Goal: Information Seeking & Learning: Learn about a topic

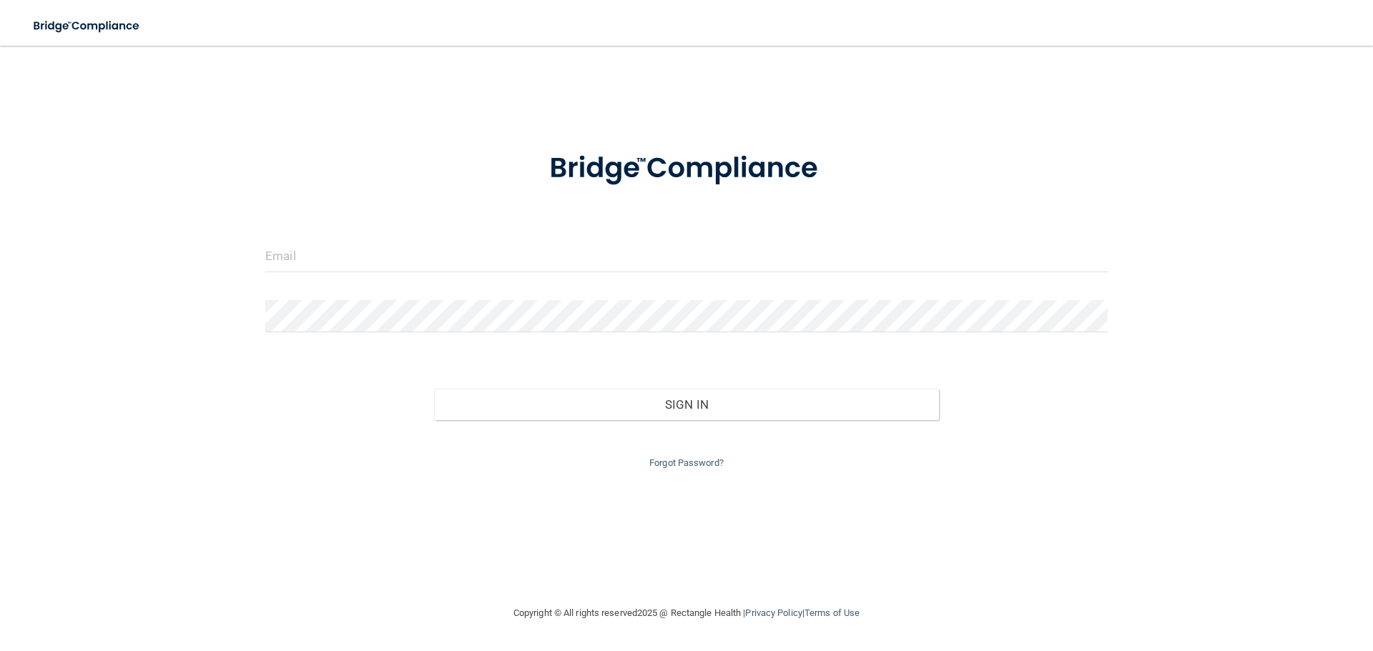
click at [614, 272] on div at bounding box center [687, 261] width 864 height 43
click at [616, 262] on input "email" at bounding box center [686, 256] width 842 height 32
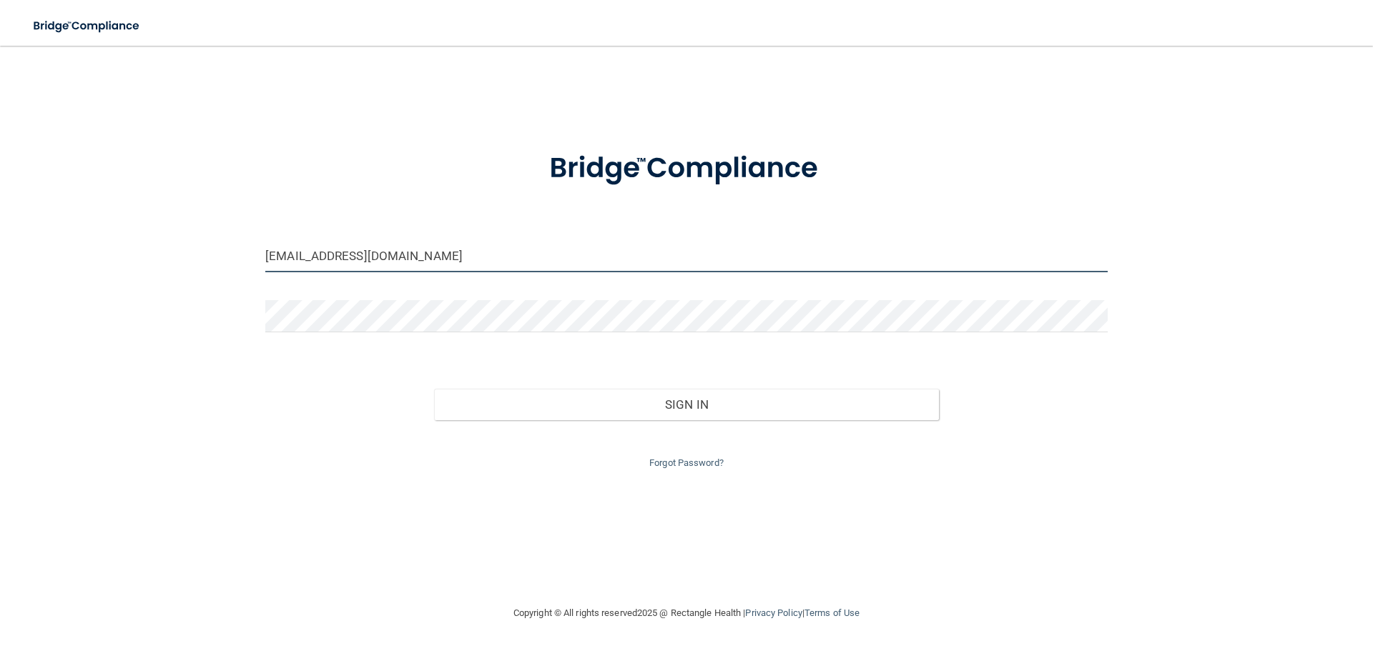
type input "[EMAIL_ADDRESS][DOMAIN_NAME]"
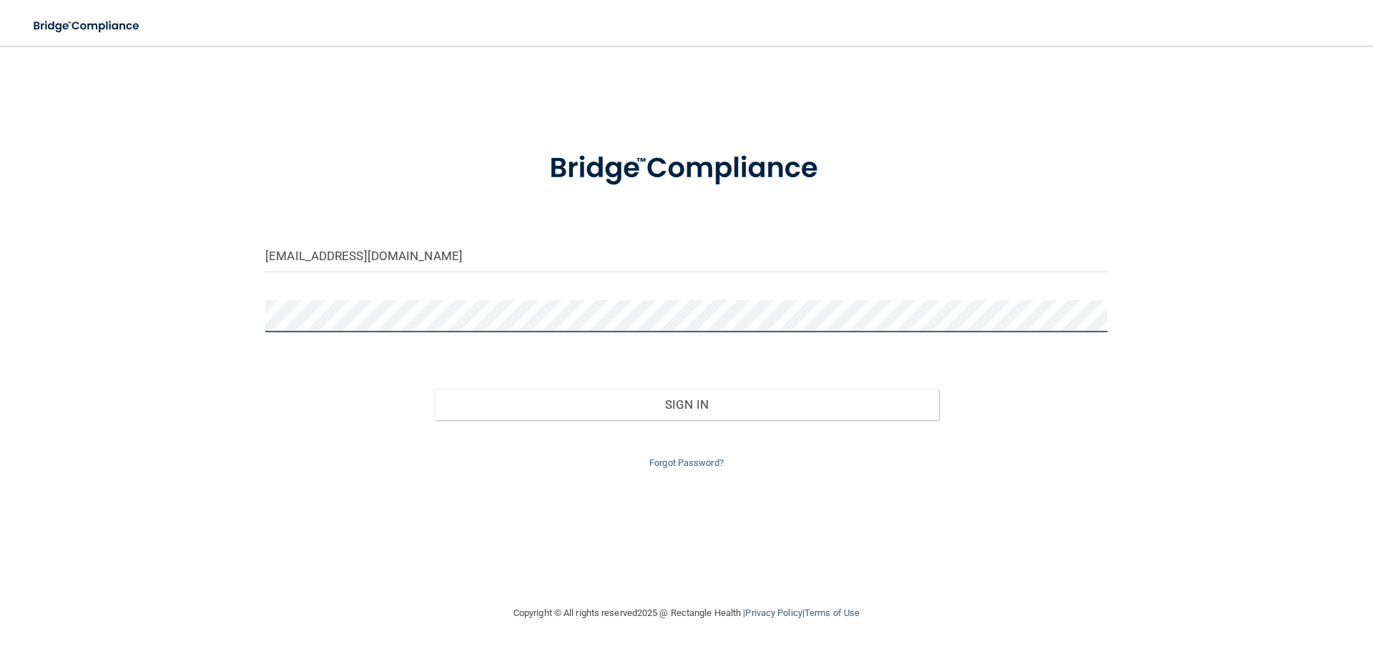
click at [434, 389] on button "Sign In" at bounding box center [686, 404] width 505 height 31
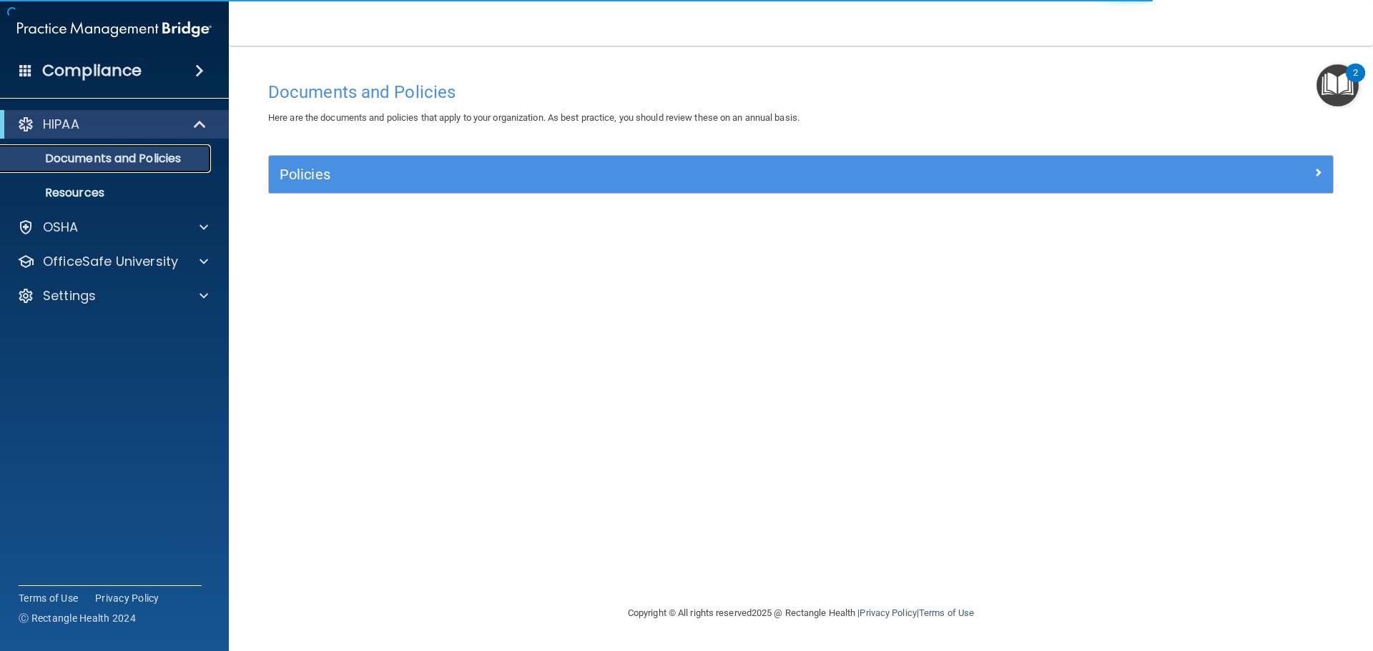
click at [152, 162] on p "Documents and Policies" at bounding box center [106, 159] width 195 height 14
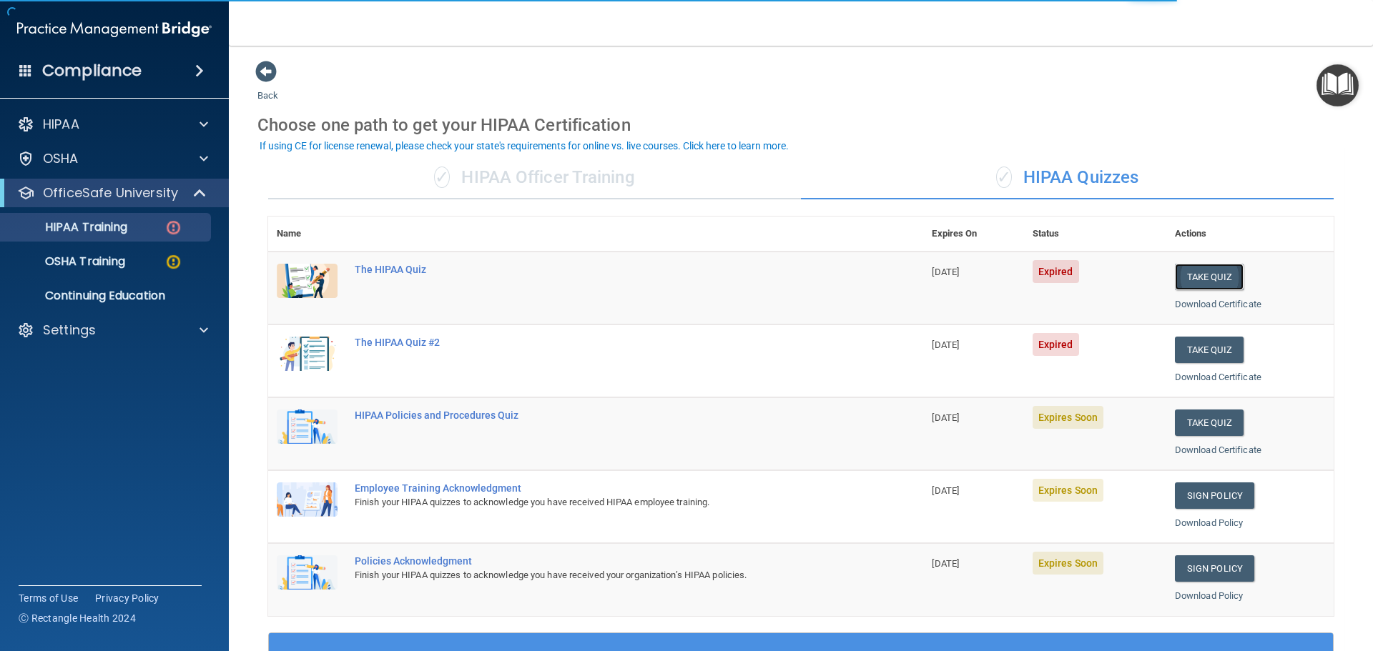
click at [1229, 277] on button "Take Quiz" at bounding box center [1209, 277] width 69 height 26
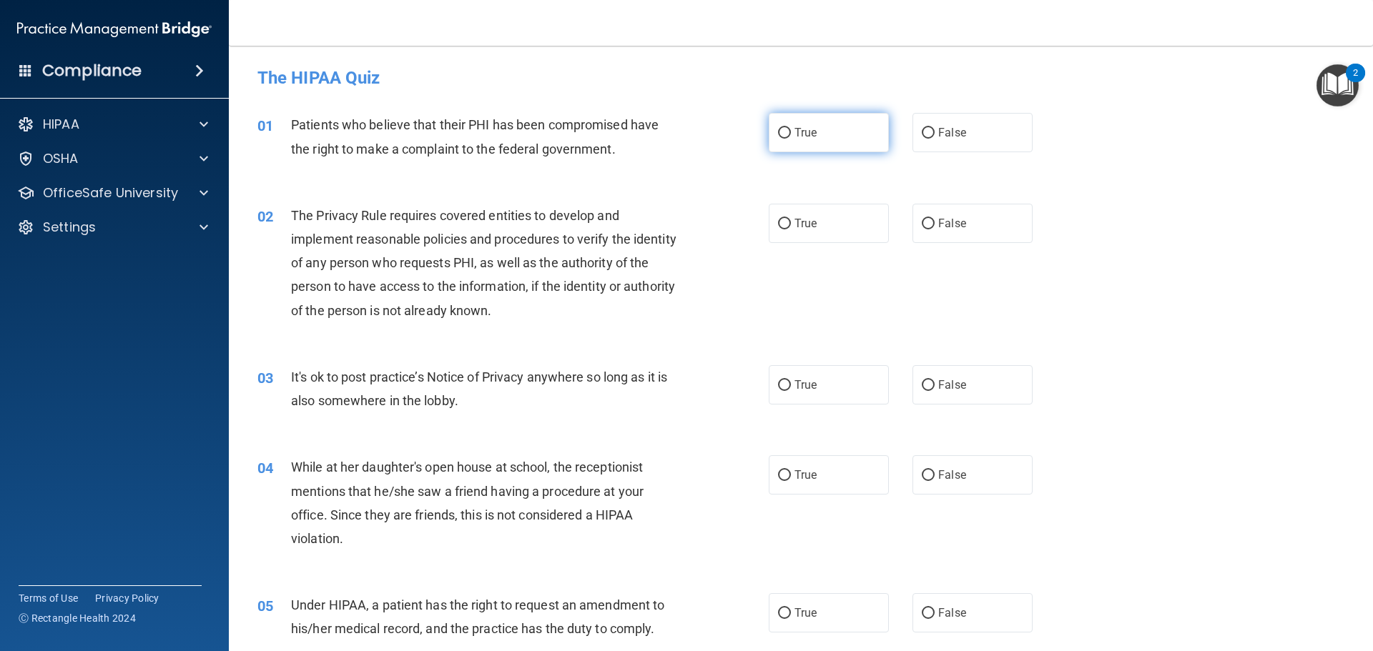
click at [819, 147] on label "True" at bounding box center [829, 132] width 120 height 39
click at [791, 139] on input "True" at bounding box center [784, 133] width 13 height 11
radio input "true"
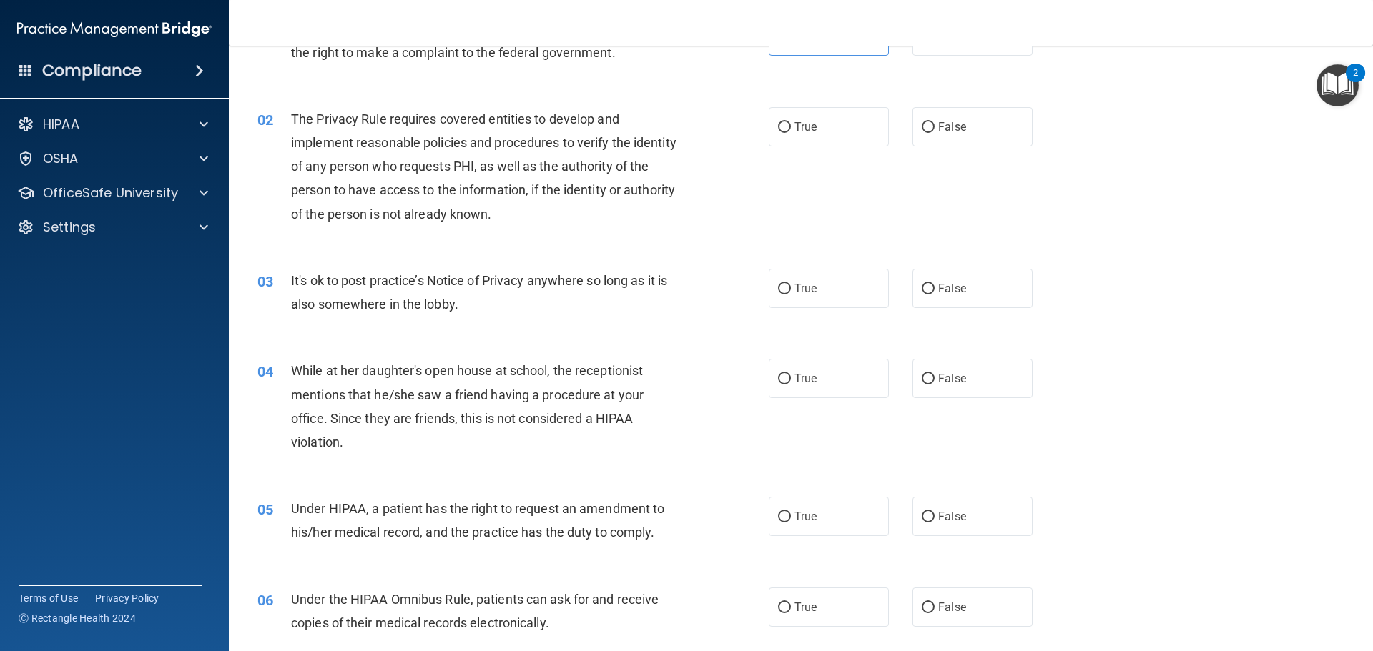
scroll to position [71, 0]
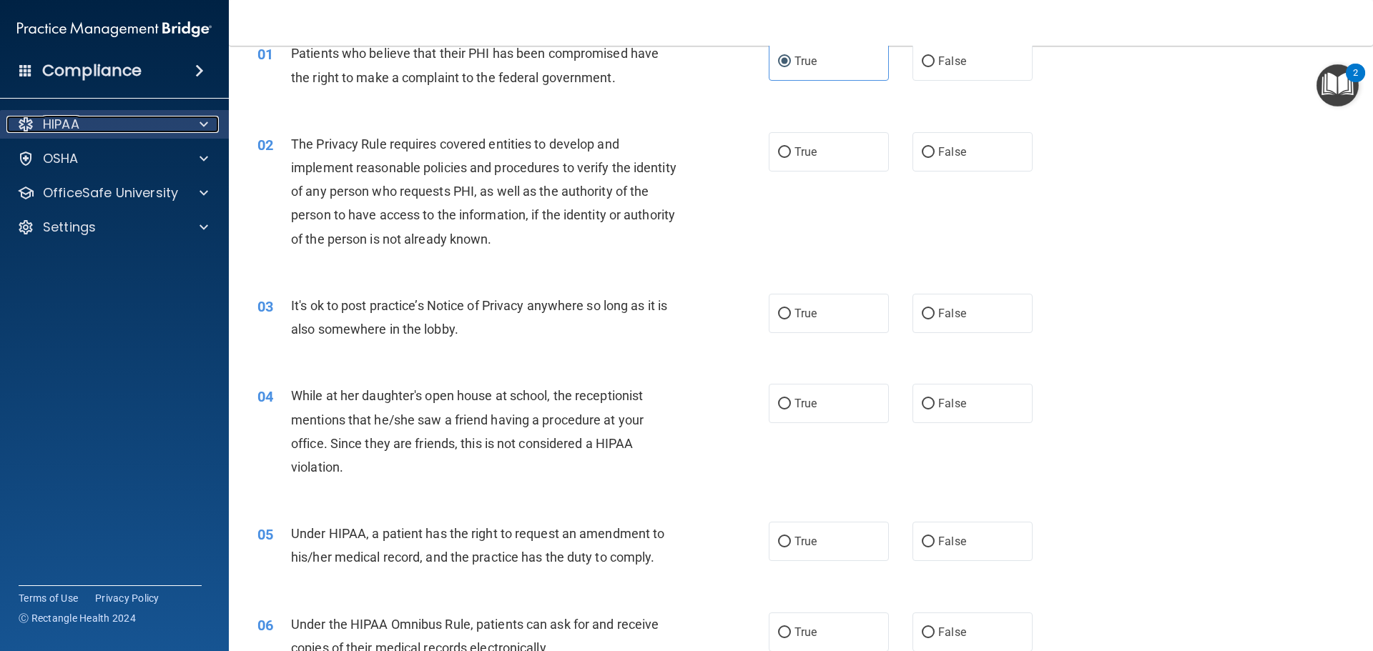
click at [190, 131] on div at bounding box center [202, 124] width 36 height 17
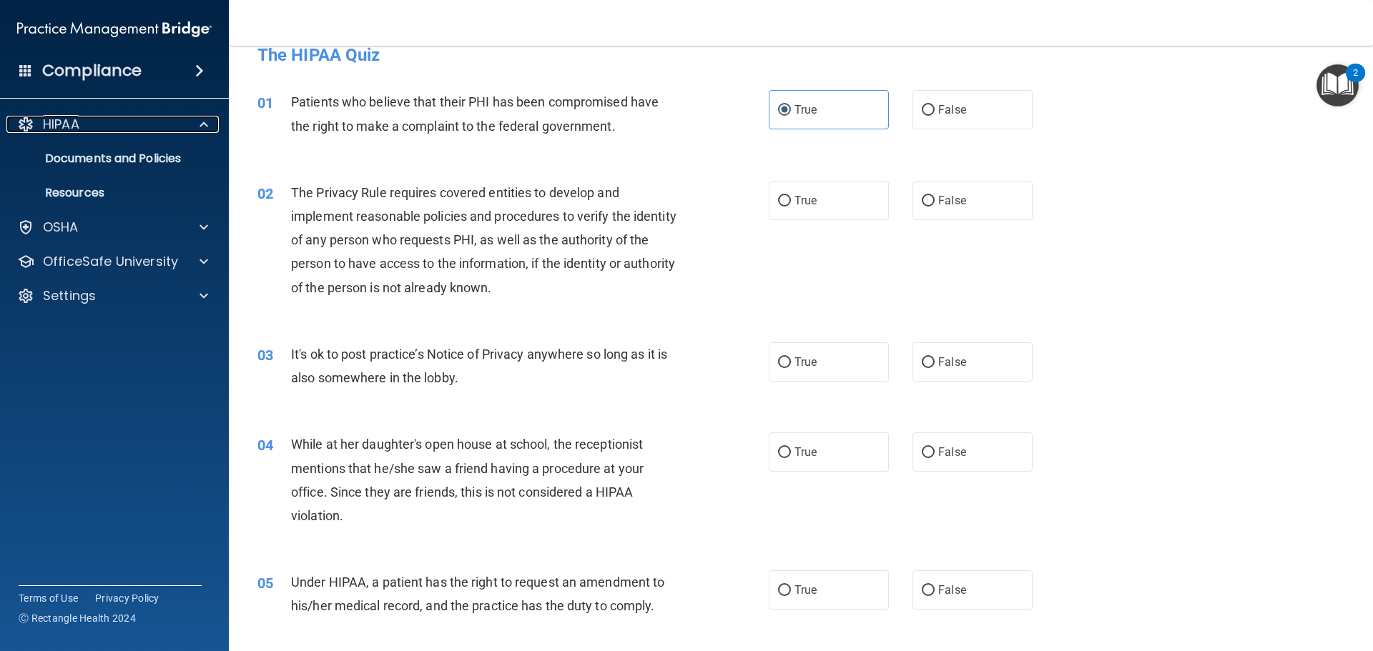
scroll to position [0, 0]
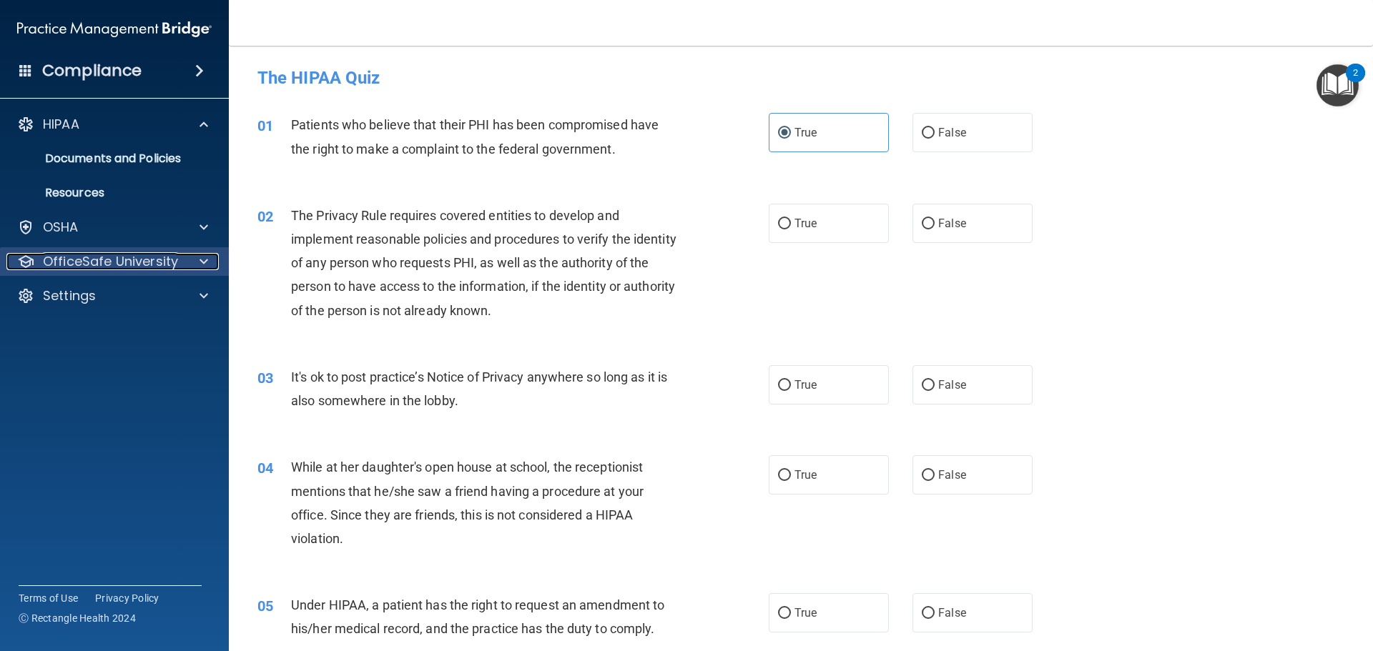
click at [124, 257] on p "OfficeSafe University" at bounding box center [110, 261] width 135 height 17
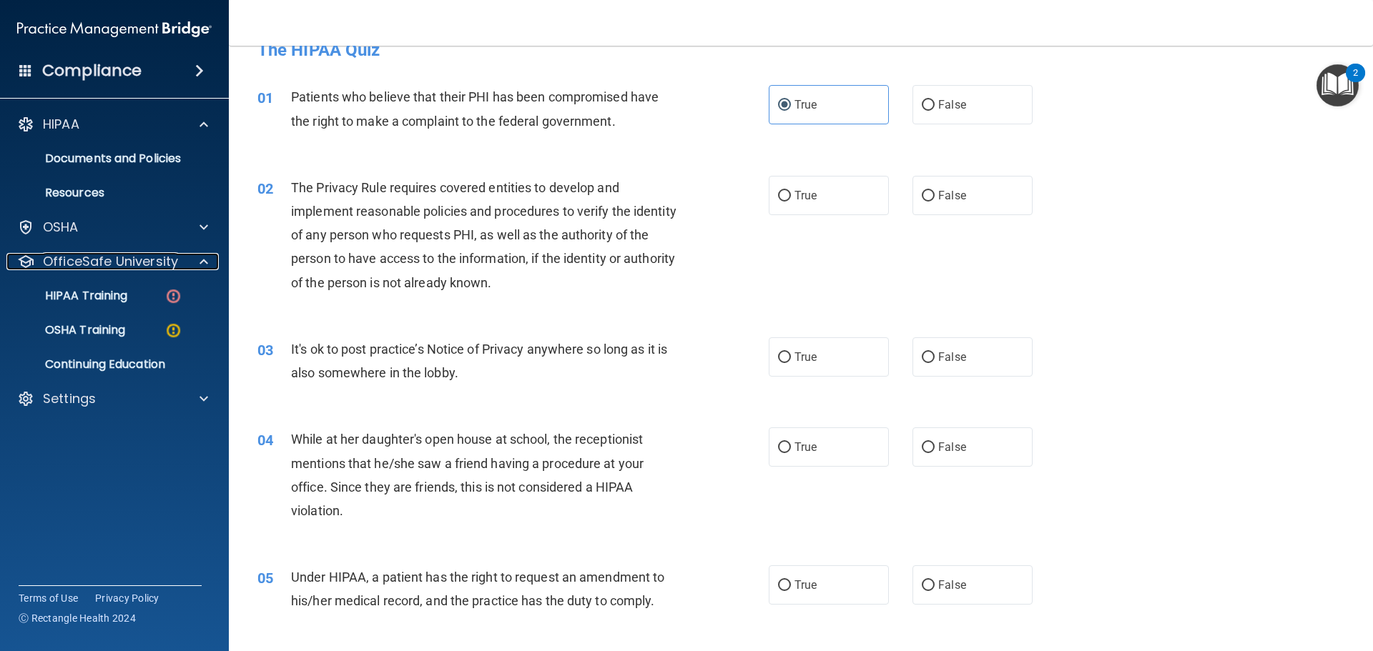
scroll to position [71, 0]
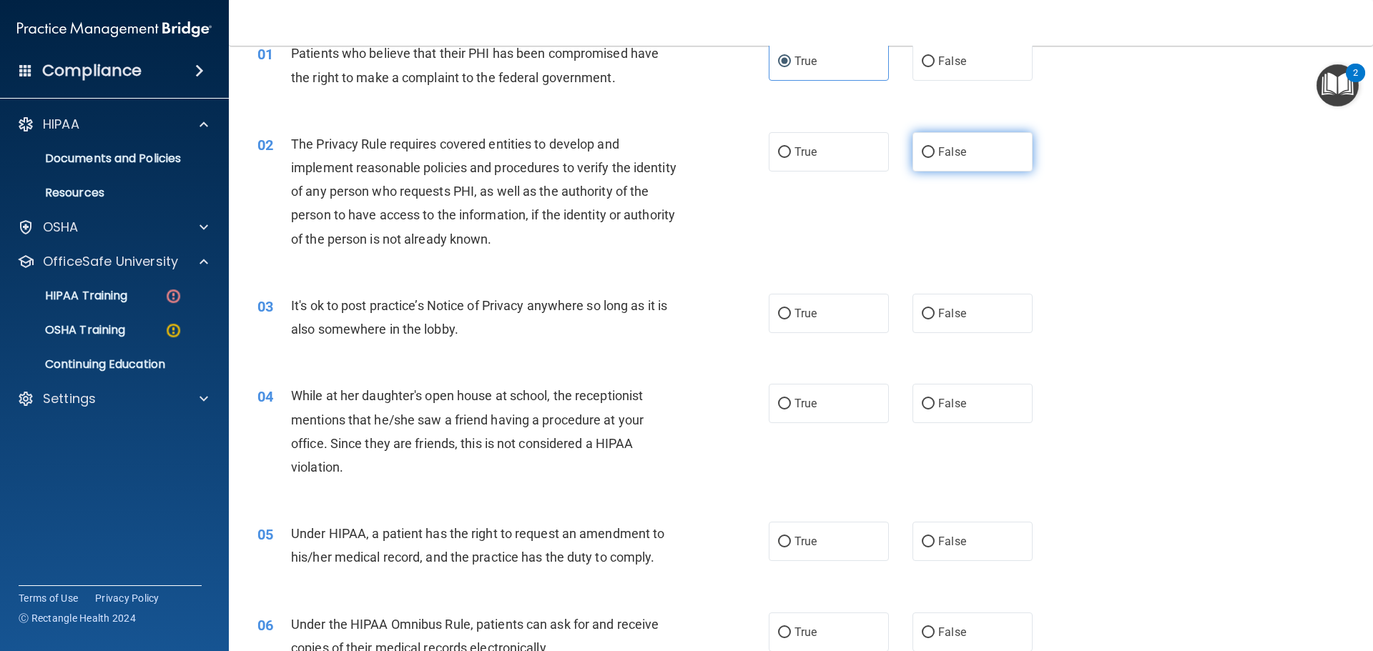
click at [955, 159] on label "False" at bounding box center [972, 151] width 120 height 39
click at [934, 158] on input "False" at bounding box center [928, 152] width 13 height 11
radio input "true"
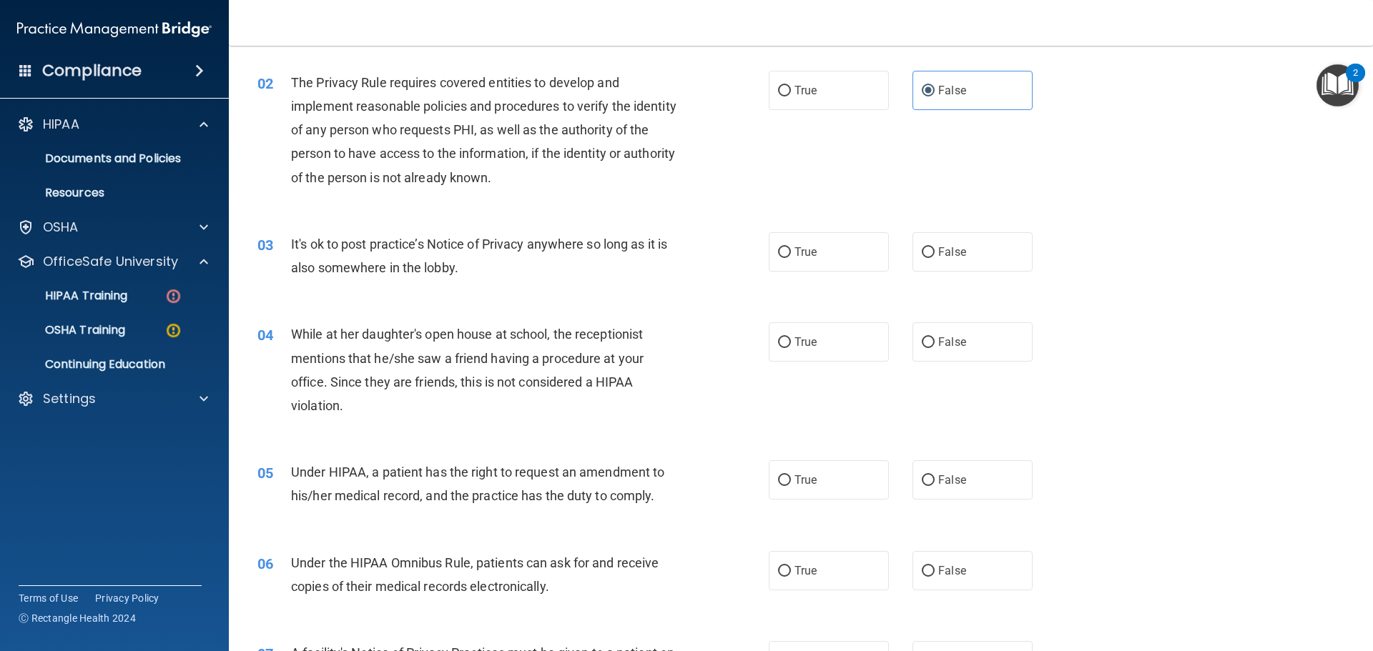
scroll to position [214, 0]
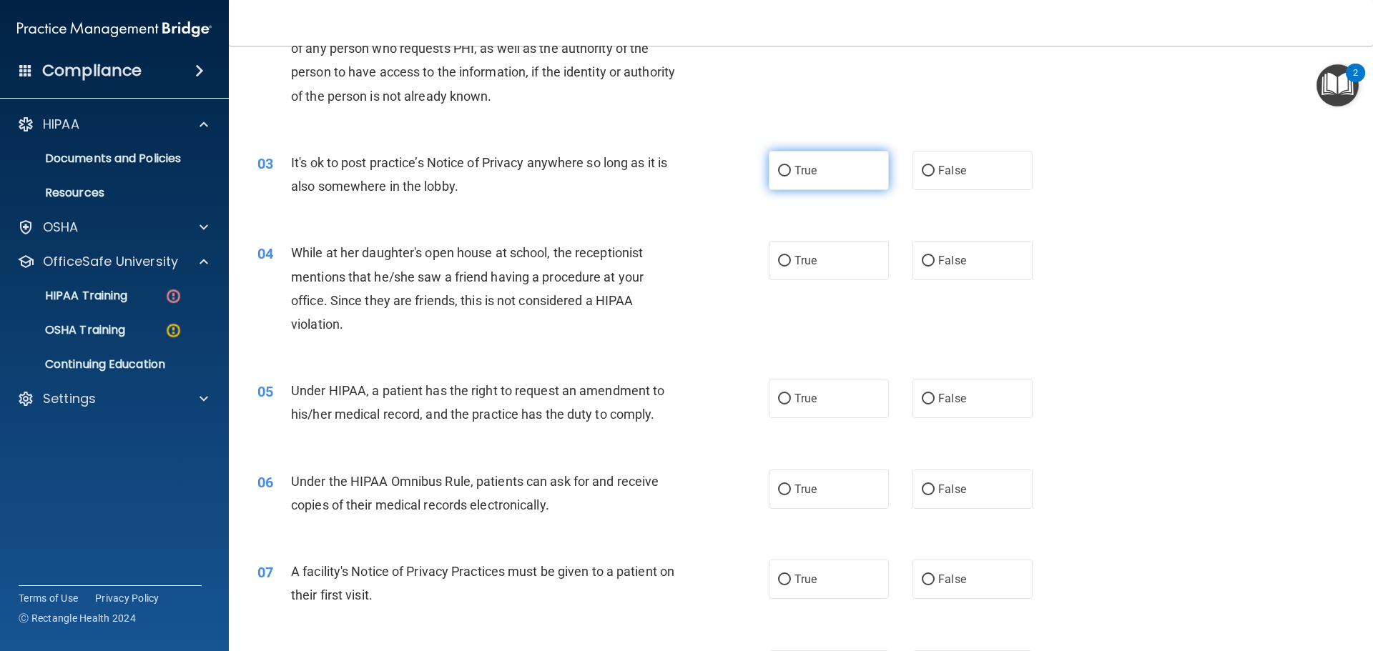
click at [799, 159] on label "True" at bounding box center [829, 170] width 120 height 39
click at [791, 166] on input "True" at bounding box center [784, 171] width 13 height 11
radio input "true"
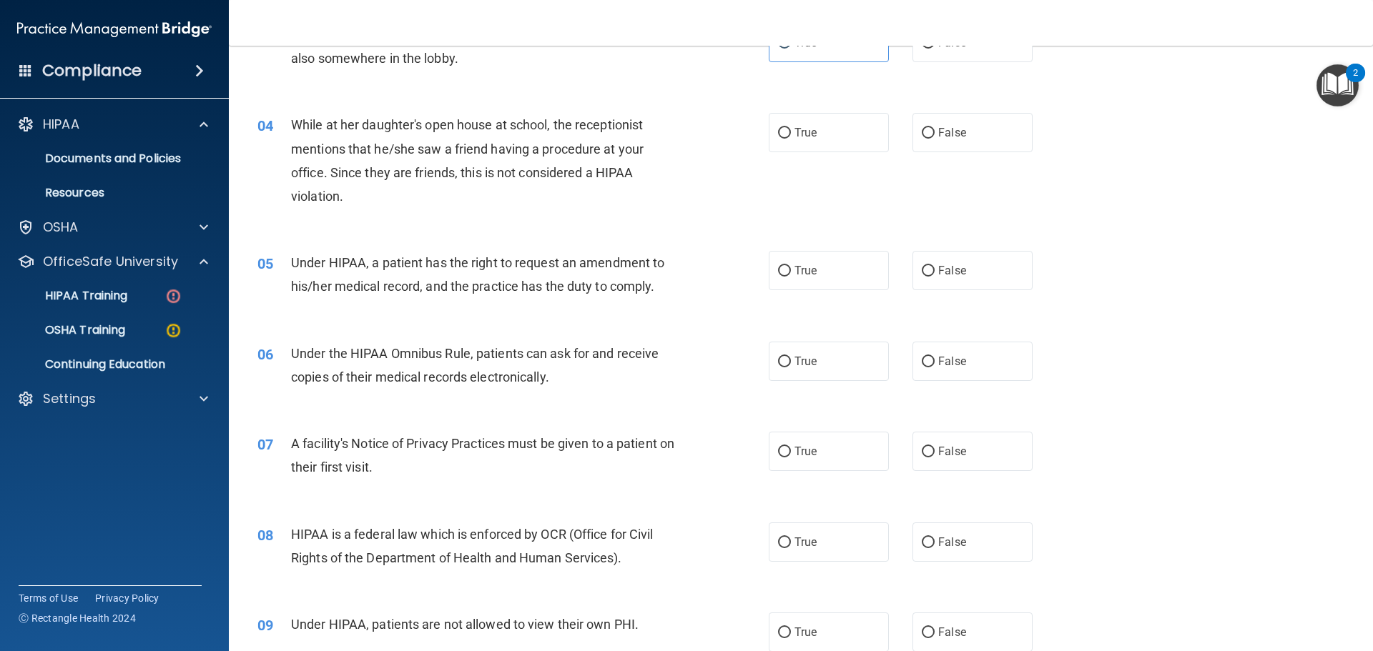
scroll to position [357, 0]
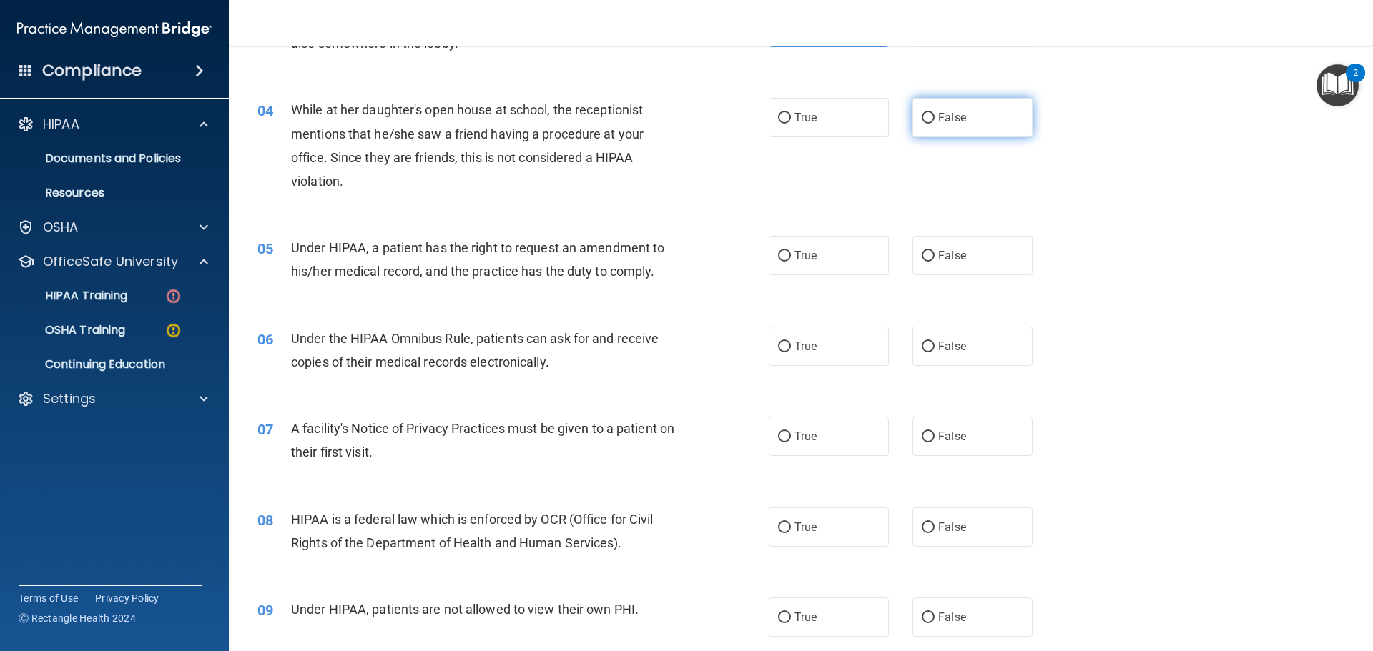
click at [967, 112] on label "False" at bounding box center [972, 117] width 120 height 39
click at [934, 113] on input "False" at bounding box center [928, 118] width 13 height 11
radio input "true"
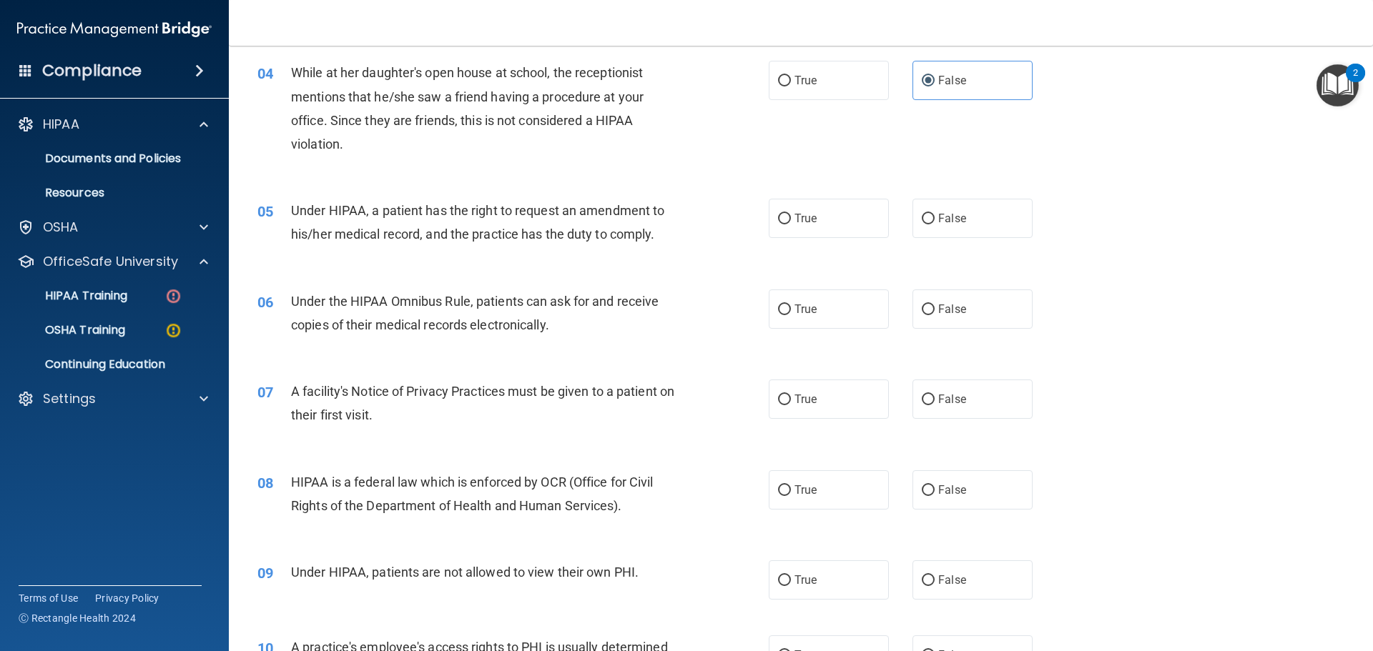
scroll to position [429, 0]
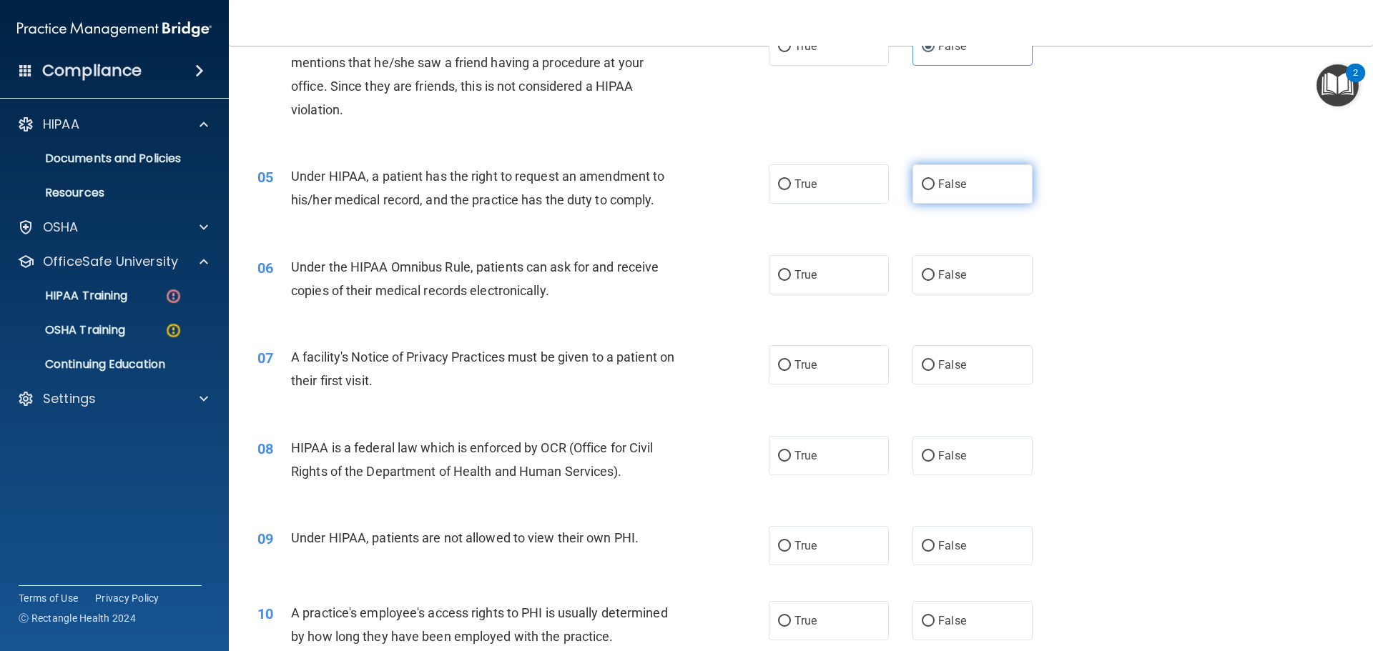
click at [942, 188] on span "False" at bounding box center [952, 184] width 28 height 14
click at [934, 188] on input "False" at bounding box center [928, 184] width 13 height 11
radio input "true"
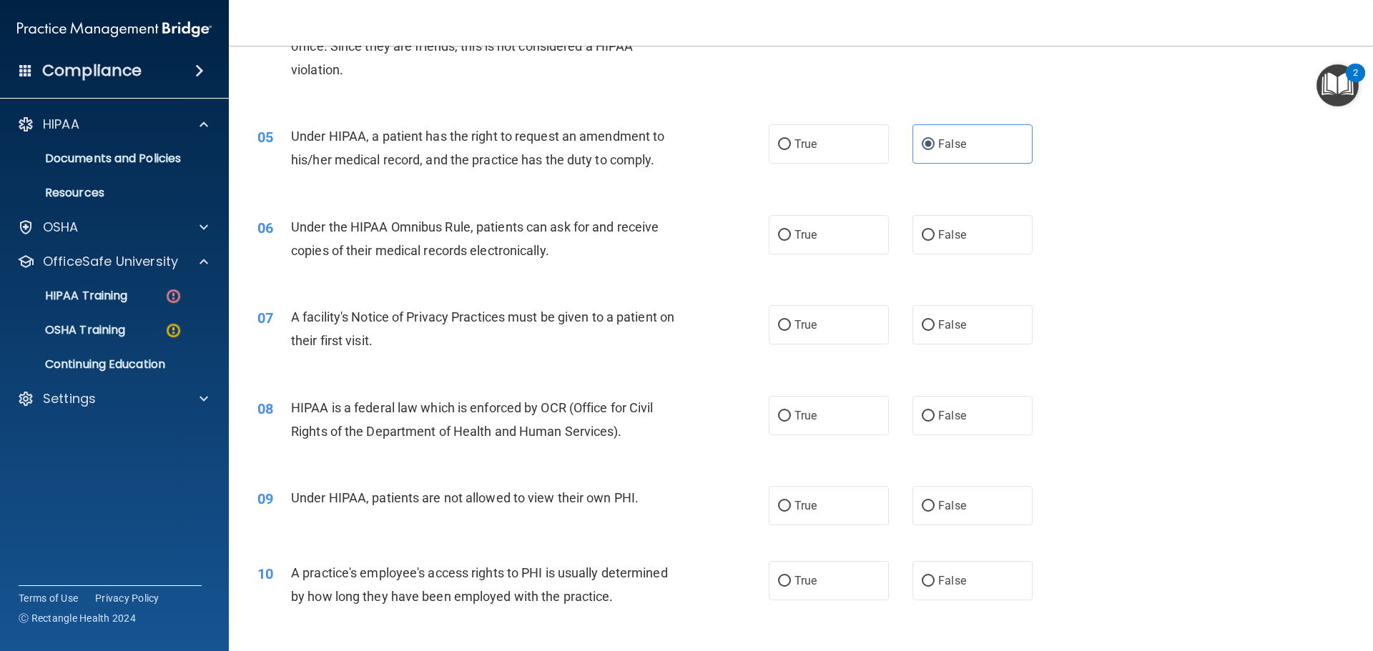
scroll to position [500, 0]
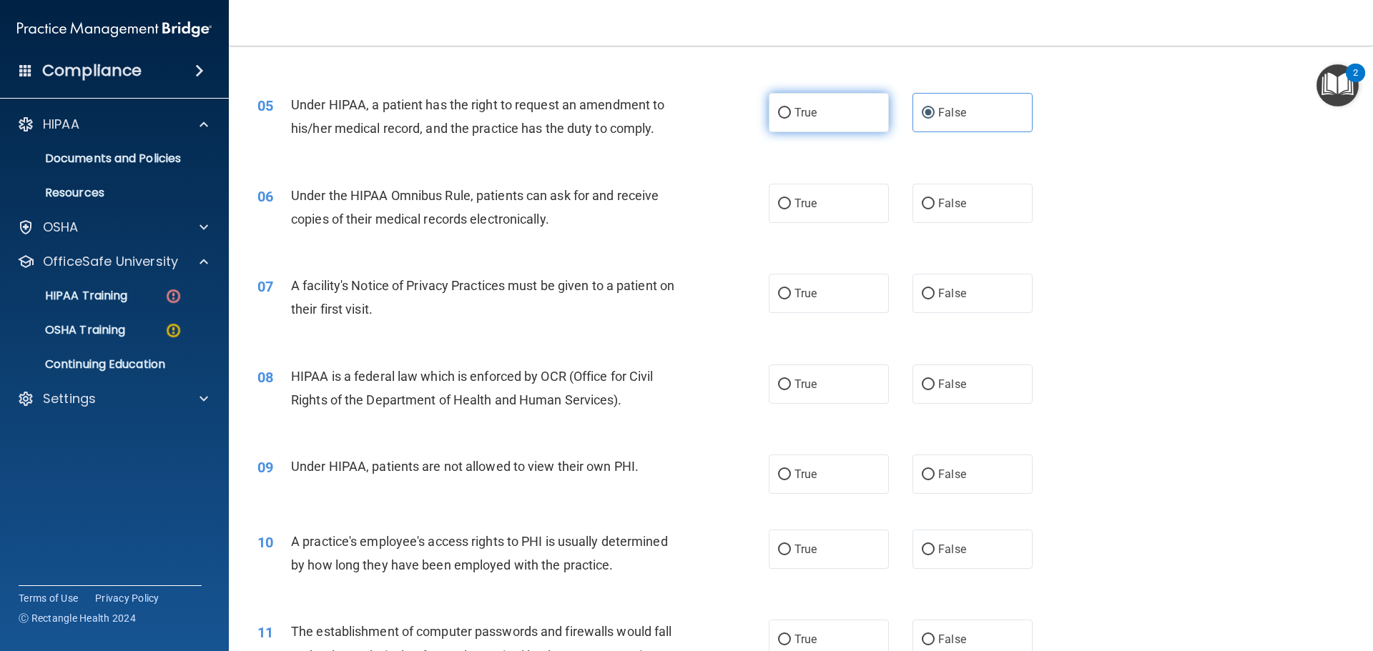
click at [873, 99] on label "True" at bounding box center [829, 112] width 120 height 39
click at [791, 108] on input "True" at bounding box center [784, 113] width 13 height 11
radio input "true"
radio input "false"
click at [810, 194] on label "True" at bounding box center [829, 203] width 120 height 39
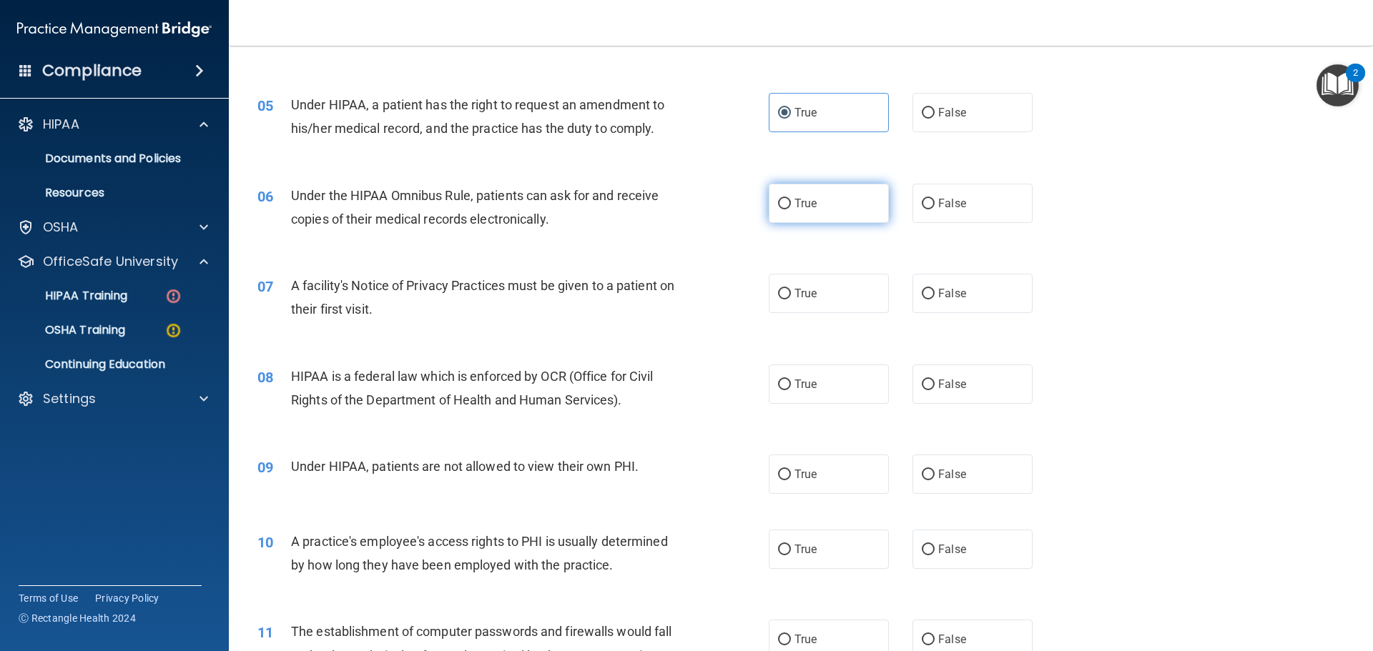
click at [791, 199] on input "True" at bounding box center [784, 204] width 13 height 11
radio input "true"
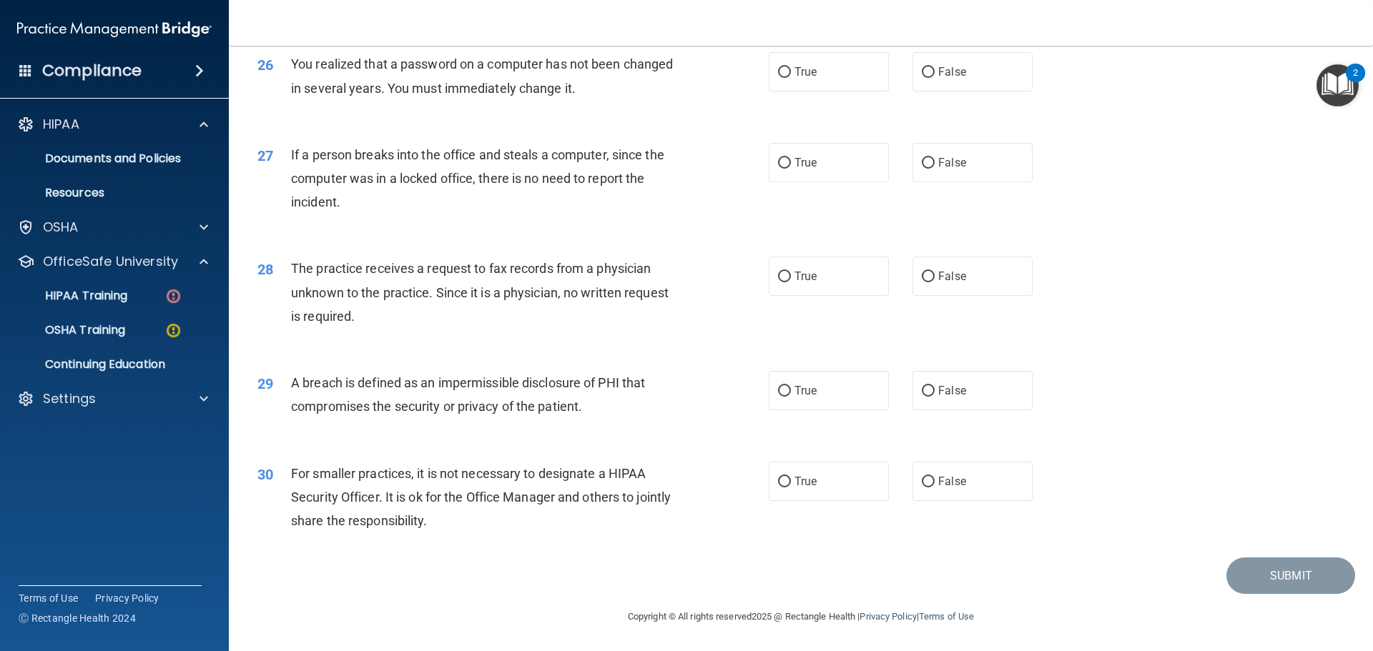
scroll to position [2733, 0]
click at [847, 485] on label "True" at bounding box center [829, 481] width 120 height 39
click at [791, 485] on input "True" at bounding box center [784, 482] width 13 height 11
radio input "true"
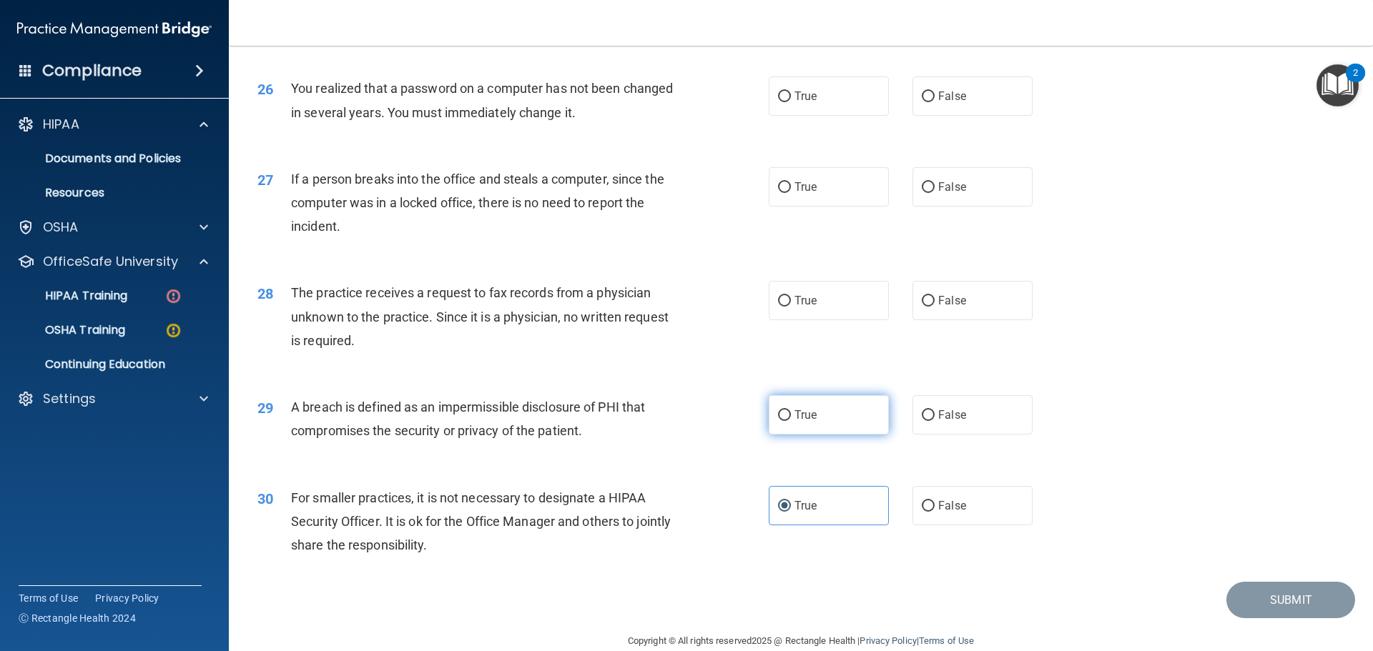
click at [812, 435] on label "True" at bounding box center [829, 414] width 120 height 39
click at [791, 421] on input "True" at bounding box center [784, 415] width 13 height 11
radio input "true"
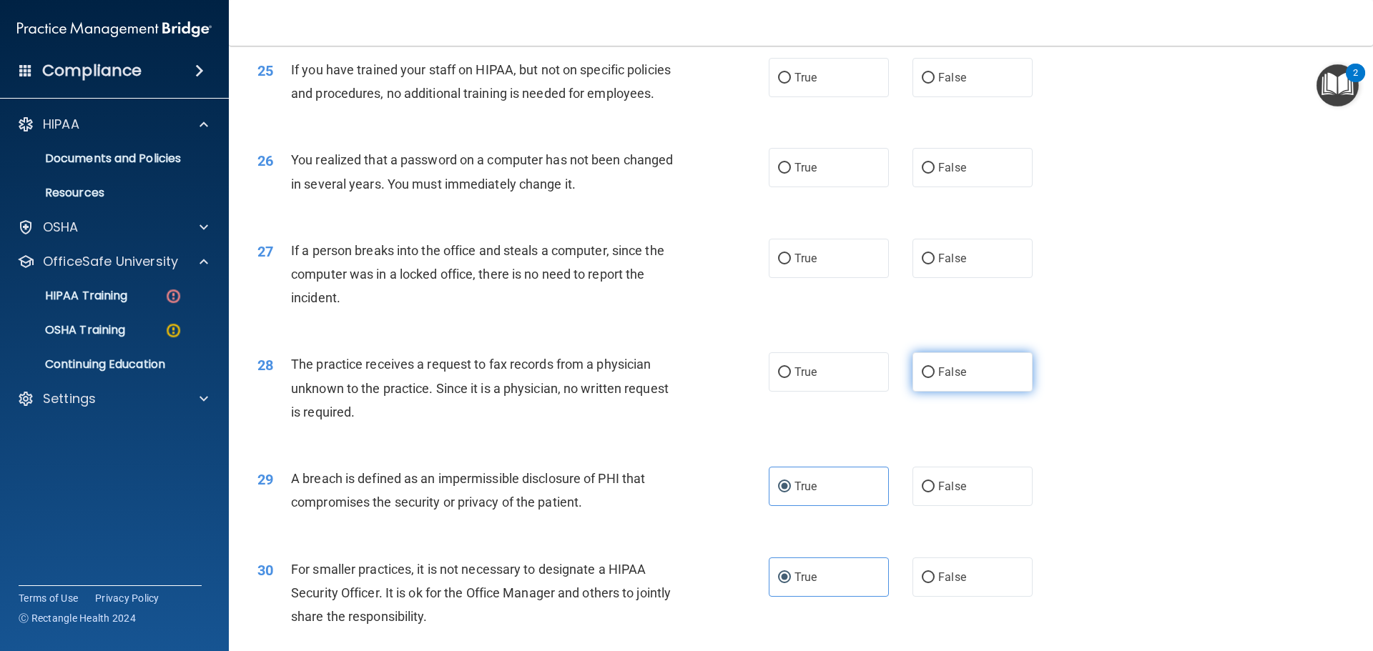
click at [965, 392] on label "False" at bounding box center [972, 371] width 120 height 39
click at [934, 378] on input "False" at bounding box center [928, 373] width 13 height 11
radio input "true"
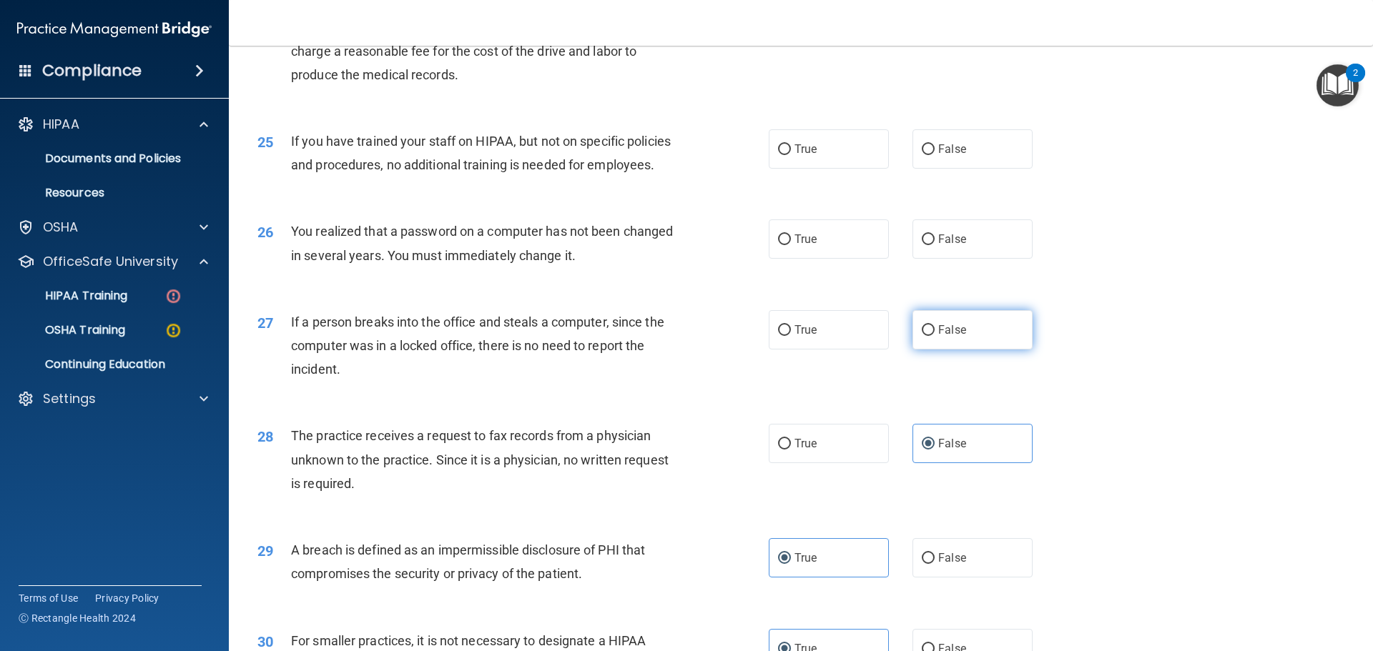
click at [1016, 350] on label "False" at bounding box center [972, 329] width 120 height 39
click at [934, 336] on input "False" at bounding box center [928, 330] width 13 height 11
radio input "true"
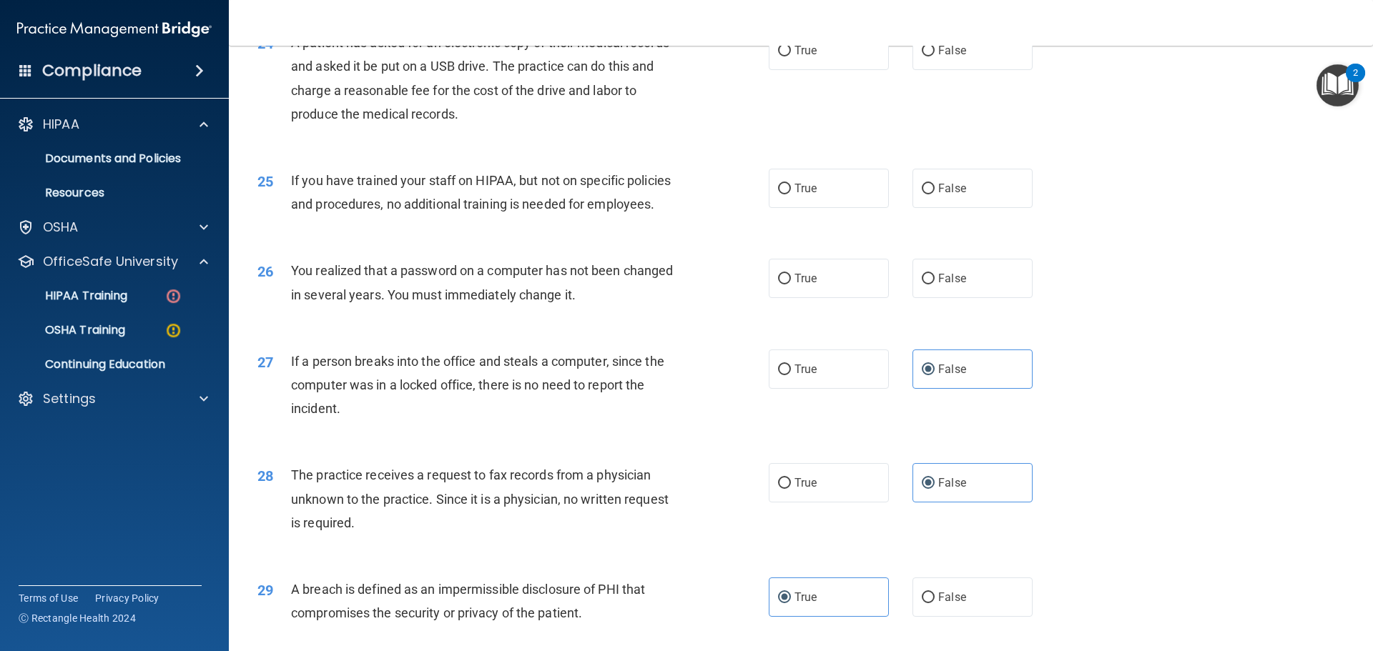
scroll to position [2375, 0]
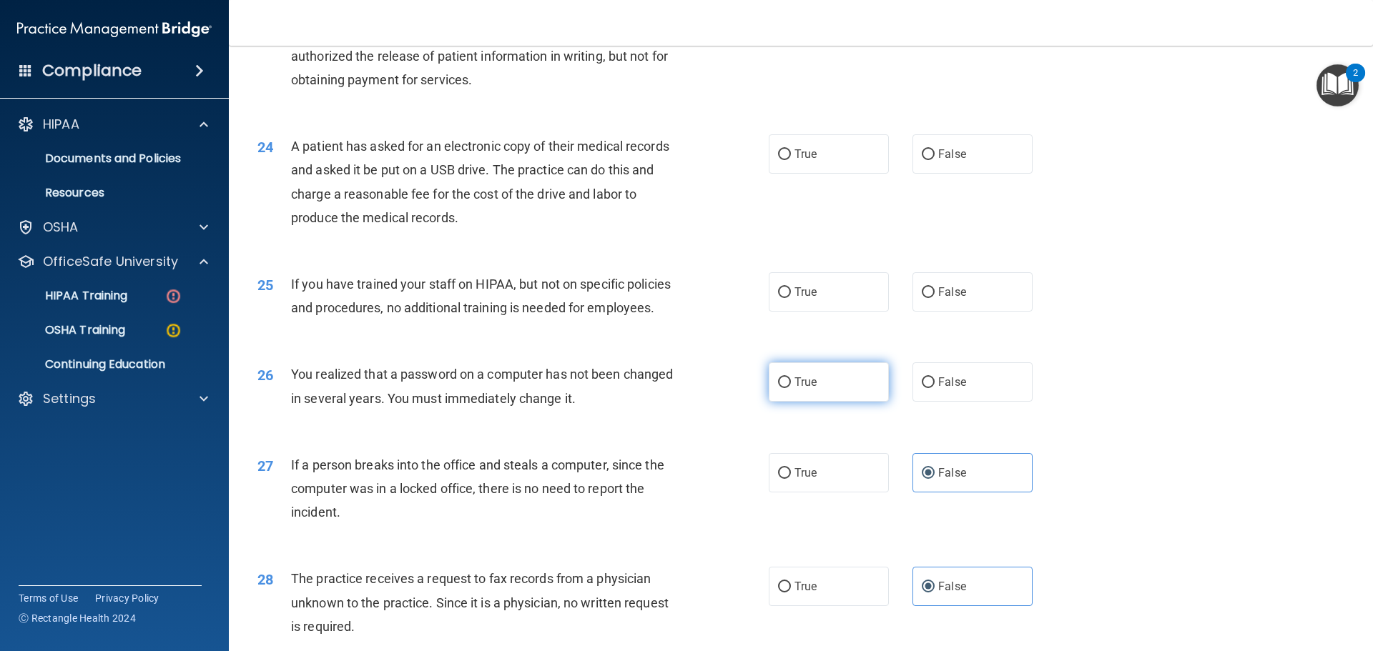
click at [794, 402] on label "True" at bounding box center [829, 381] width 120 height 39
click at [791, 388] on input "True" at bounding box center [784, 383] width 13 height 11
radio input "true"
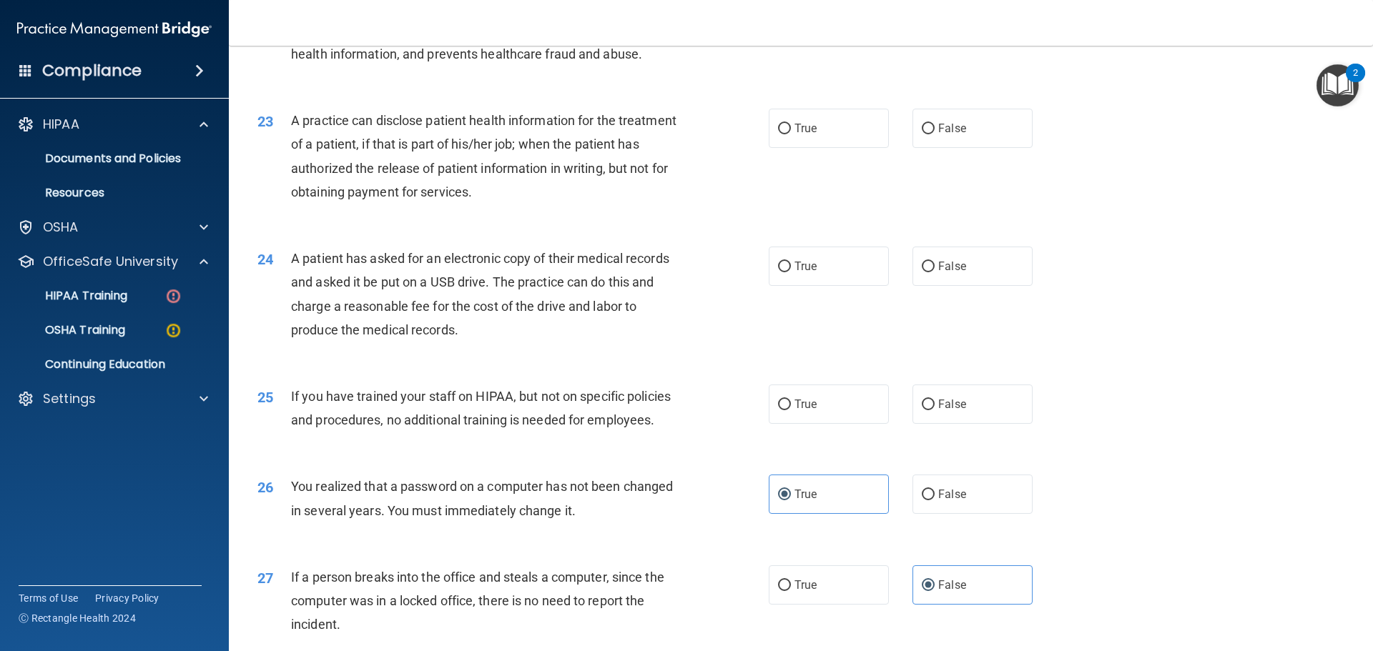
scroll to position [2232, 0]
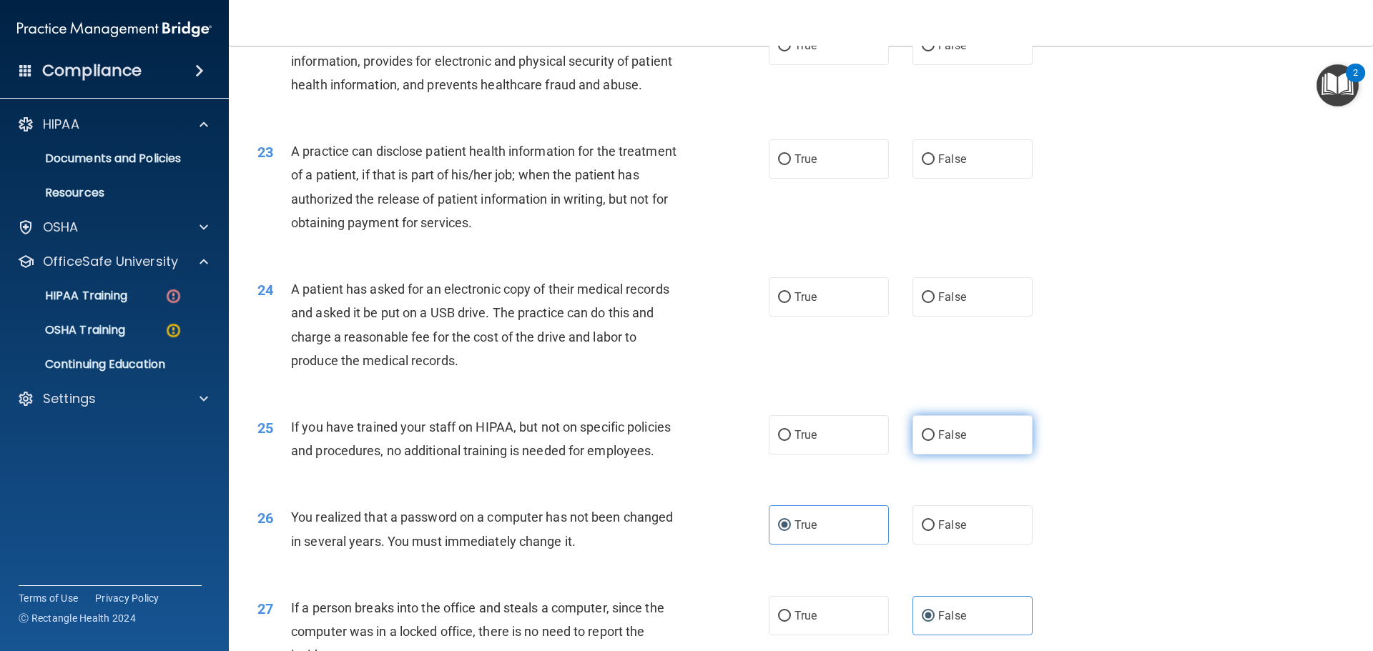
click at [912, 455] on label "False" at bounding box center [972, 434] width 120 height 39
click at [922, 441] on input "False" at bounding box center [928, 435] width 13 height 11
radio input "true"
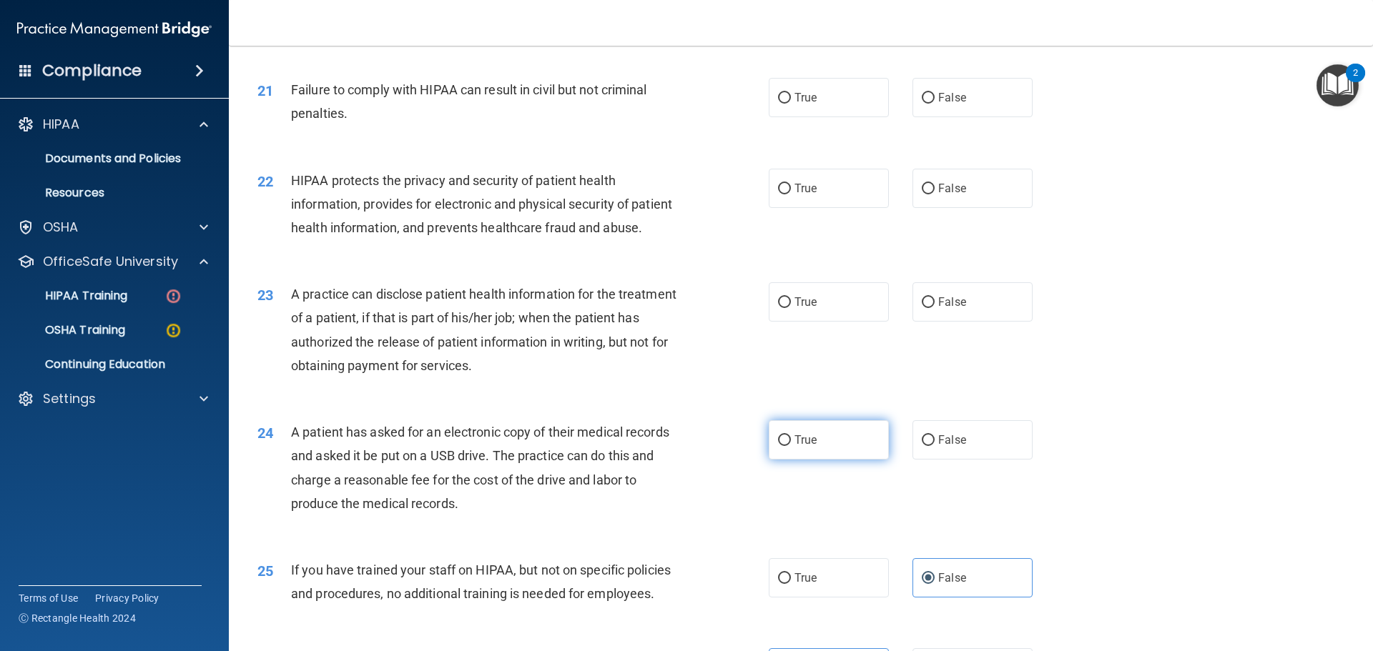
click at [786, 460] on label "True" at bounding box center [829, 439] width 120 height 39
click at [786, 446] on input "True" at bounding box center [784, 440] width 13 height 11
radio input "true"
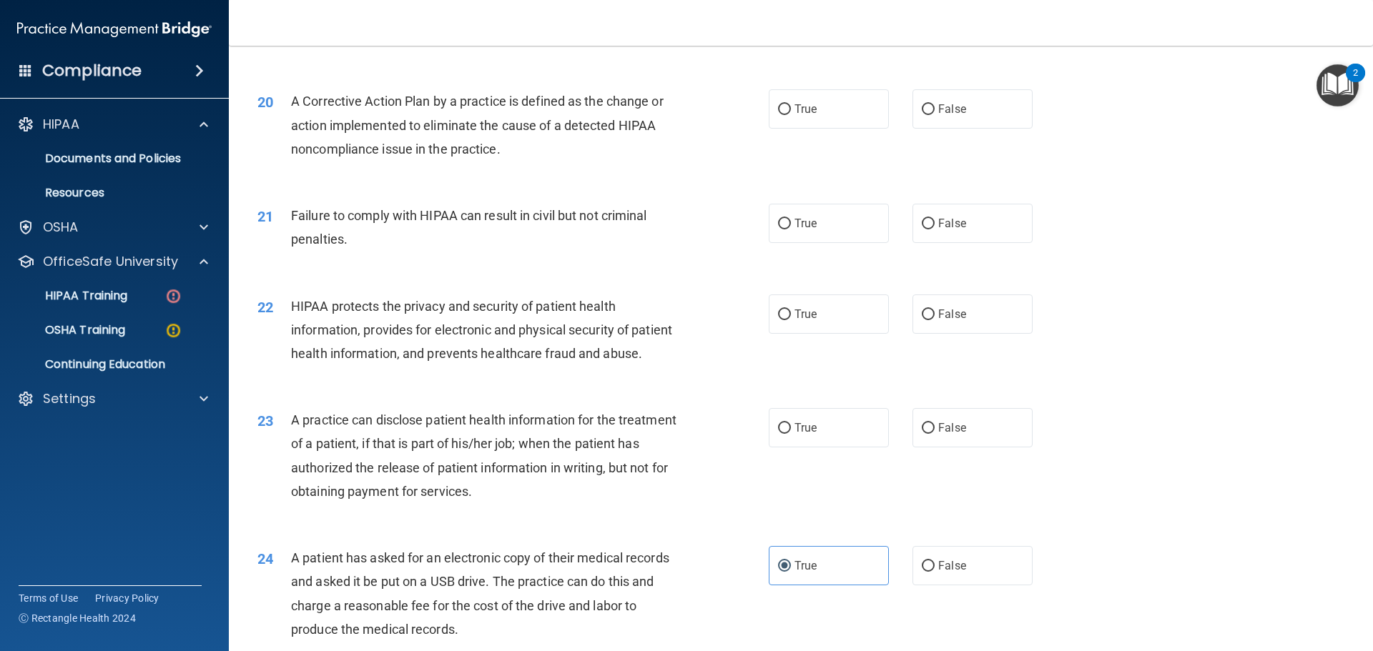
scroll to position [1946, 0]
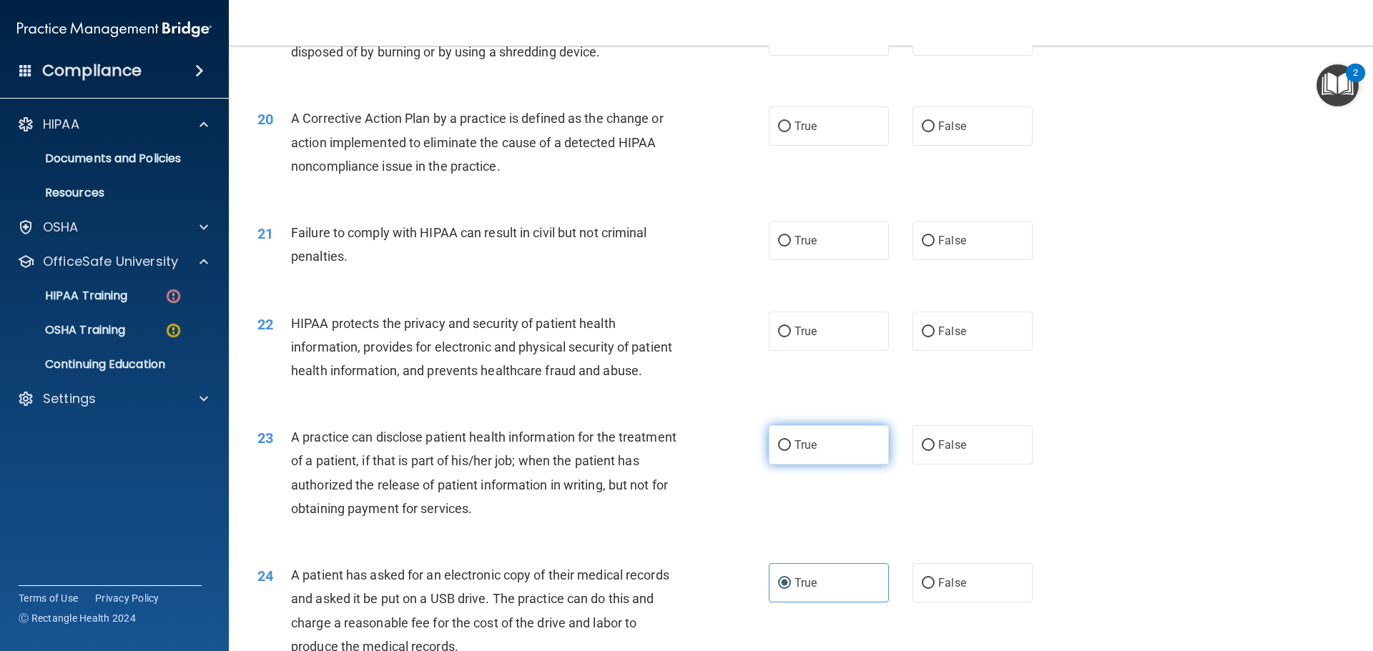
click at [852, 465] on label "True" at bounding box center [829, 444] width 120 height 39
click at [791, 451] on input "True" at bounding box center [784, 445] width 13 height 11
radio input "true"
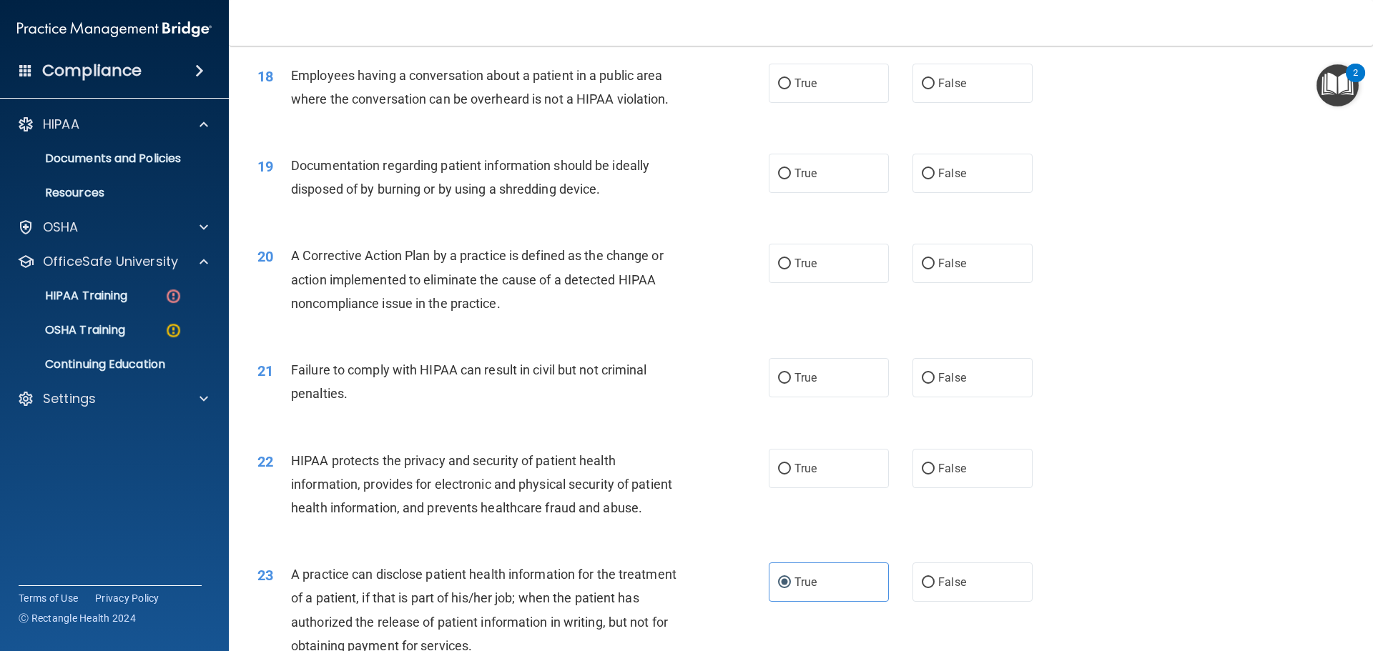
scroll to position [1803, 0]
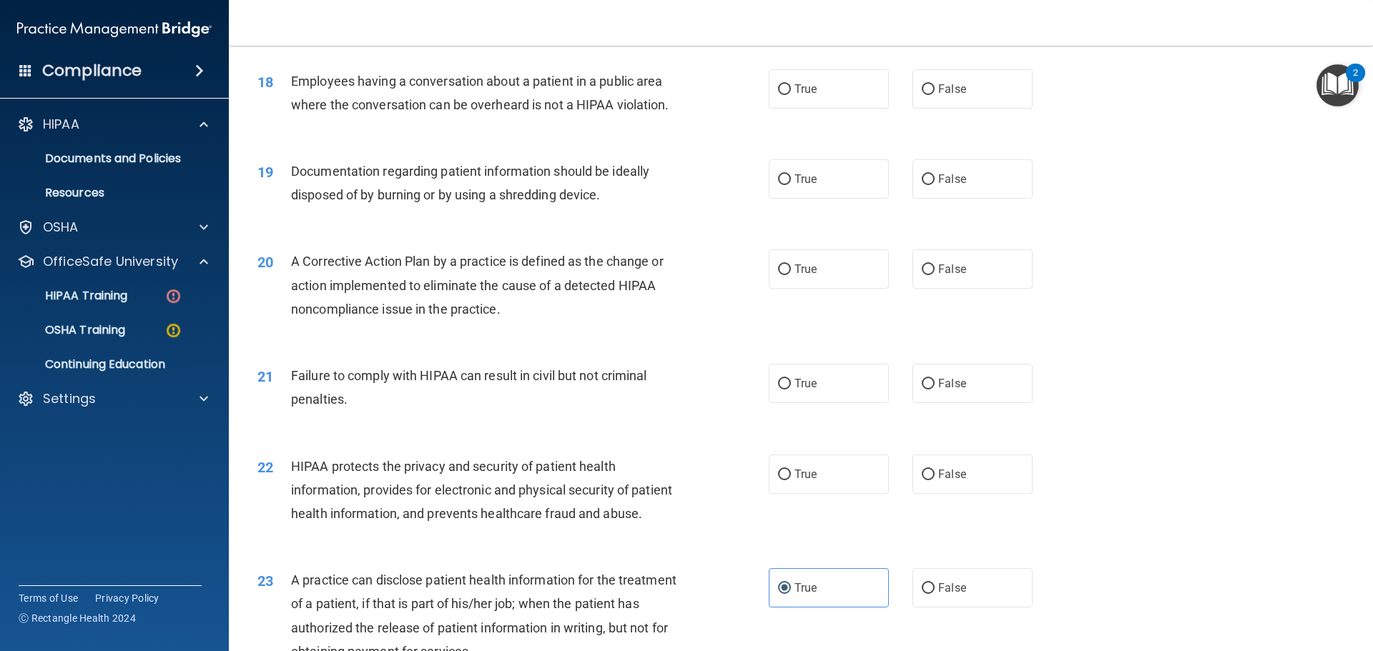
drag, startPoint x: 776, startPoint y: 490, endPoint x: 754, endPoint y: 495, distance: 23.4
click at [776, 490] on label "True" at bounding box center [829, 474] width 120 height 39
click at [778, 480] on input "True" at bounding box center [784, 475] width 13 height 11
radio input "true"
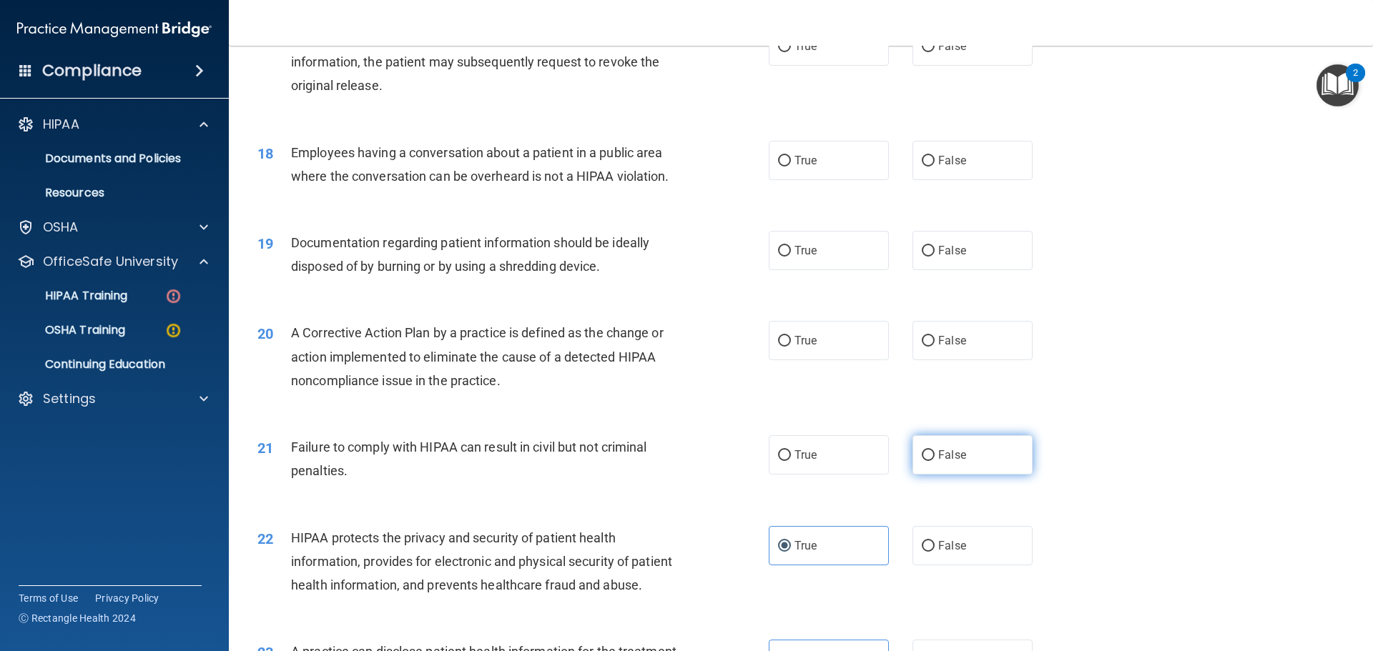
click at [927, 475] on label "False" at bounding box center [972, 454] width 120 height 39
click at [927, 461] on input "False" at bounding box center [928, 455] width 13 height 11
radio input "true"
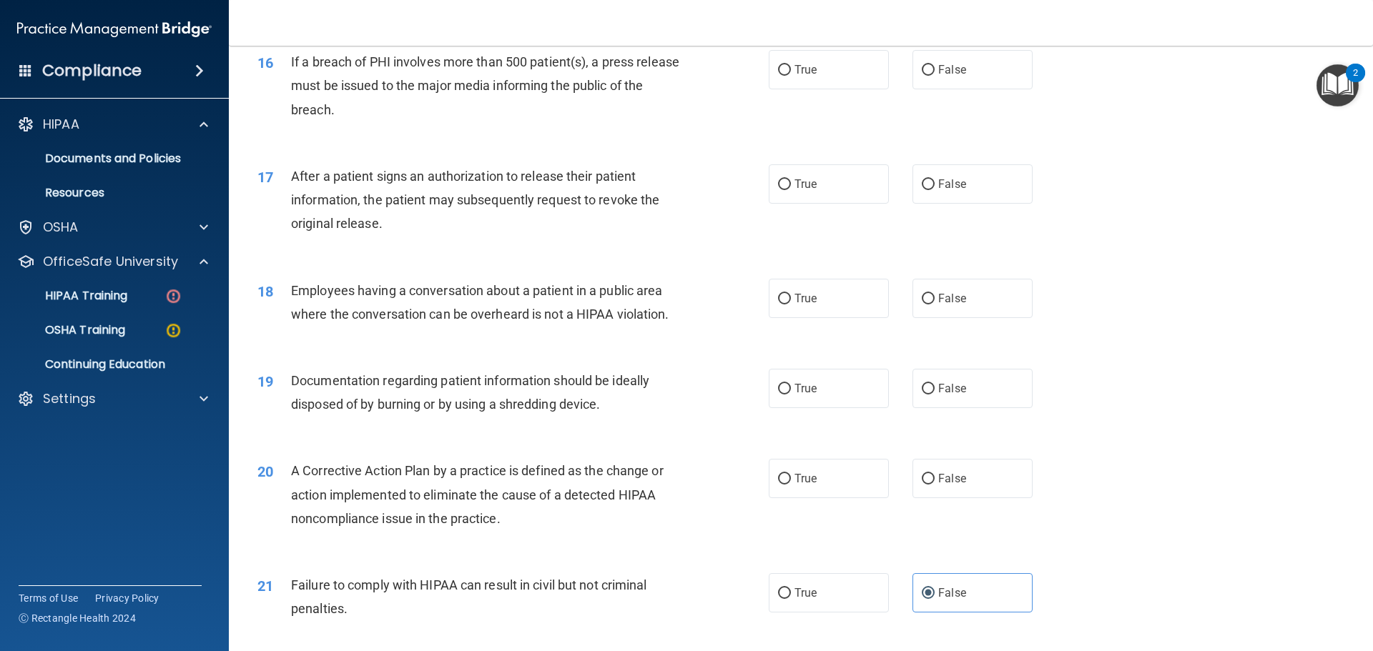
scroll to position [1589, 0]
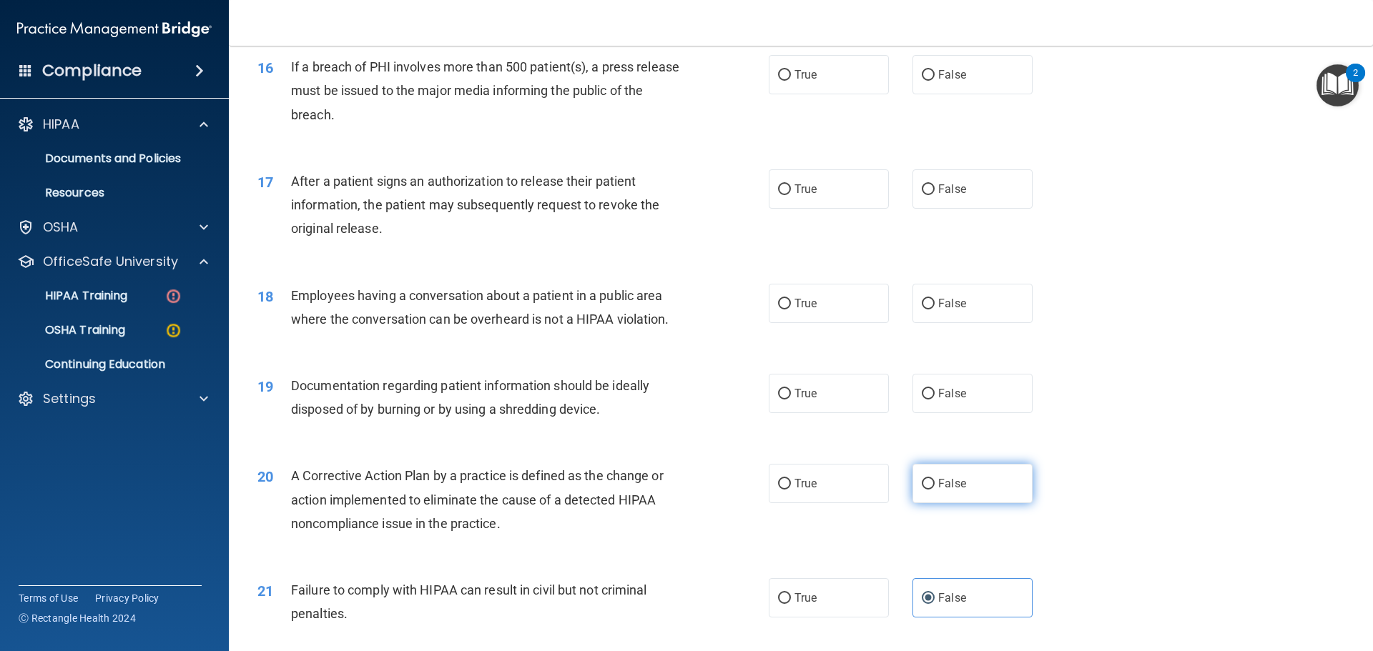
click at [997, 503] on label "False" at bounding box center [972, 483] width 120 height 39
click at [934, 490] on input "False" at bounding box center [928, 484] width 13 height 11
radio input "true"
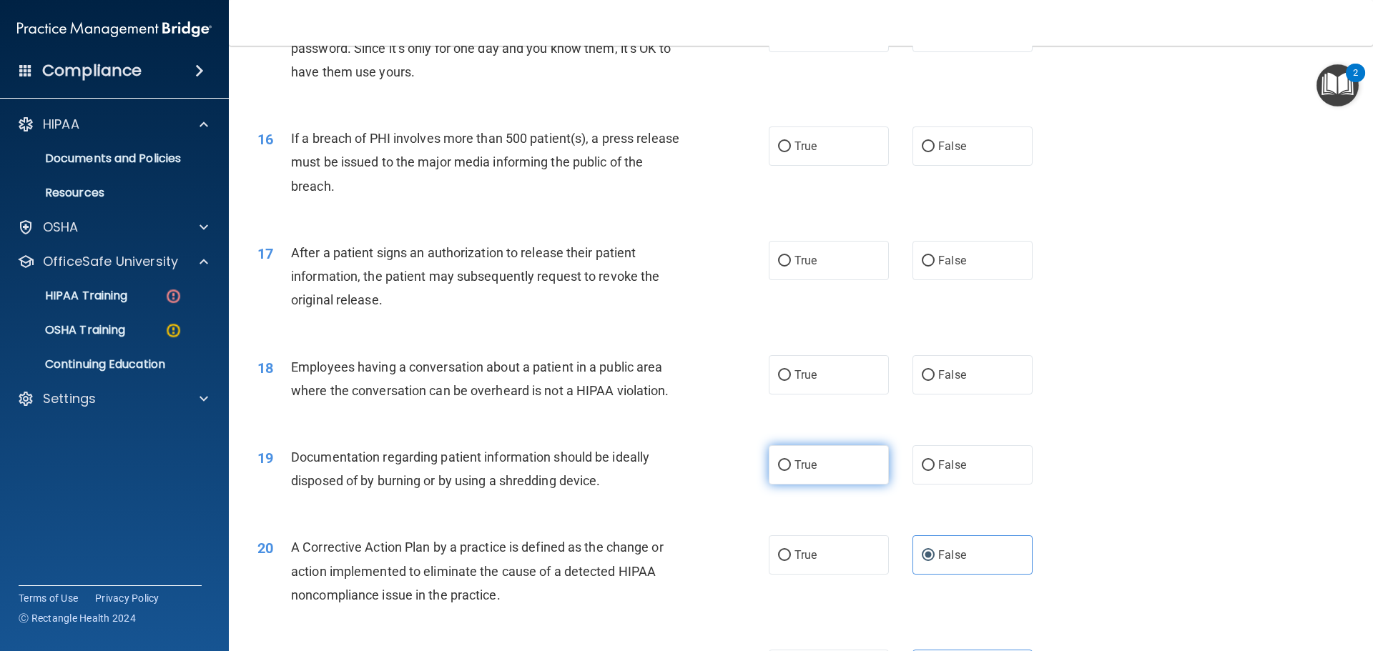
click at [814, 485] on label "True" at bounding box center [829, 464] width 120 height 39
click at [791, 471] on input "True" at bounding box center [784, 465] width 13 height 11
radio input "true"
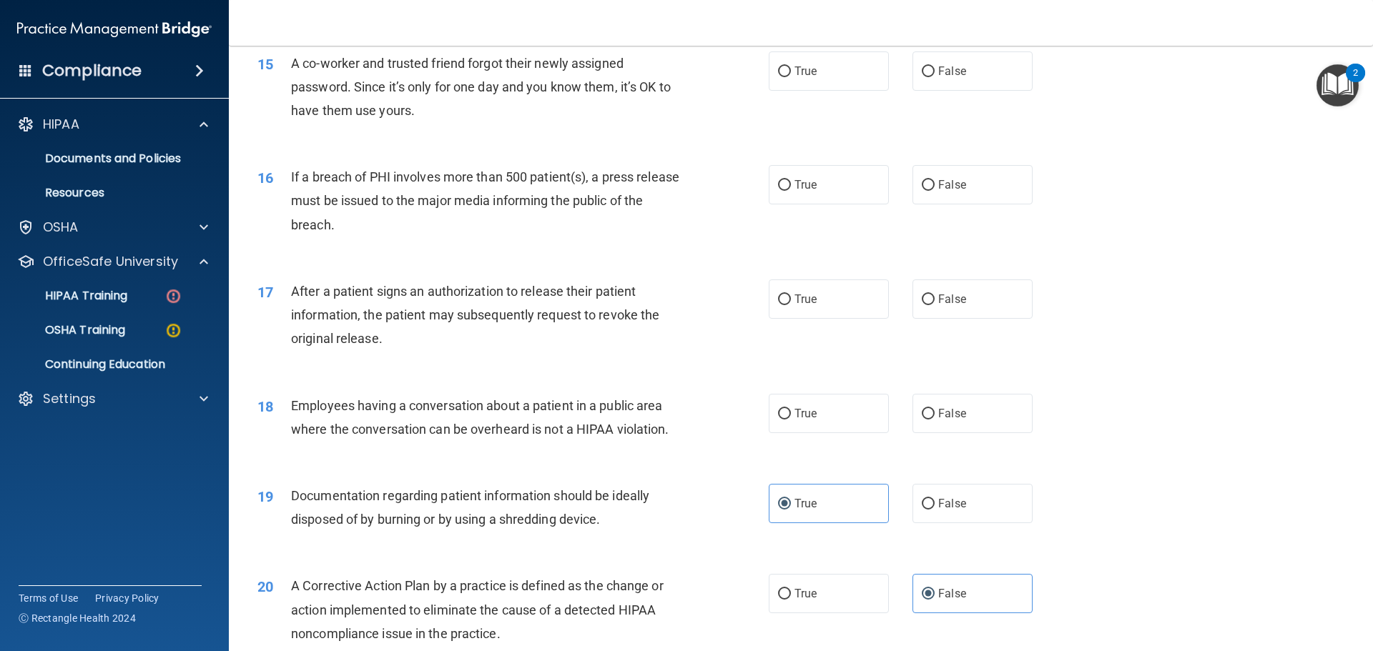
scroll to position [1446, 0]
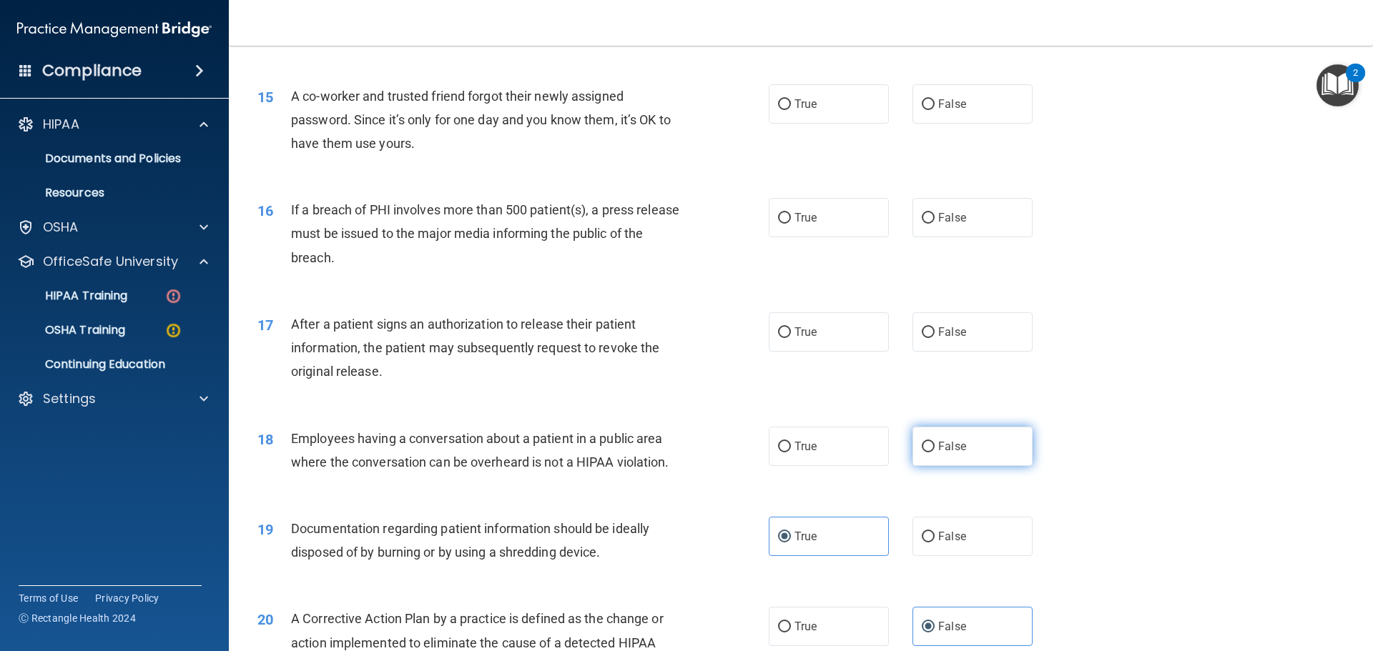
drag, startPoint x: 937, startPoint y: 449, endPoint x: 916, endPoint y: 465, distance: 27.0
click at [937, 450] on div "18 Employees having a conversation about a patient in a public area where the c…" at bounding box center [801, 454] width 1108 height 90
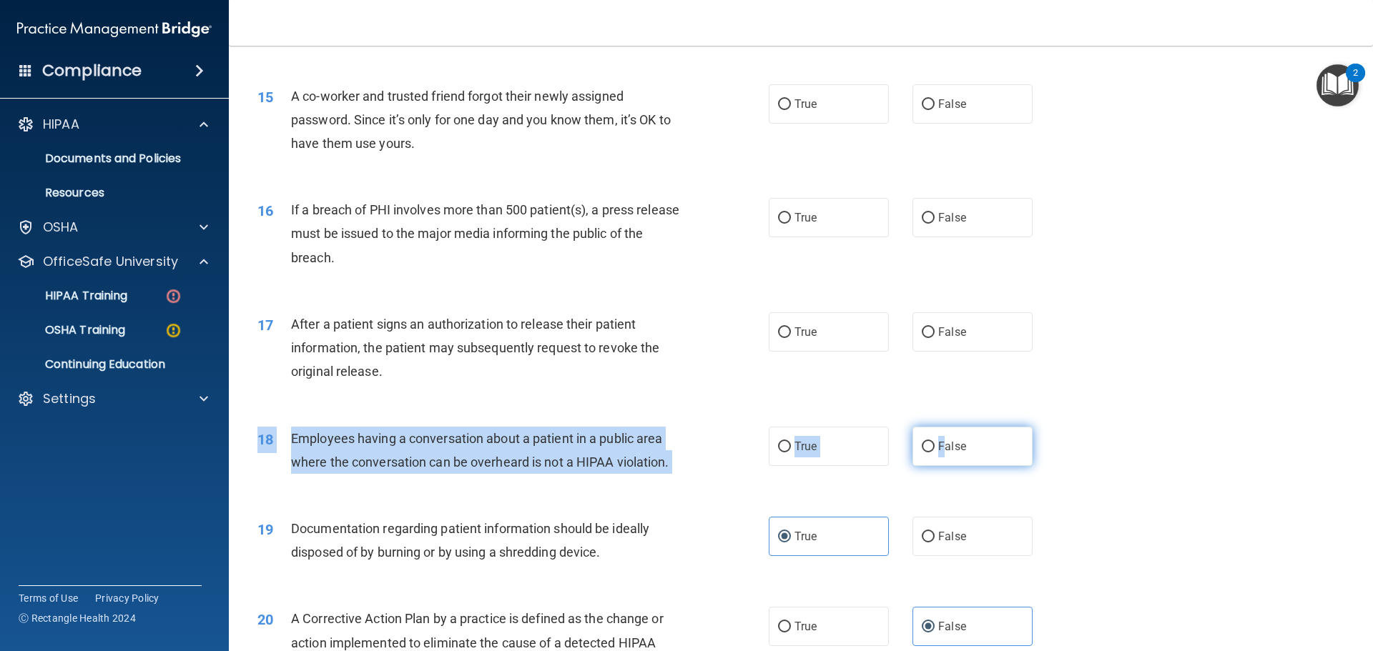
click at [922, 453] on input "False" at bounding box center [928, 447] width 13 height 11
radio input "true"
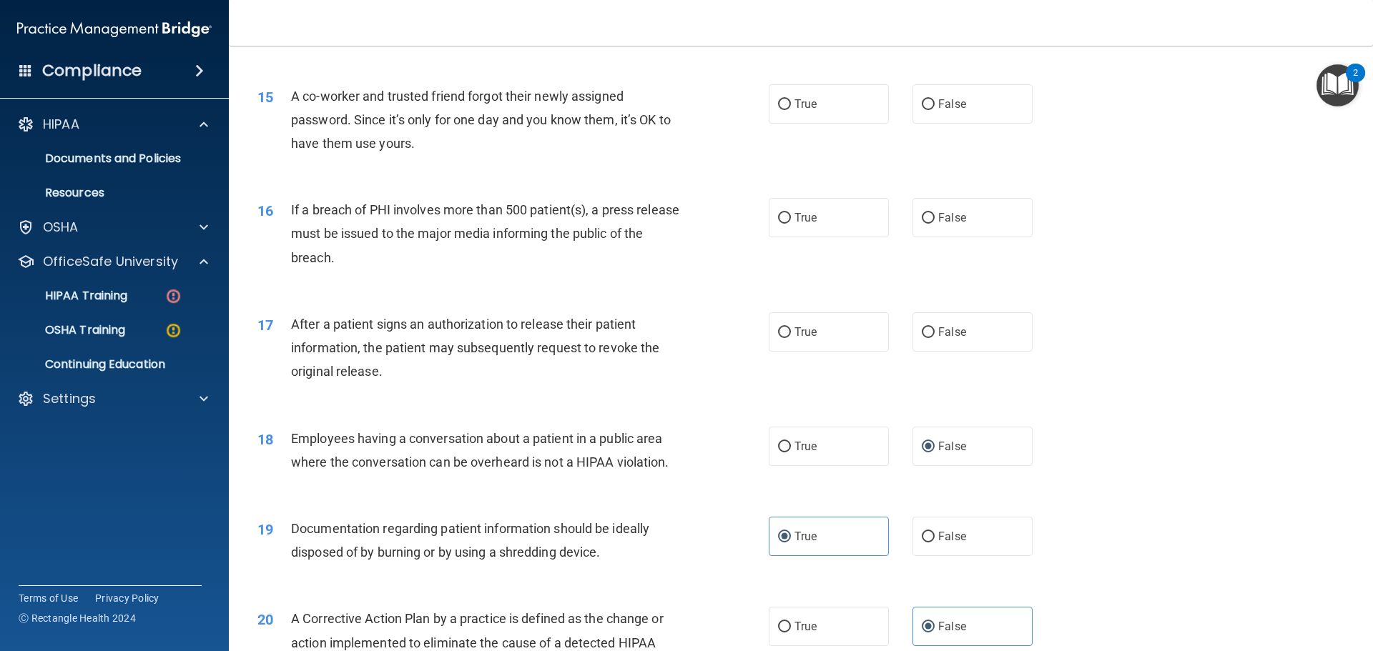
click at [659, 384] on div "After a patient signs an authorization to release their patient information, th…" at bounding box center [491, 347] width 400 height 71
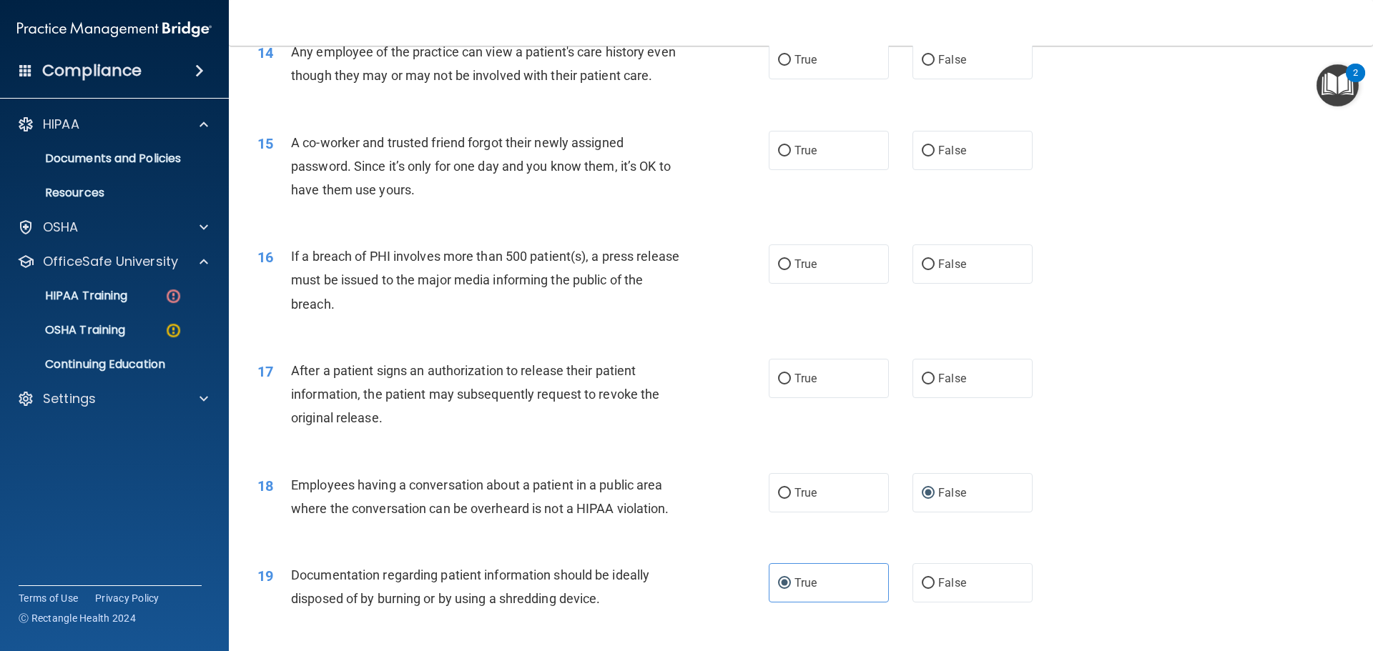
scroll to position [1303, 0]
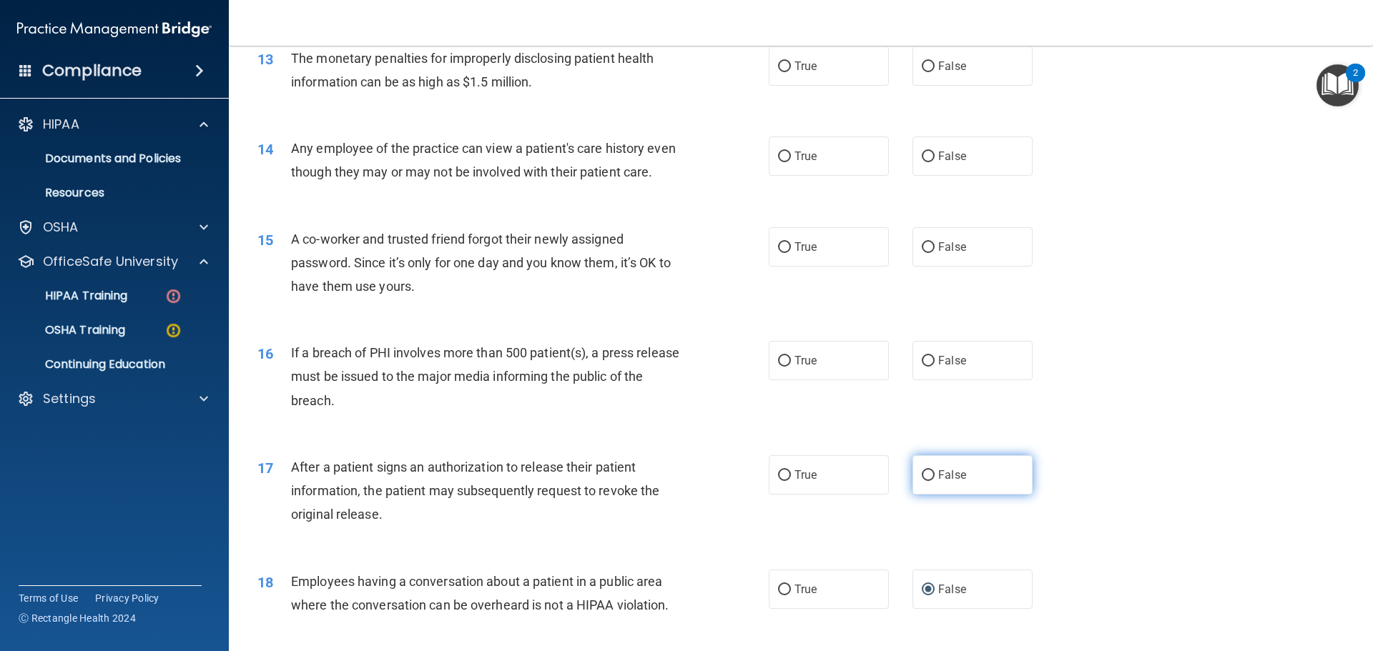
click at [930, 495] on label "False" at bounding box center [972, 474] width 120 height 39
click at [930, 481] on input "False" at bounding box center [928, 475] width 13 height 11
radio input "true"
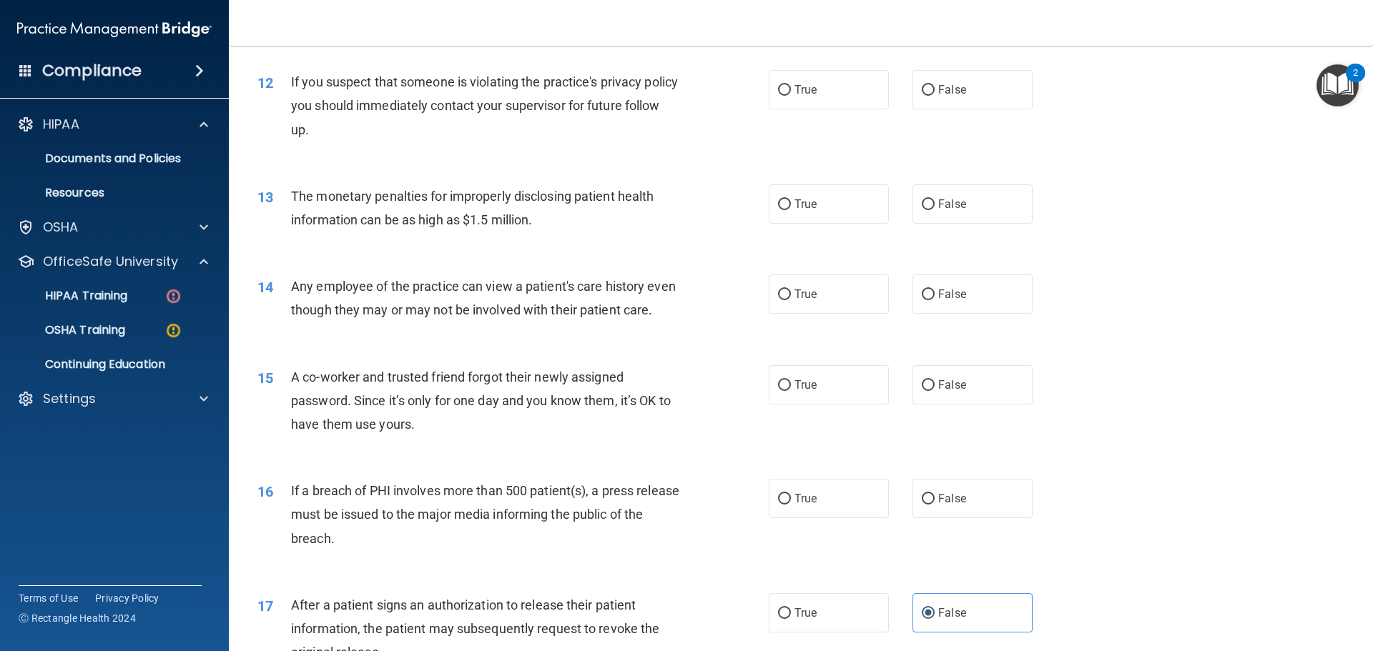
scroll to position [1160, 0]
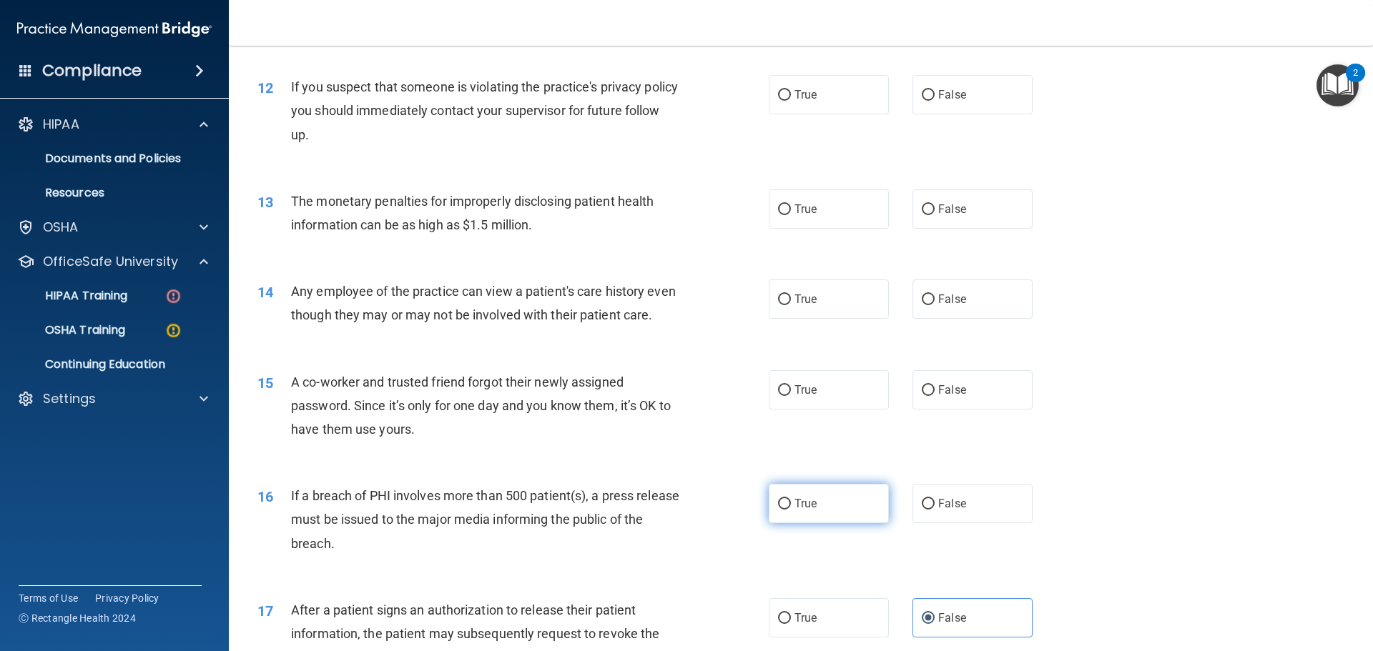
click at [826, 523] on label "True" at bounding box center [829, 503] width 120 height 39
click at [791, 510] on input "True" at bounding box center [784, 504] width 13 height 11
radio input "true"
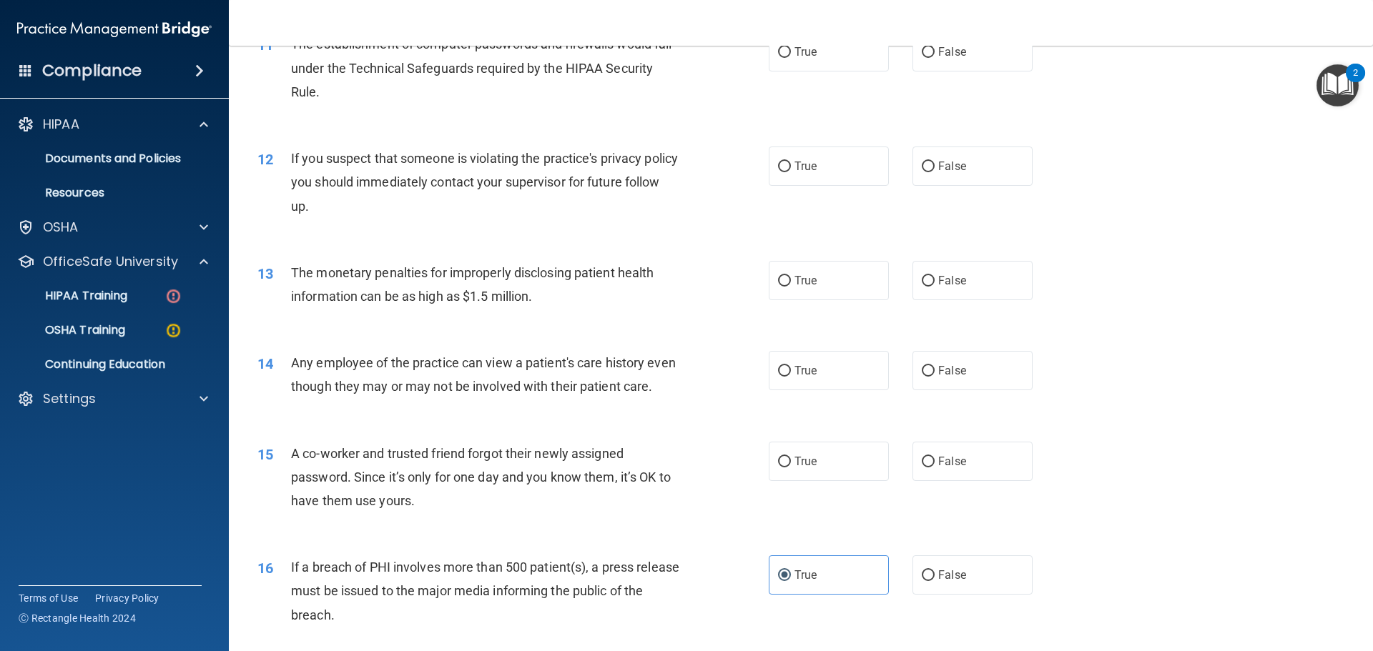
drag, startPoint x: 929, startPoint y: 496, endPoint x: 889, endPoint y: 493, distance: 39.4
click at [917, 481] on label "False" at bounding box center [972, 461] width 120 height 39
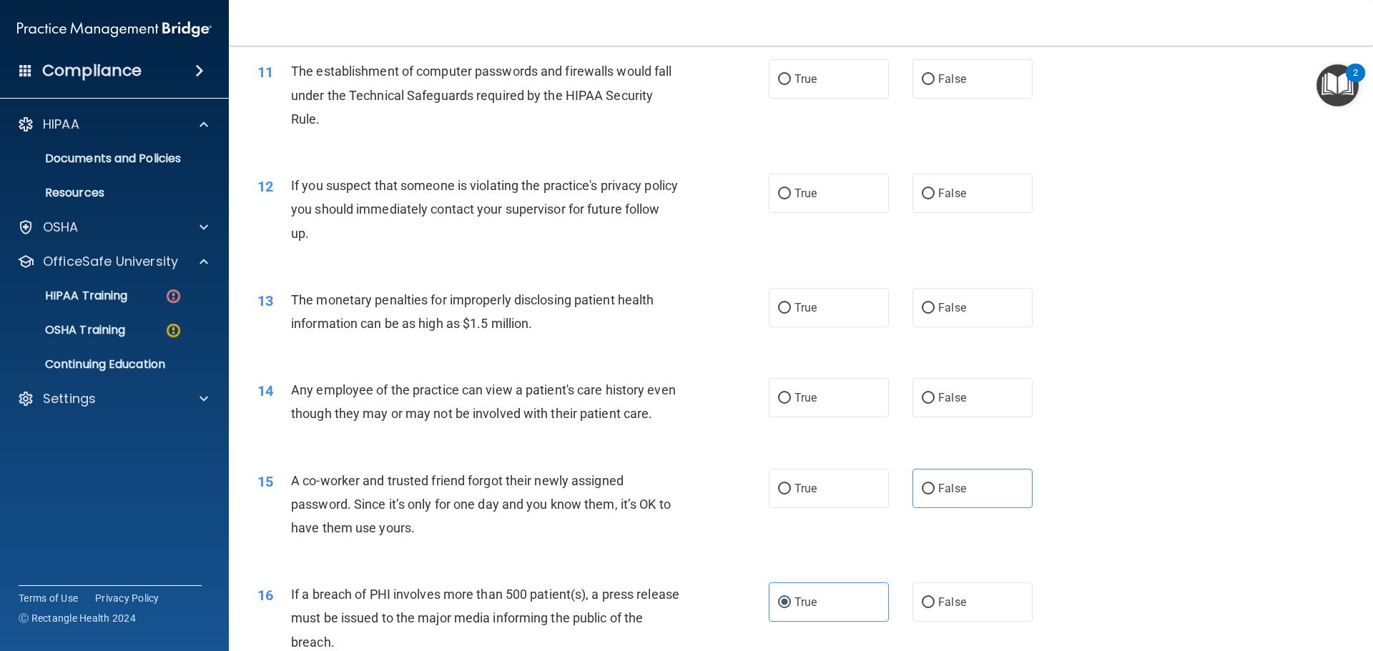
scroll to position [1017, 0]
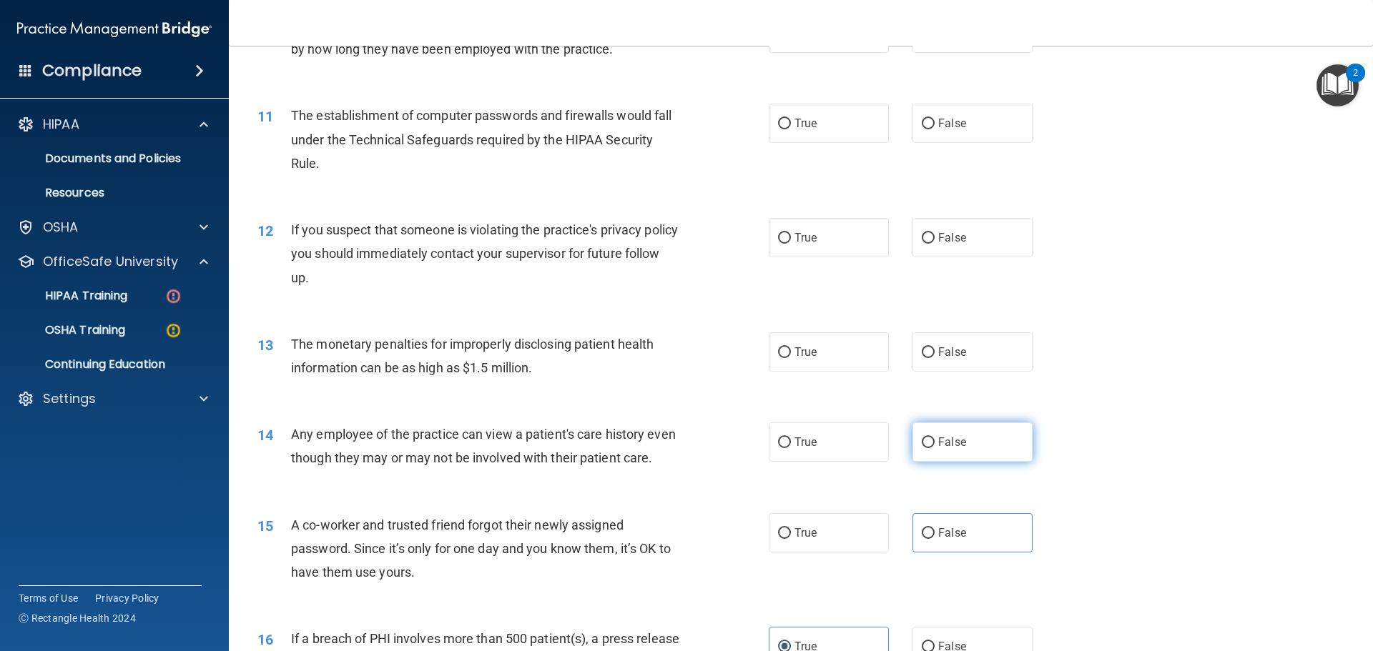
click at [912, 430] on label "False" at bounding box center [972, 442] width 120 height 39
click at [922, 438] on input "False" at bounding box center [928, 443] width 13 height 11
radio input "true"
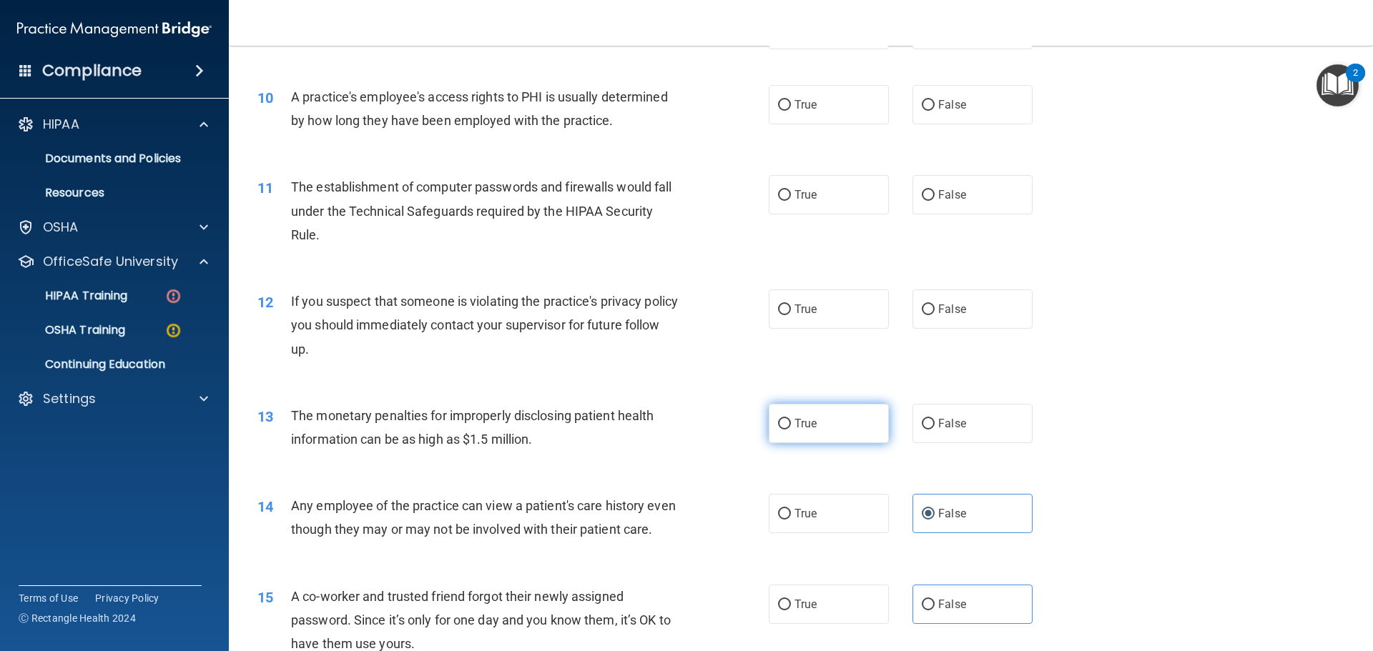
click at [806, 417] on span "True" at bounding box center [805, 424] width 22 height 14
click at [791, 419] on input "True" at bounding box center [784, 424] width 13 height 11
radio input "true"
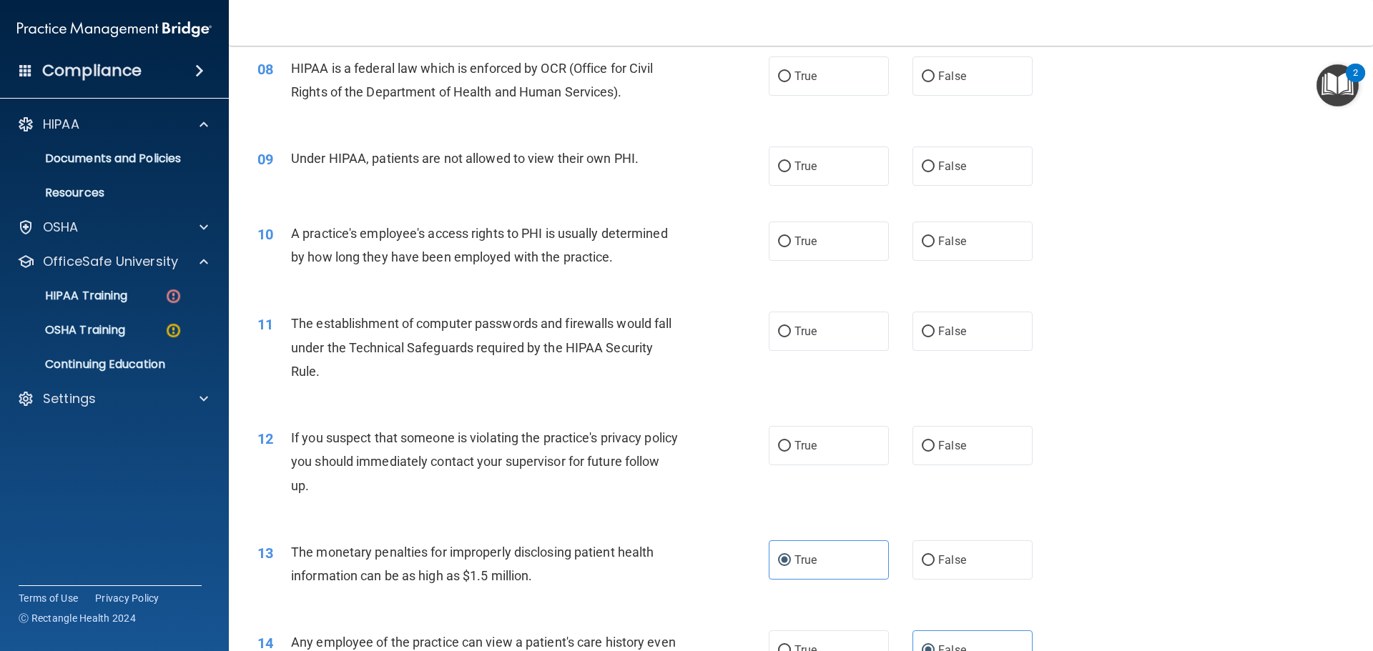
scroll to position [802, 0]
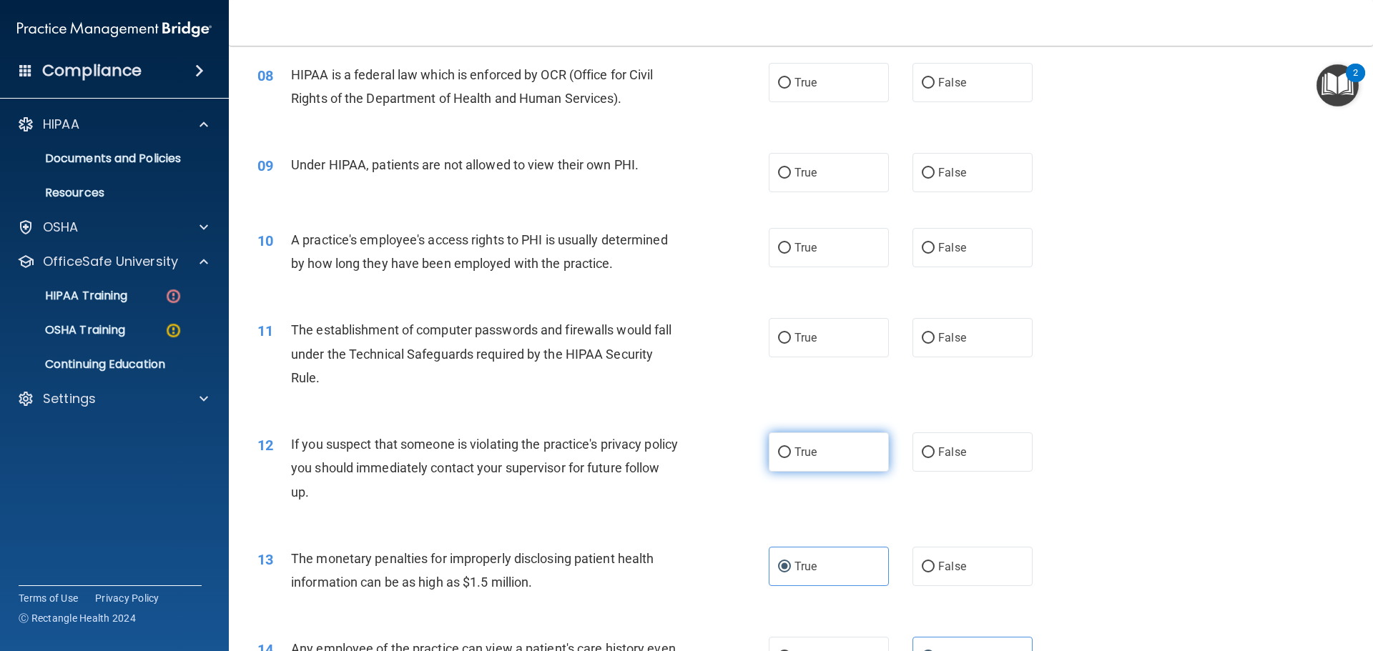
click at [794, 455] on span "True" at bounding box center [805, 452] width 22 height 14
click at [791, 455] on input "True" at bounding box center [784, 453] width 13 height 11
radio input "true"
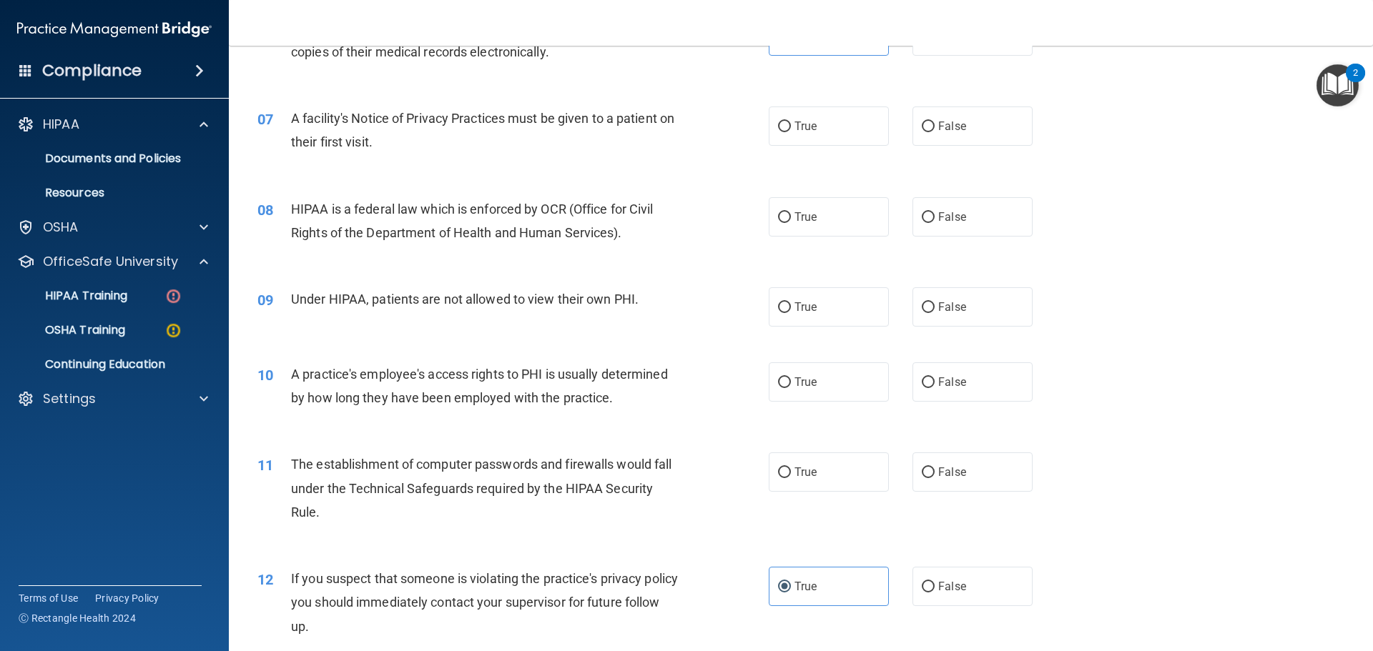
scroll to position [659, 0]
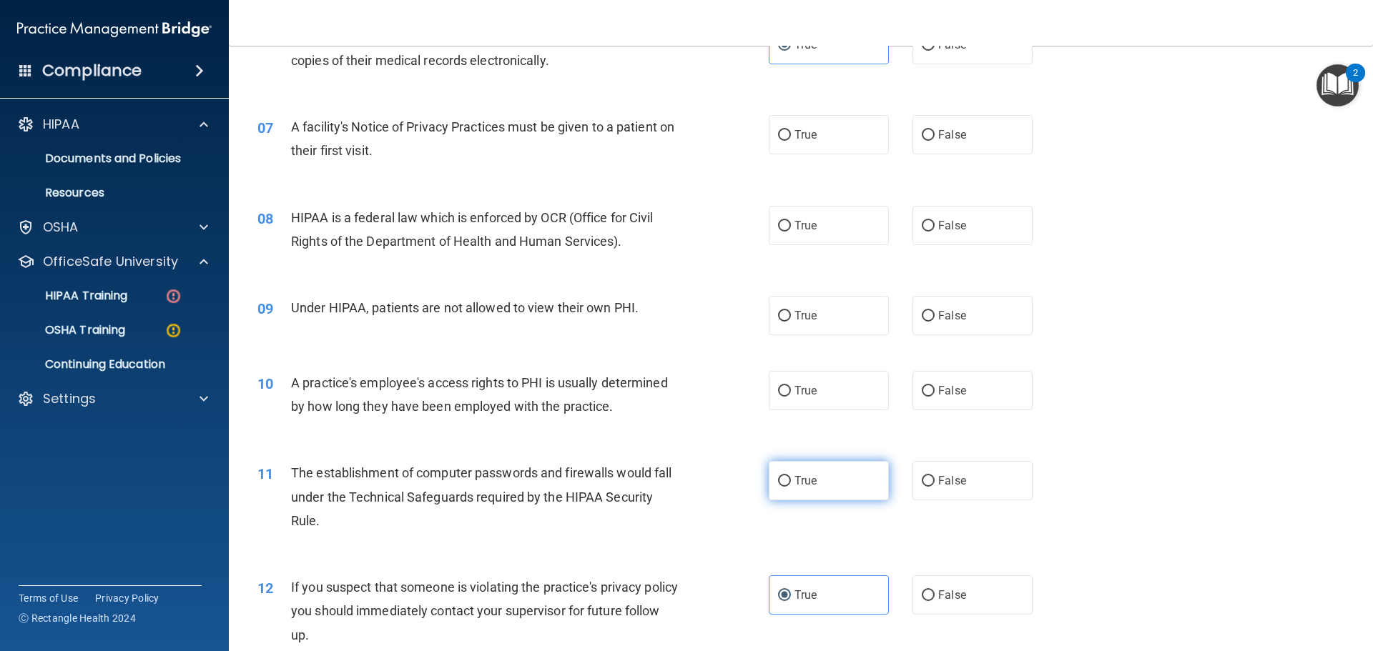
click at [821, 470] on label "True" at bounding box center [829, 480] width 120 height 39
click at [791, 476] on input "True" at bounding box center [784, 481] width 13 height 11
radio input "true"
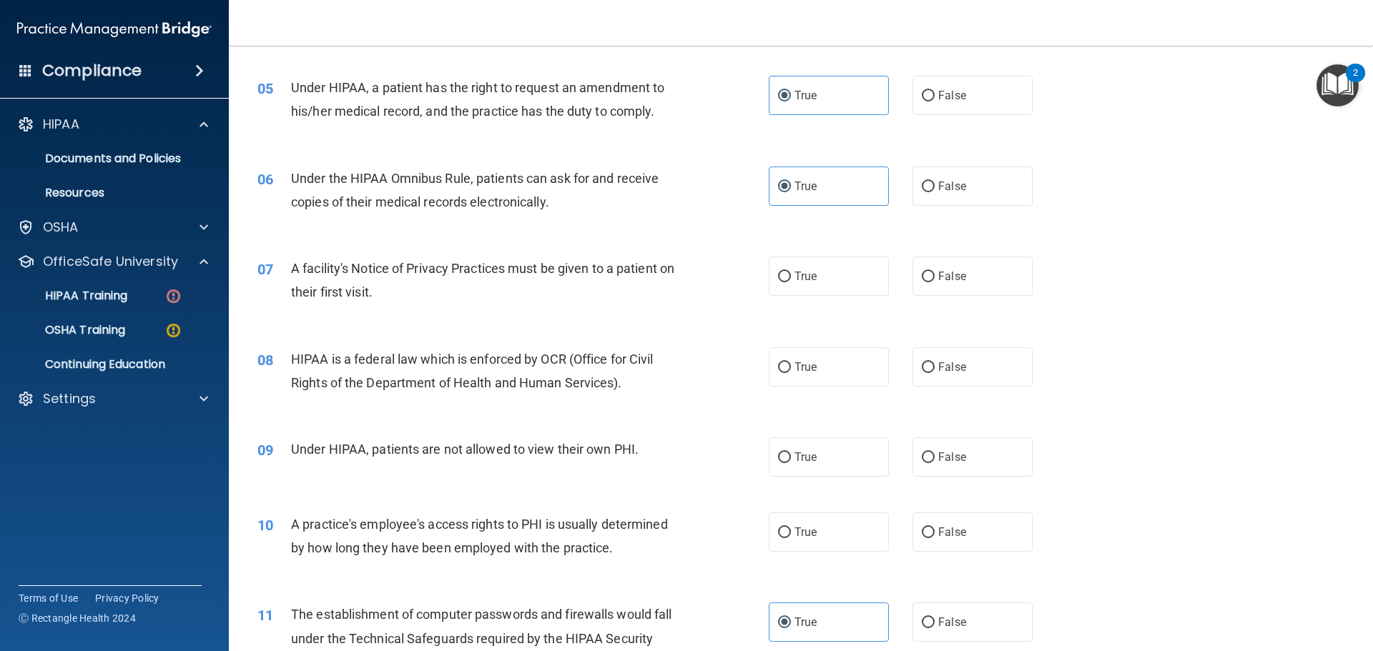
scroll to position [516, 0]
click at [944, 534] on span "False" at bounding box center [952, 534] width 28 height 14
click at [934, 534] on input "False" at bounding box center [928, 534] width 13 height 11
radio input "true"
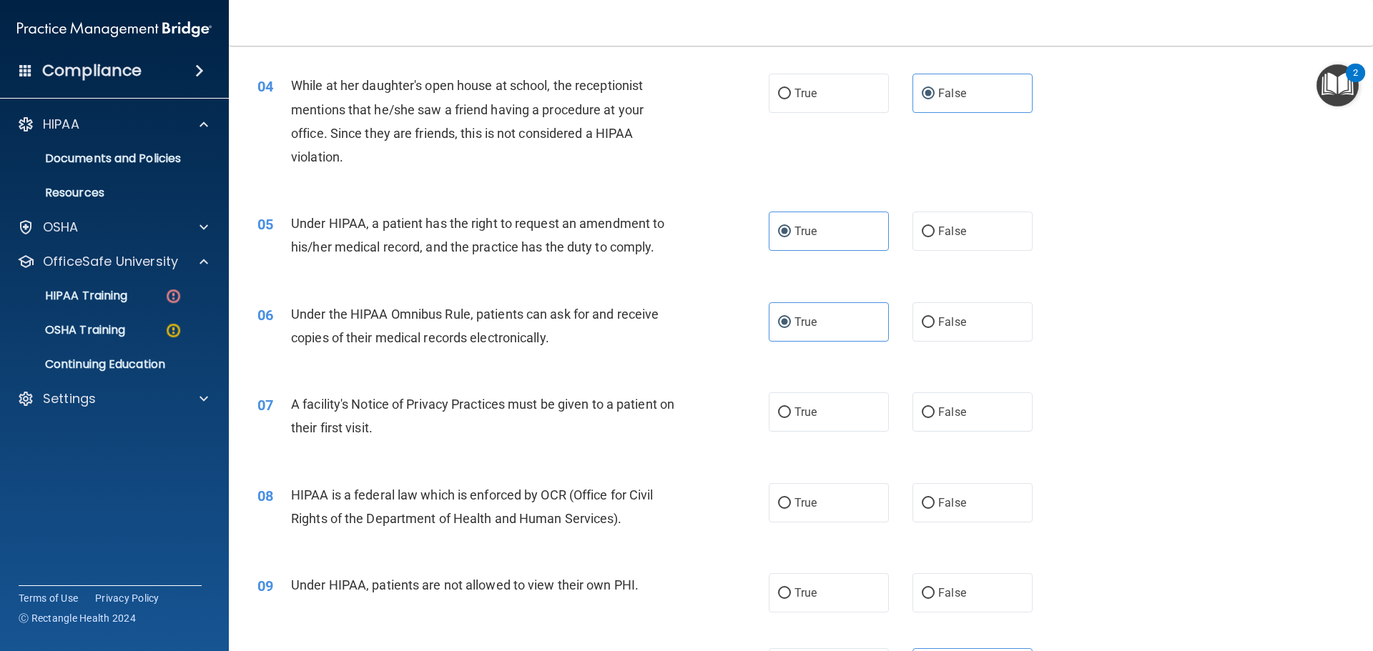
scroll to position [373, 0]
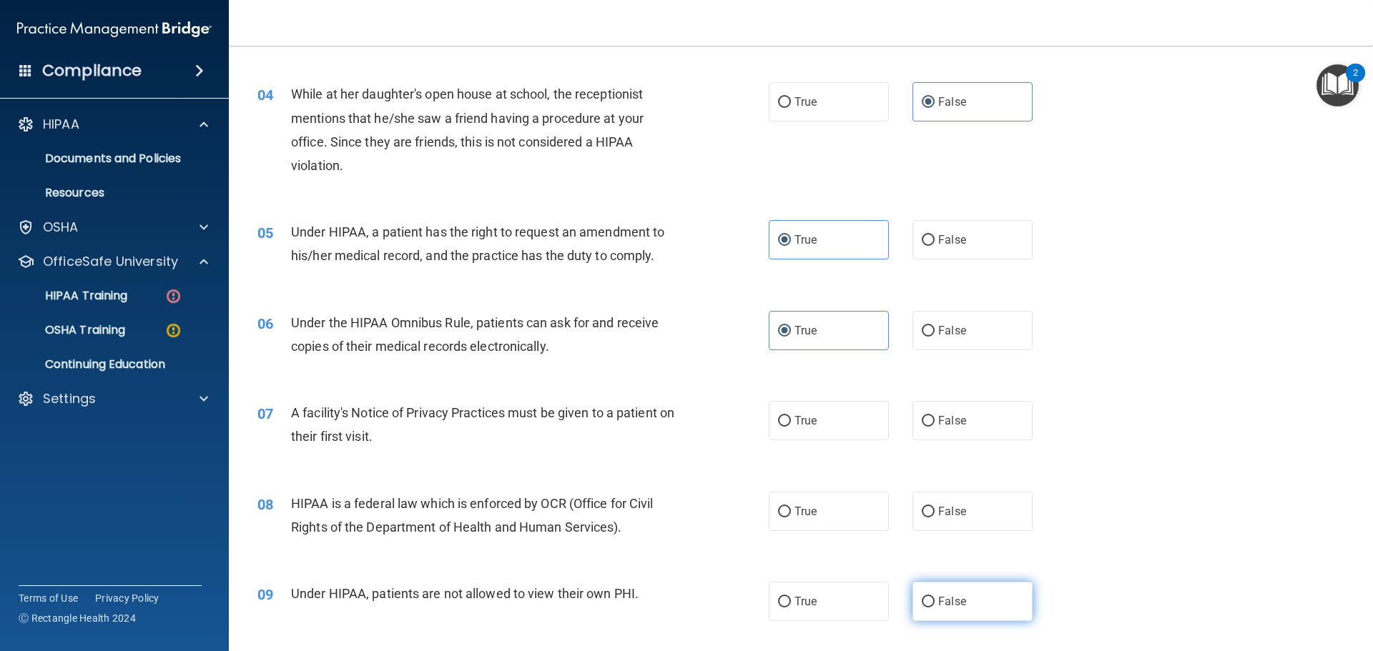
click at [945, 590] on label "False" at bounding box center [972, 601] width 120 height 39
click at [934, 597] on input "False" at bounding box center [928, 602] width 13 height 11
radio input "true"
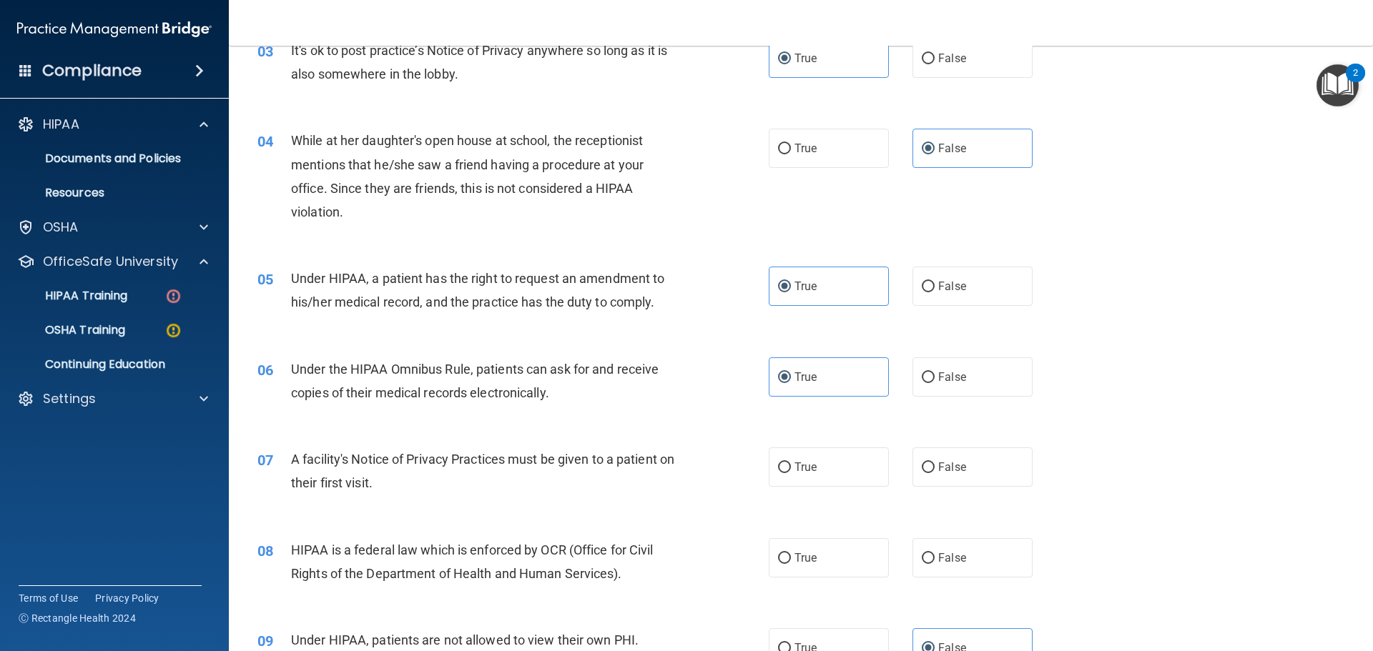
scroll to position [302, 0]
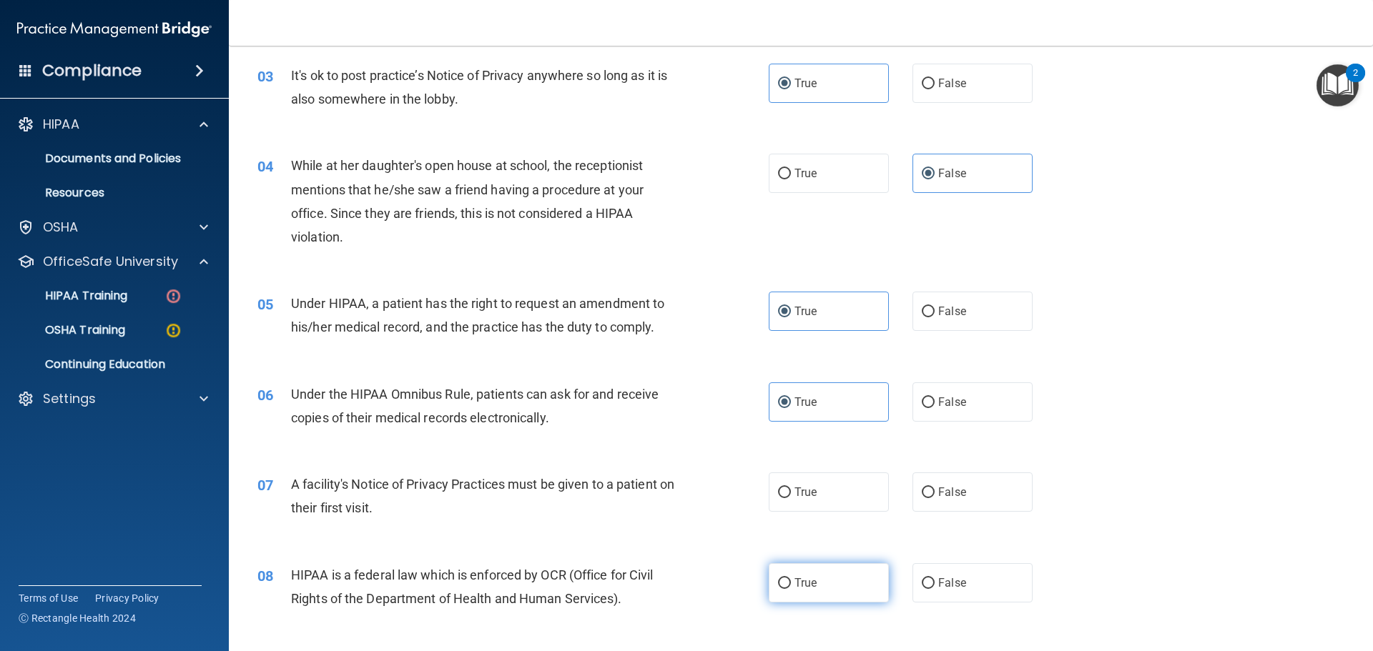
click at [841, 581] on label "True" at bounding box center [829, 582] width 120 height 39
click at [791, 581] on input "True" at bounding box center [784, 583] width 13 height 11
radio input "true"
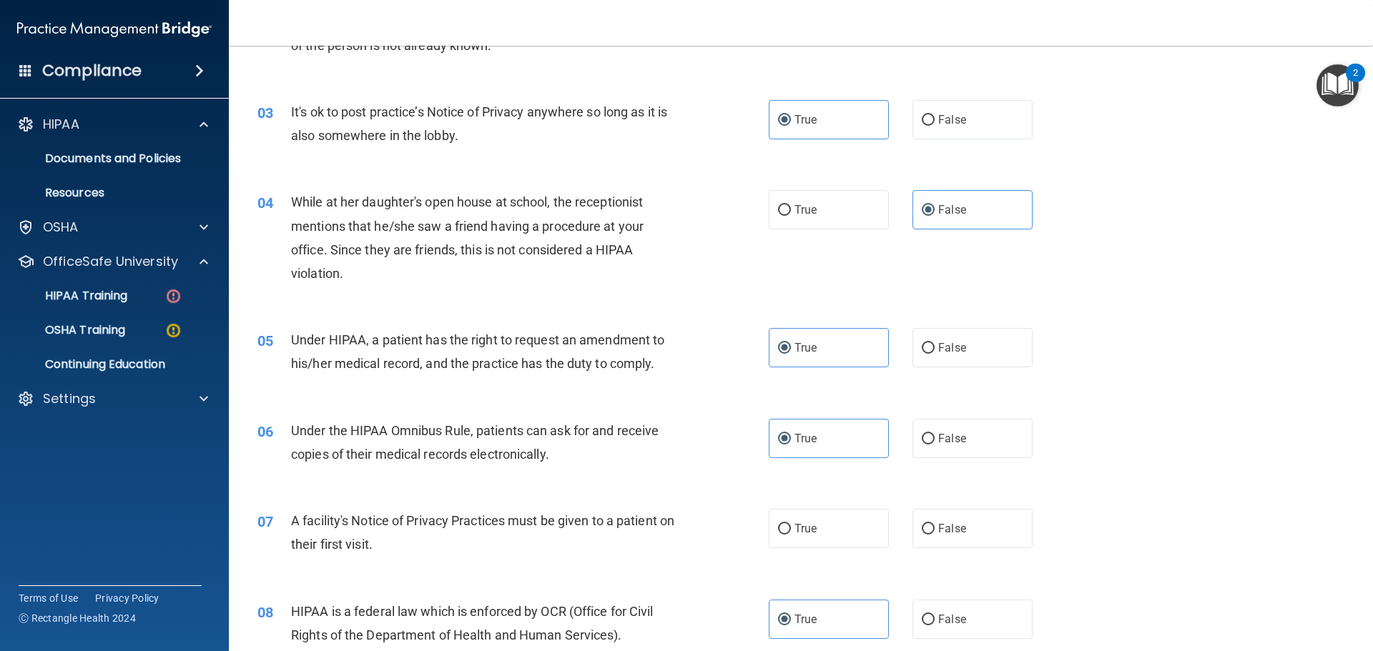
scroll to position [230, 0]
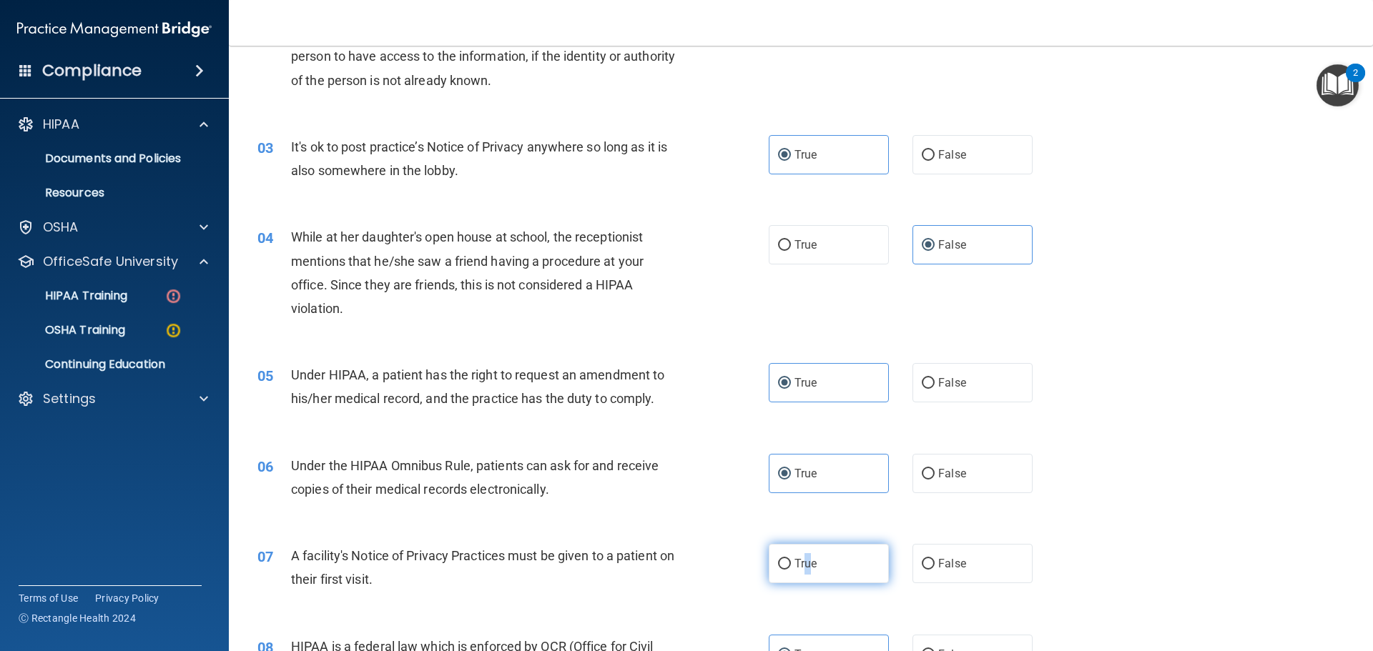
drag, startPoint x: 804, startPoint y: 576, endPoint x: 786, endPoint y: 576, distance: 18.6
click at [800, 576] on label "True" at bounding box center [829, 563] width 120 height 39
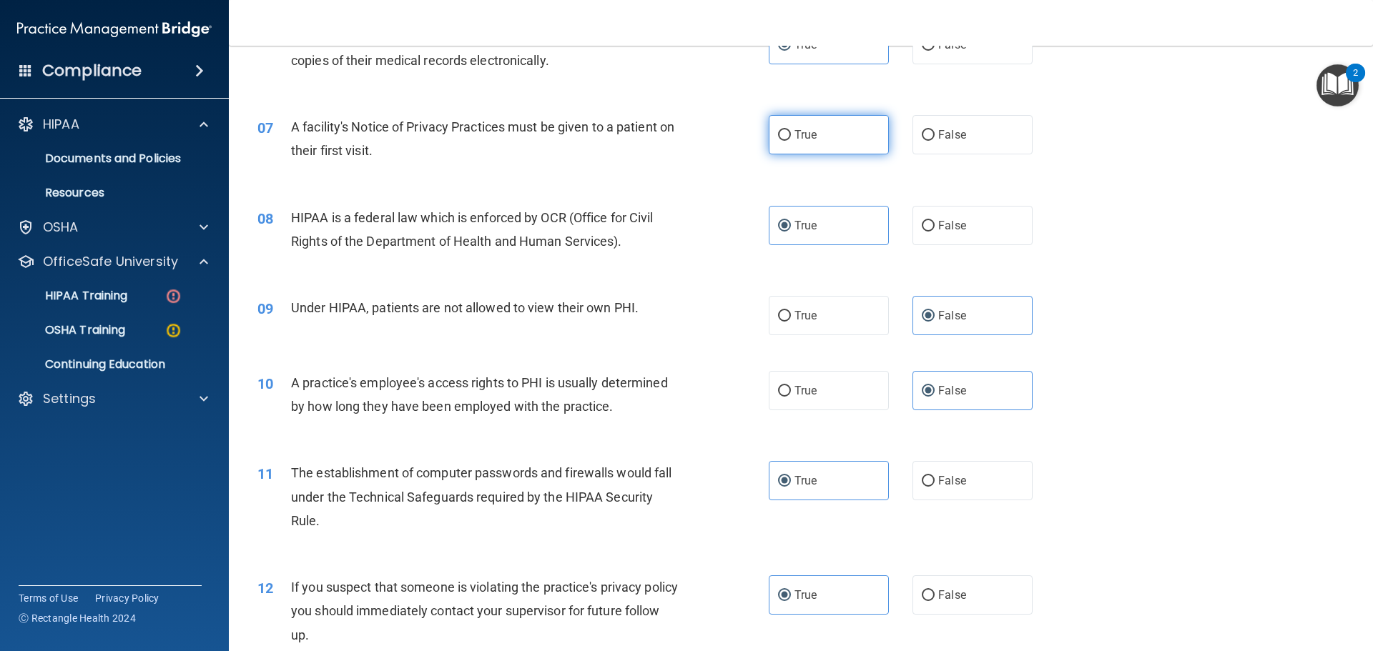
click at [834, 145] on label "True" at bounding box center [829, 134] width 120 height 39
click at [791, 141] on input "True" at bounding box center [784, 135] width 13 height 11
radio input "true"
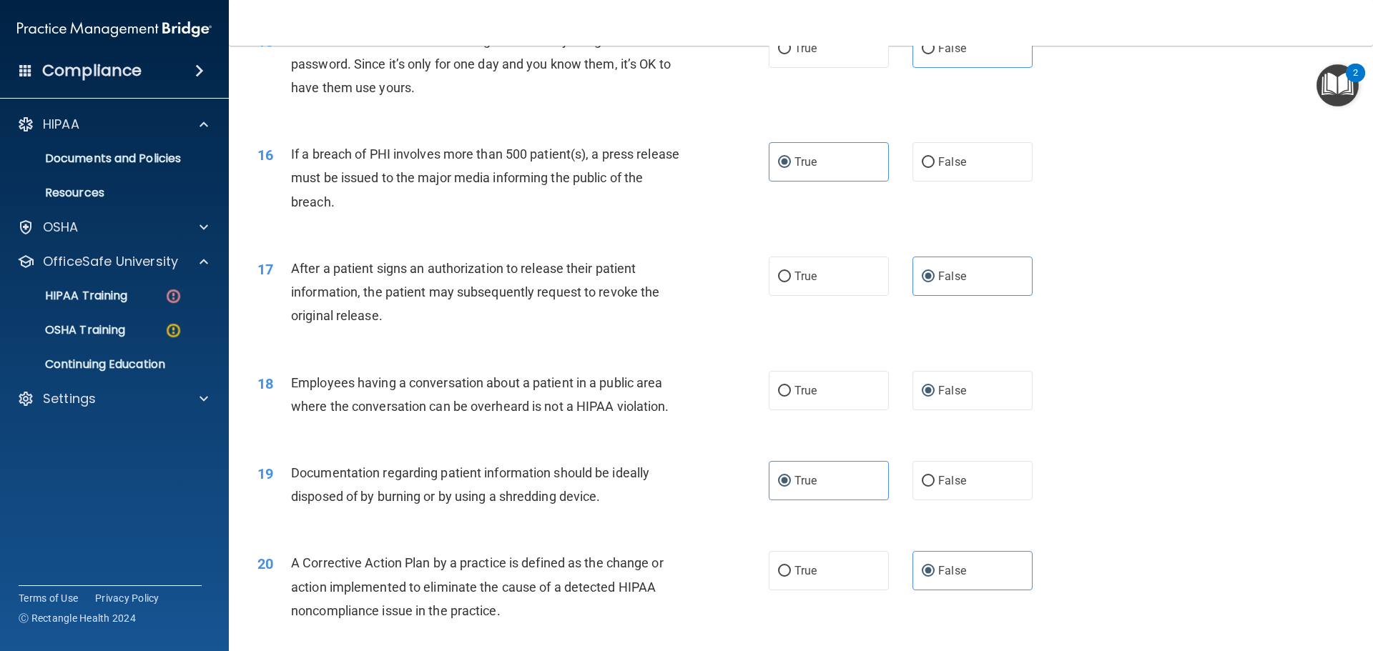
scroll to position [1573, 0]
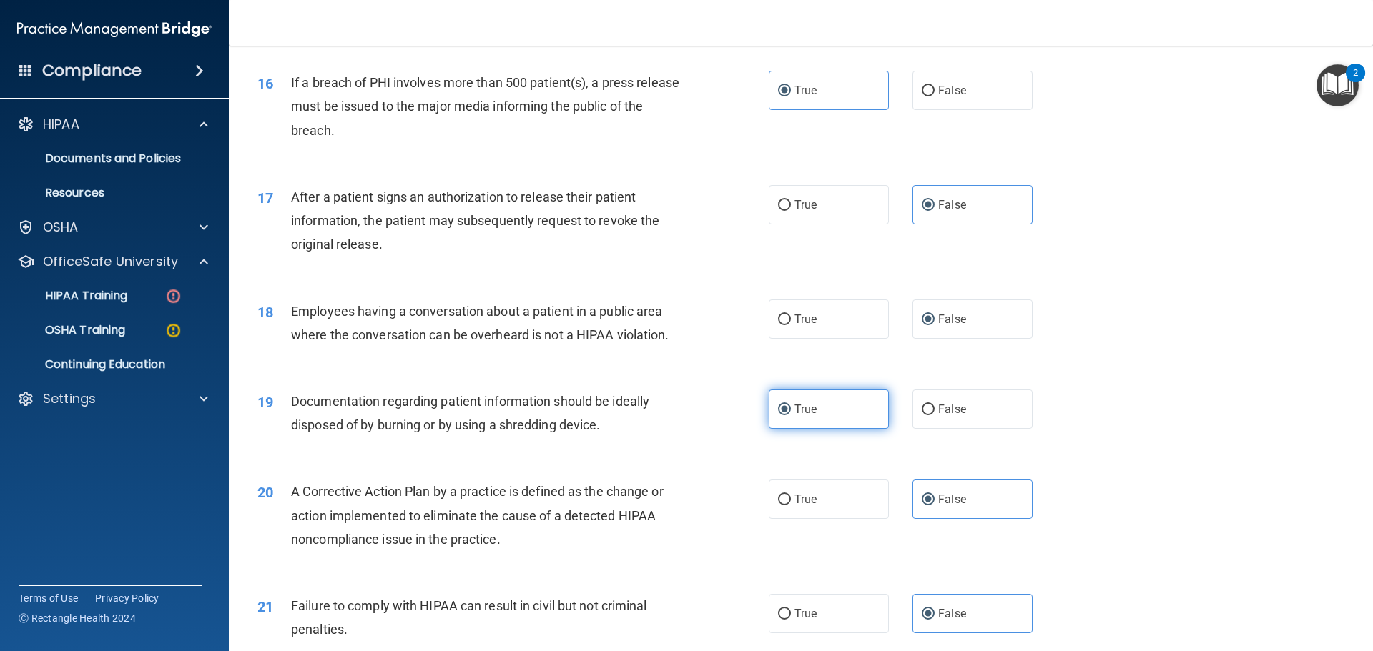
click at [807, 420] on label "True" at bounding box center [829, 409] width 120 height 39
click at [791, 415] on input "True" at bounding box center [784, 410] width 13 height 11
click at [956, 332] on label "False" at bounding box center [972, 319] width 120 height 39
click at [934, 325] on input "False" at bounding box center [928, 320] width 13 height 11
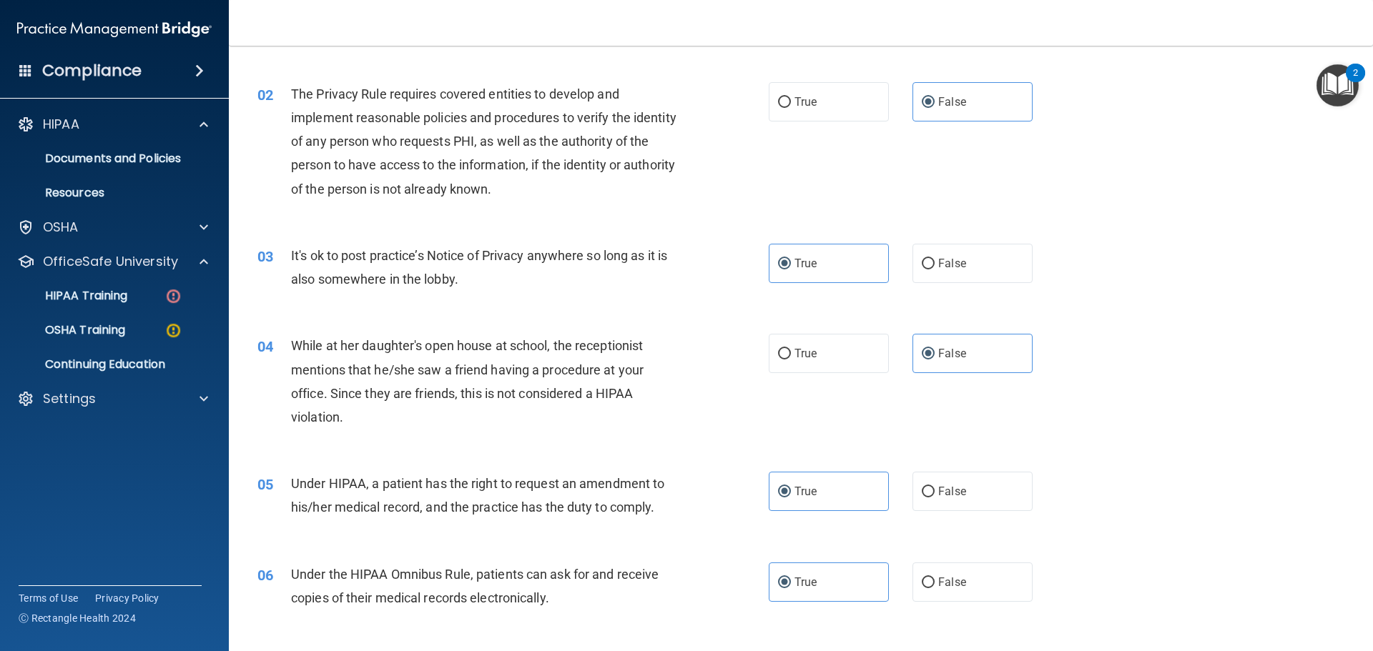
scroll to position [0, 0]
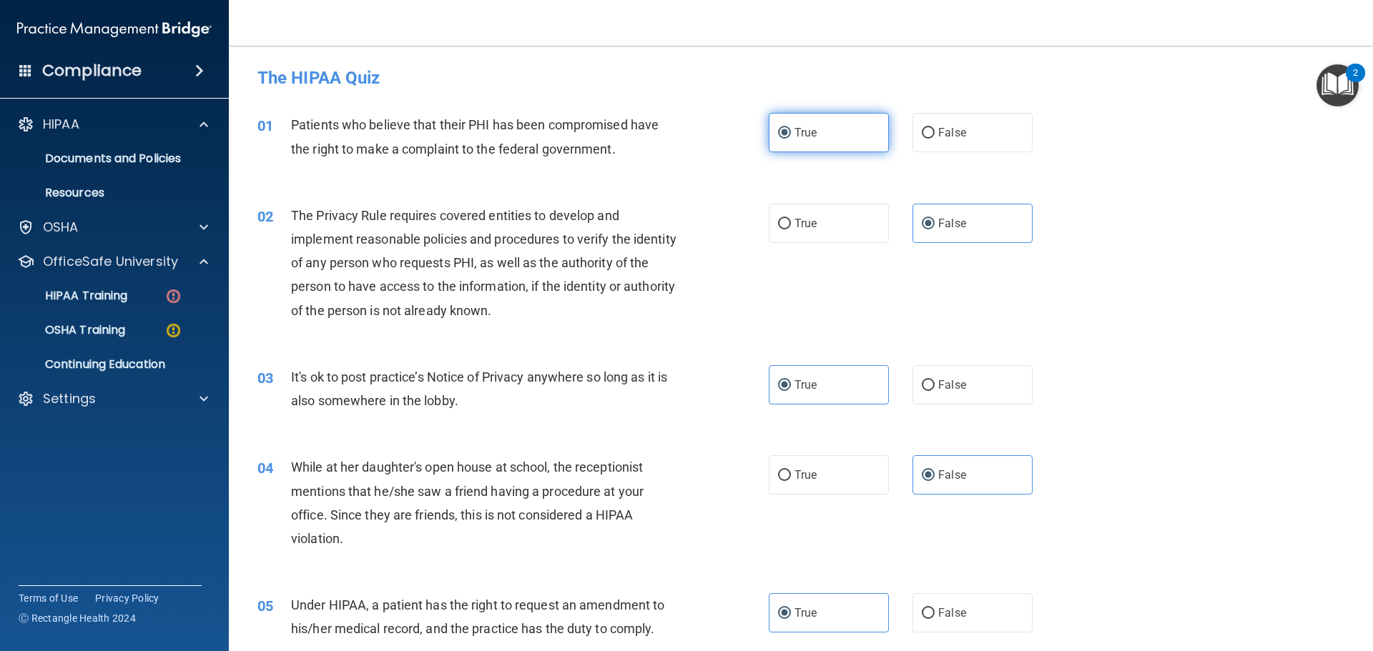
click at [820, 115] on label "True" at bounding box center [829, 132] width 120 height 39
click at [791, 128] on input "True" at bounding box center [784, 133] width 13 height 11
click at [1007, 222] on label "False" at bounding box center [972, 223] width 120 height 39
click at [934, 222] on input "False" at bounding box center [928, 224] width 13 height 11
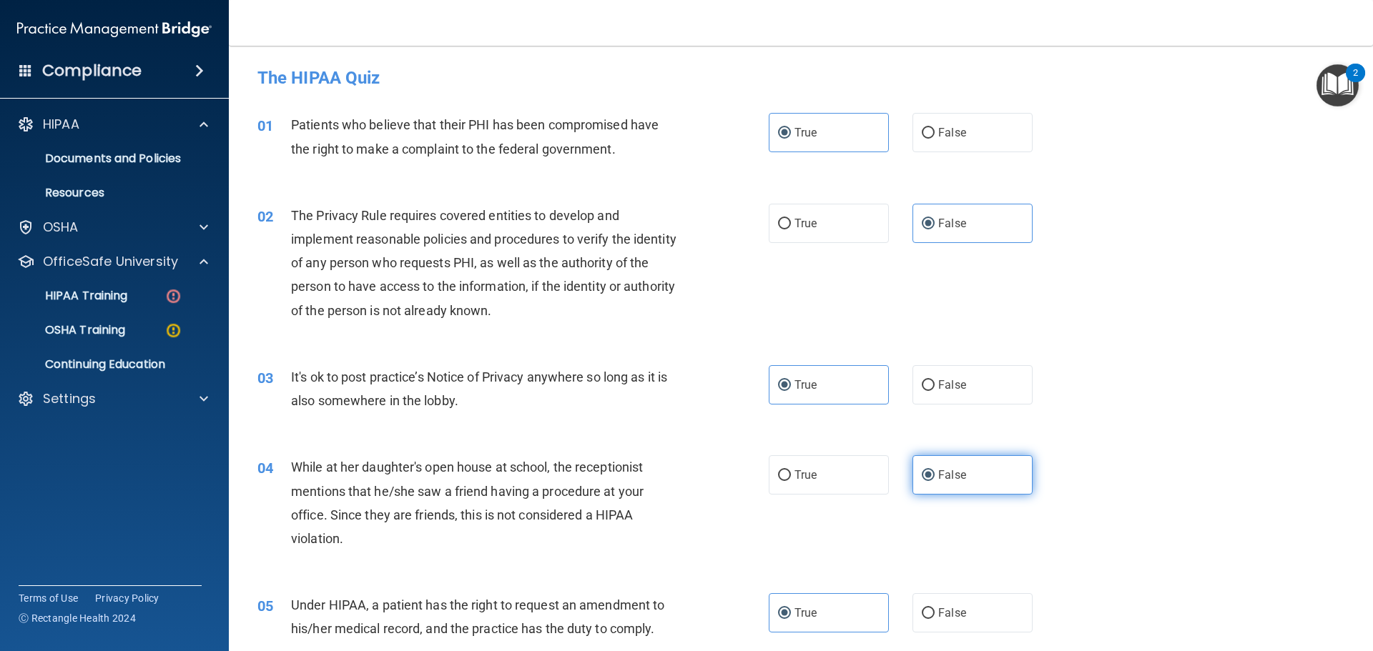
drag, startPoint x: 801, startPoint y: 393, endPoint x: 966, endPoint y: 491, distance: 192.0
click at [804, 392] on label "True" at bounding box center [829, 384] width 120 height 39
click at [971, 493] on label "False" at bounding box center [972, 474] width 120 height 39
click at [934, 481] on input "False" at bounding box center [928, 475] width 13 height 11
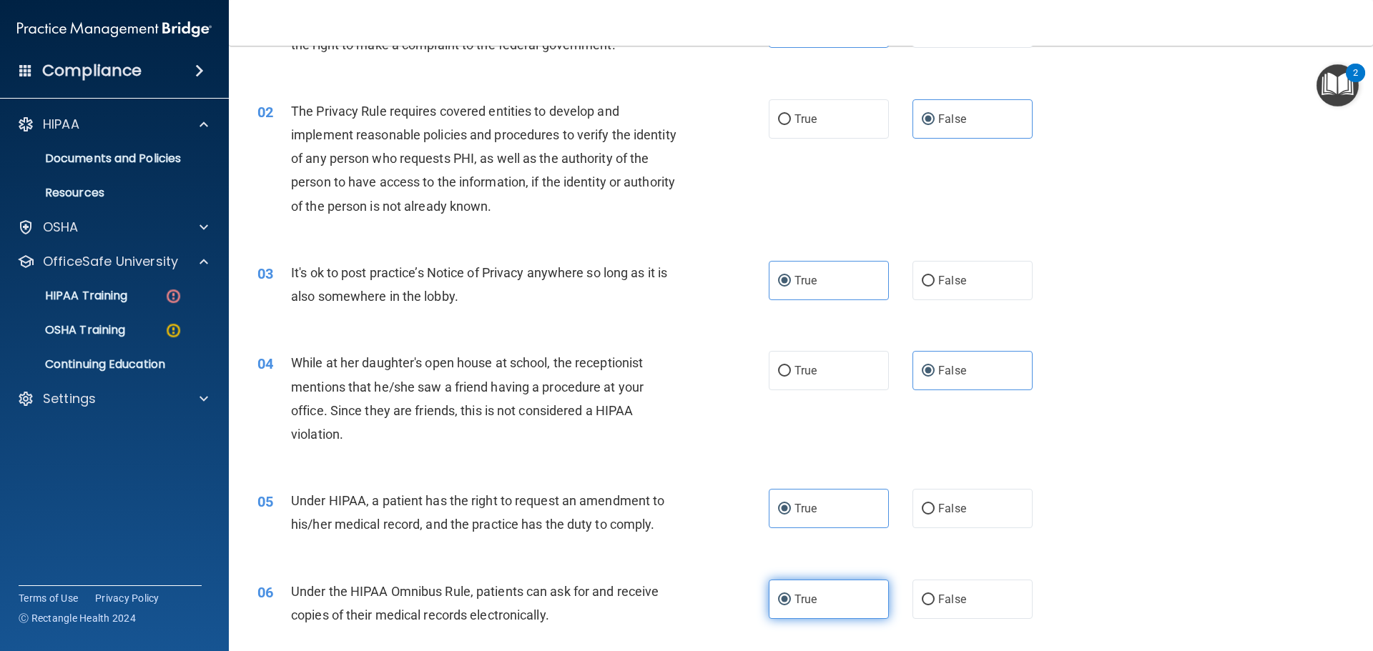
scroll to position [214, 0]
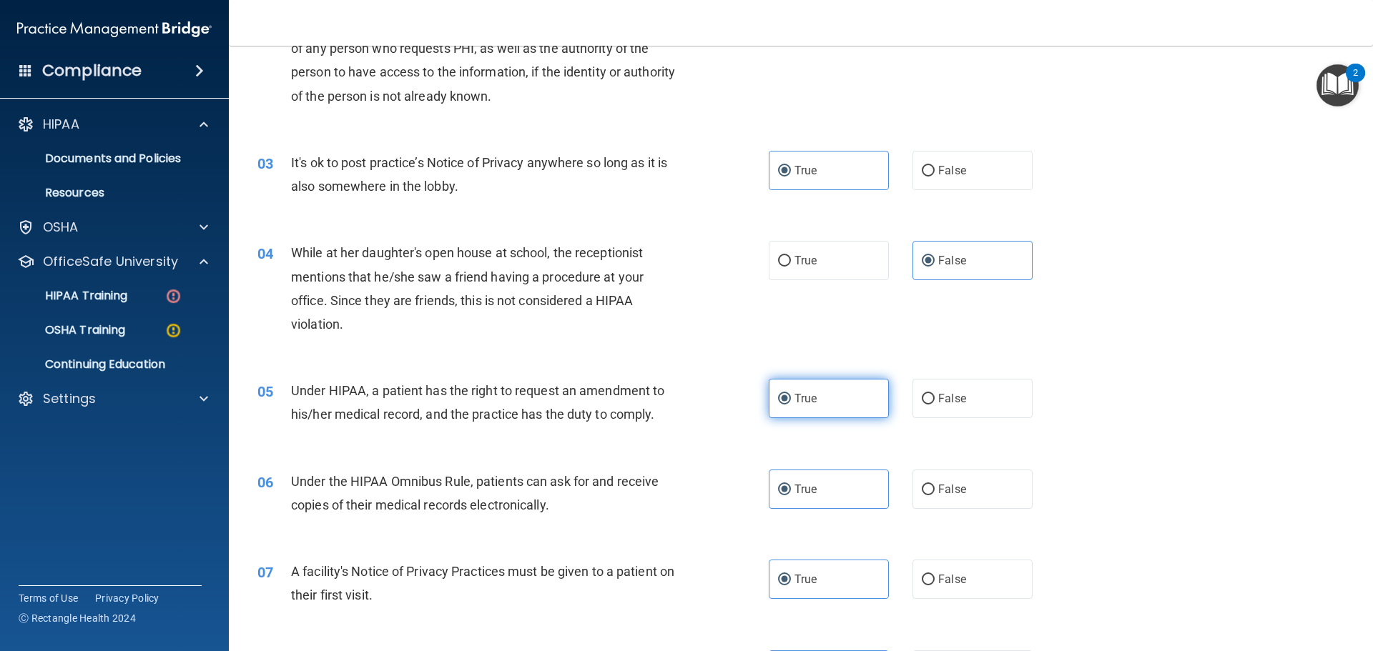
click at [830, 381] on label "True" at bounding box center [829, 398] width 120 height 39
click at [791, 394] on input "True" at bounding box center [784, 399] width 13 height 11
click at [817, 483] on label "True" at bounding box center [829, 489] width 120 height 39
click at [791, 485] on input "True" at bounding box center [784, 490] width 13 height 11
click at [842, 576] on label "True" at bounding box center [829, 579] width 120 height 39
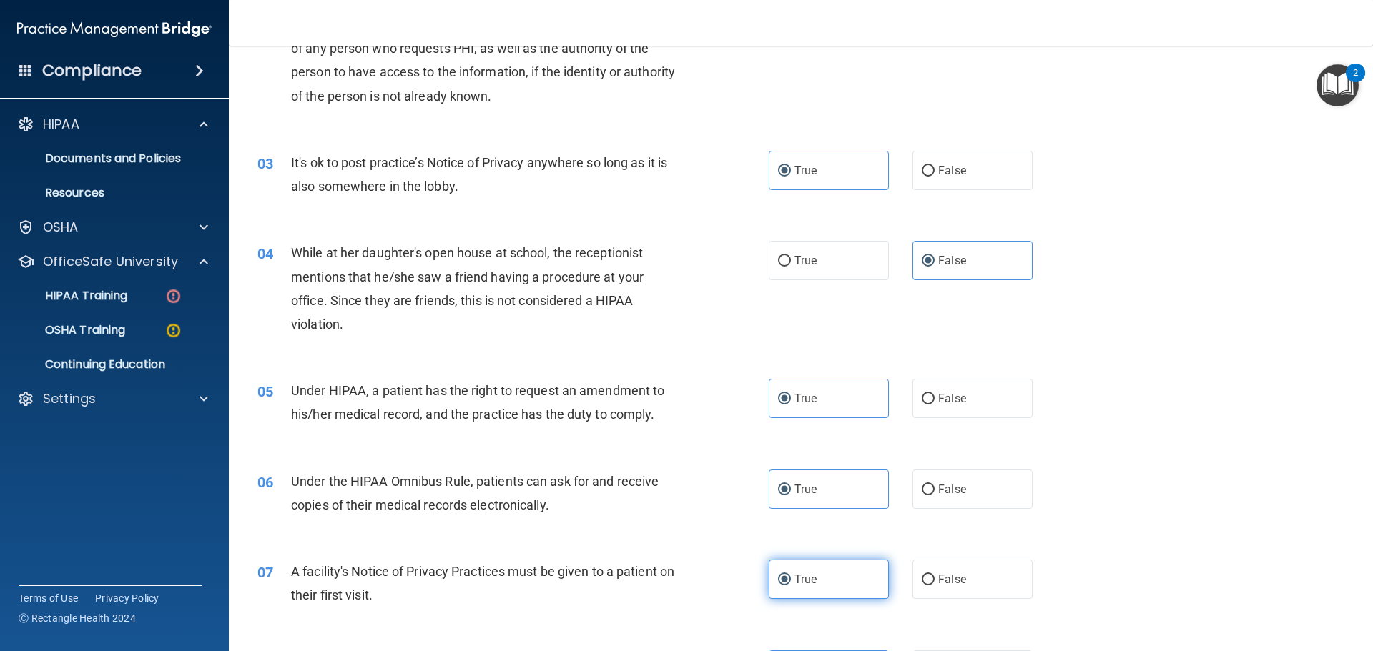
click at [791, 576] on input "True" at bounding box center [784, 580] width 13 height 11
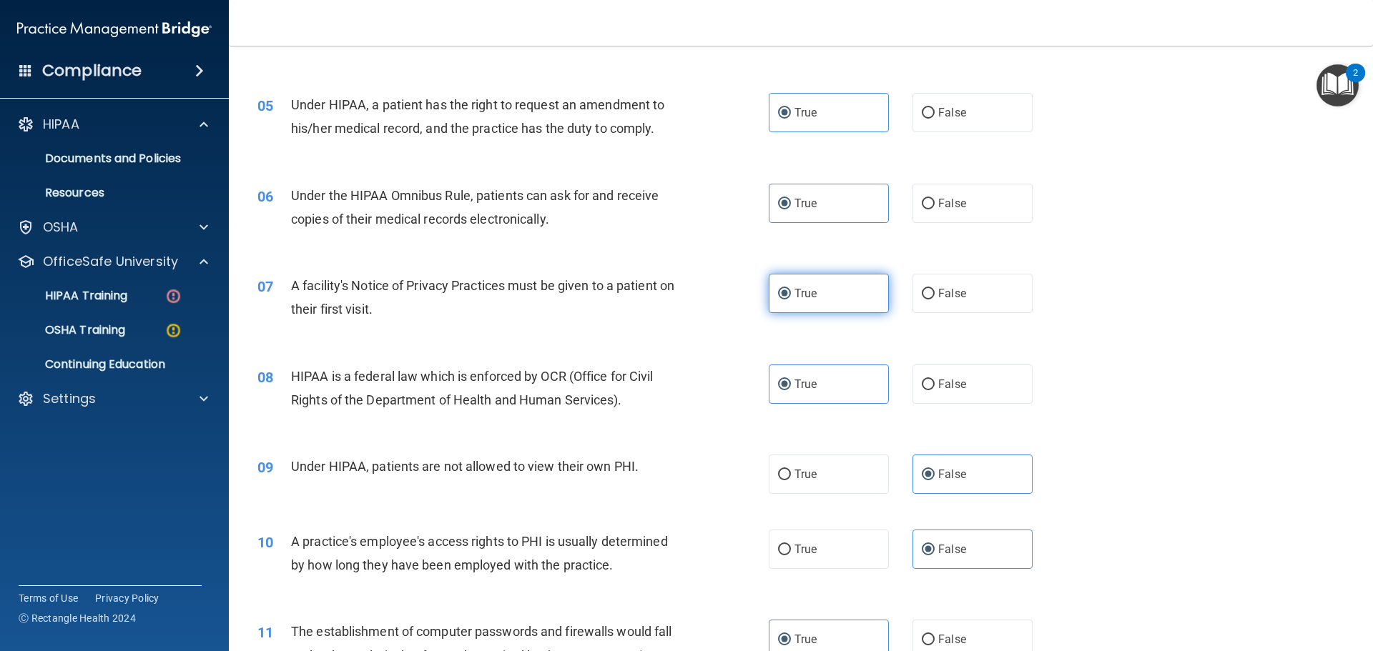
click at [838, 297] on label "True" at bounding box center [829, 293] width 120 height 39
click at [791, 297] on input "True" at bounding box center [784, 294] width 13 height 11
click at [852, 373] on label "True" at bounding box center [829, 384] width 120 height 39
click at [791, 380] on input "True" at bounding box center [784, 385] width 13 height 11
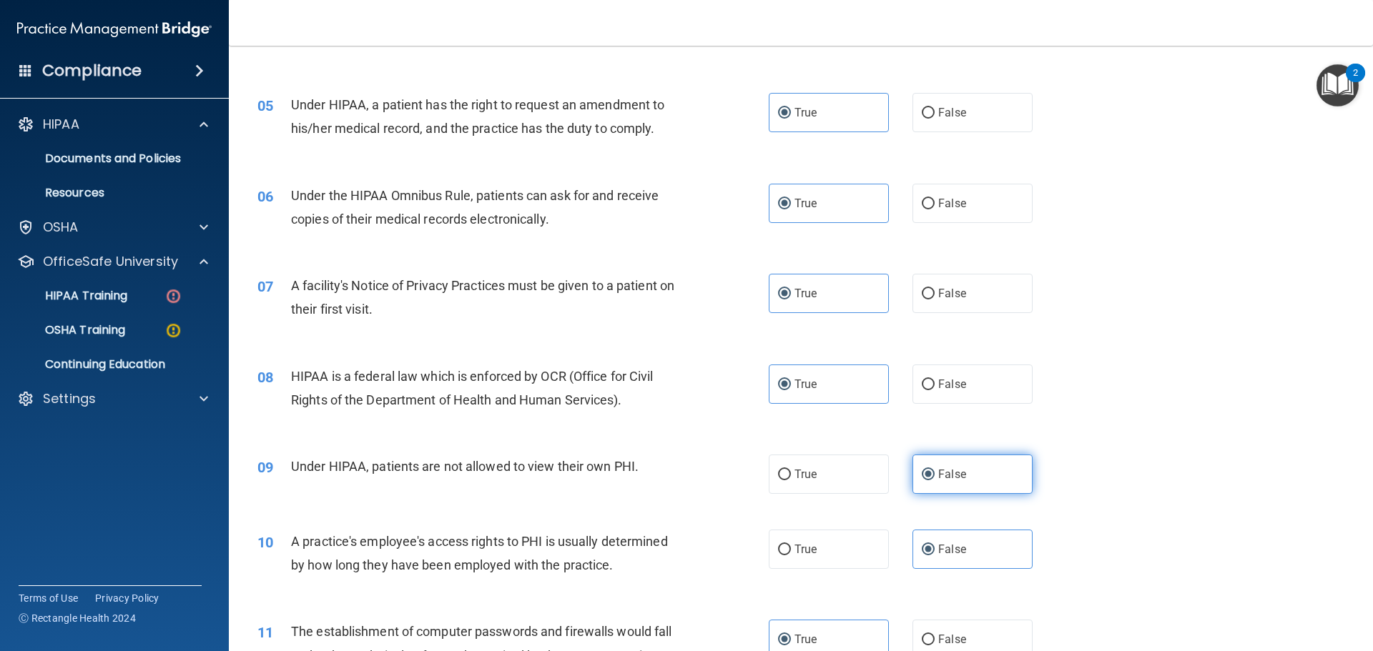
click at [1012, 486] on label "False" at bounding box center [972, 474] width 120 height 39
click at [934, 480] on input "False" at bounding box center [928, 475] width 13 height 11
click at [977, 539] on label "False" at bounding box center [972, 549] width 120 height 39
click at [934, 545] on input "False" at bounding box center [928, 550] width 13 height 11
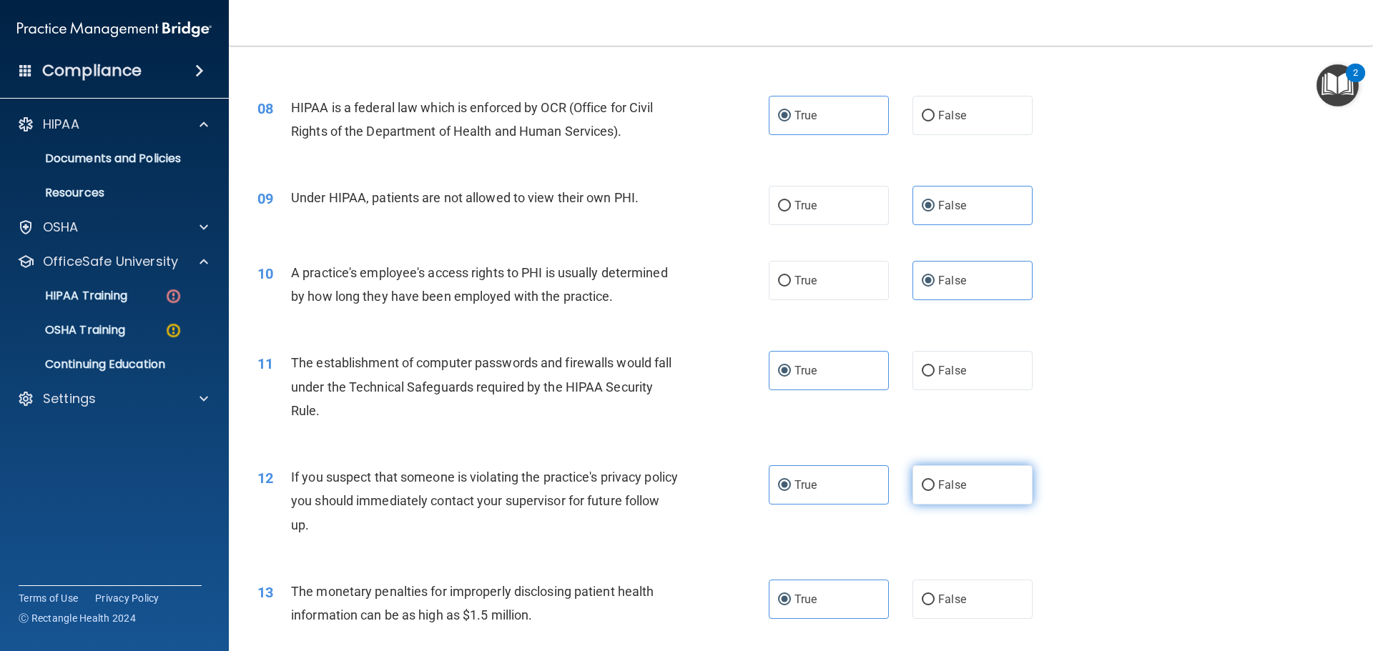
scroll to position [786, 0]
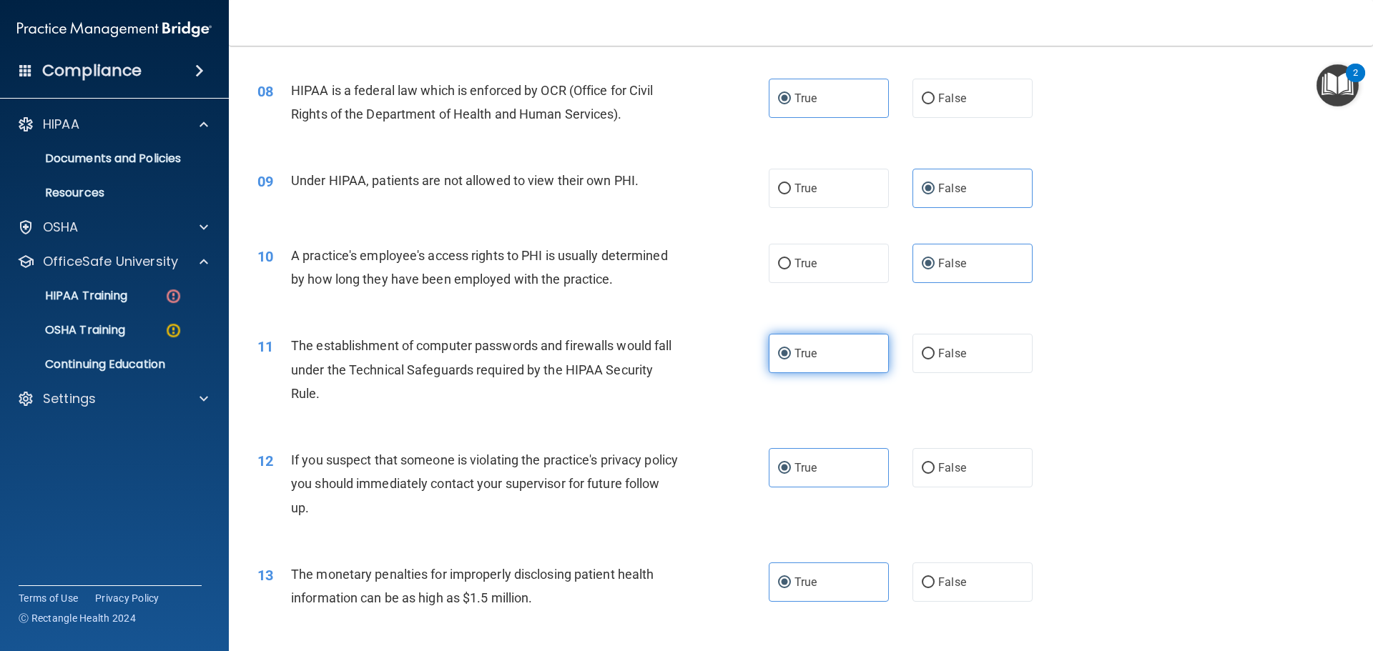
click at [831, 355] on label "True" at bounding box center [829, 353] width 120 height 39
click at [791, 355] on input "True" at bounding box center [784, 354] width 13 height 11
click at [801, 475] on label "True" at bounding box center [829, 467] width 120 height 39
click at [791, 474] on input "True" at bounding box center [784, 468] width 13 height 11
click at [847, 572] on label "True" at bounding box center [829, 582] width 120 height 39
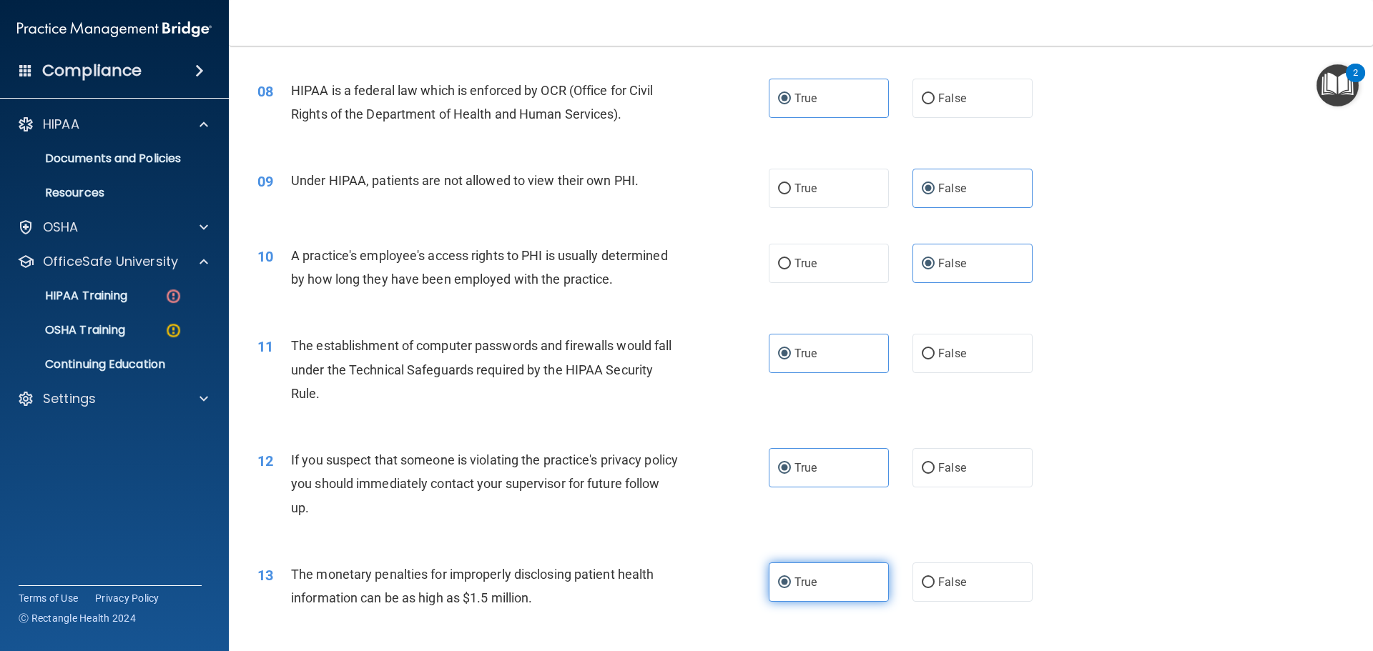
click at [791, 578] on input "True" at bounding box center [784, 583] width 13 height 11
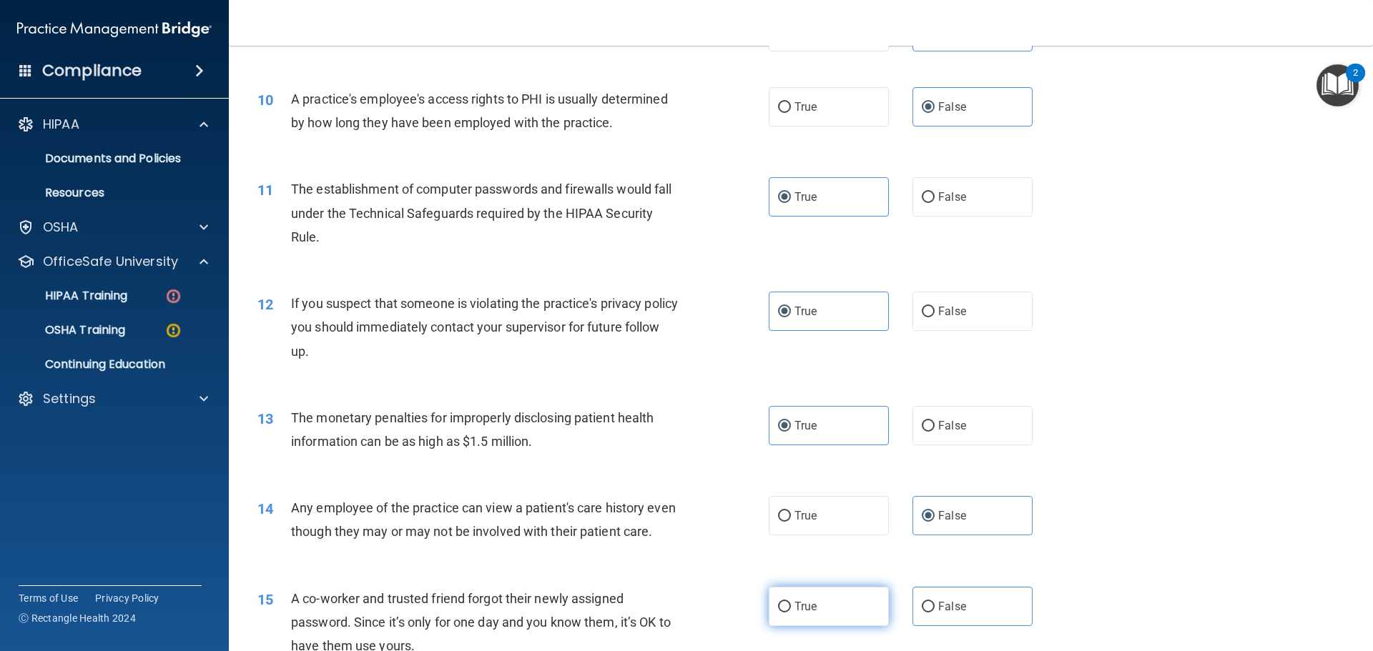
scroll to position [1072, 0]
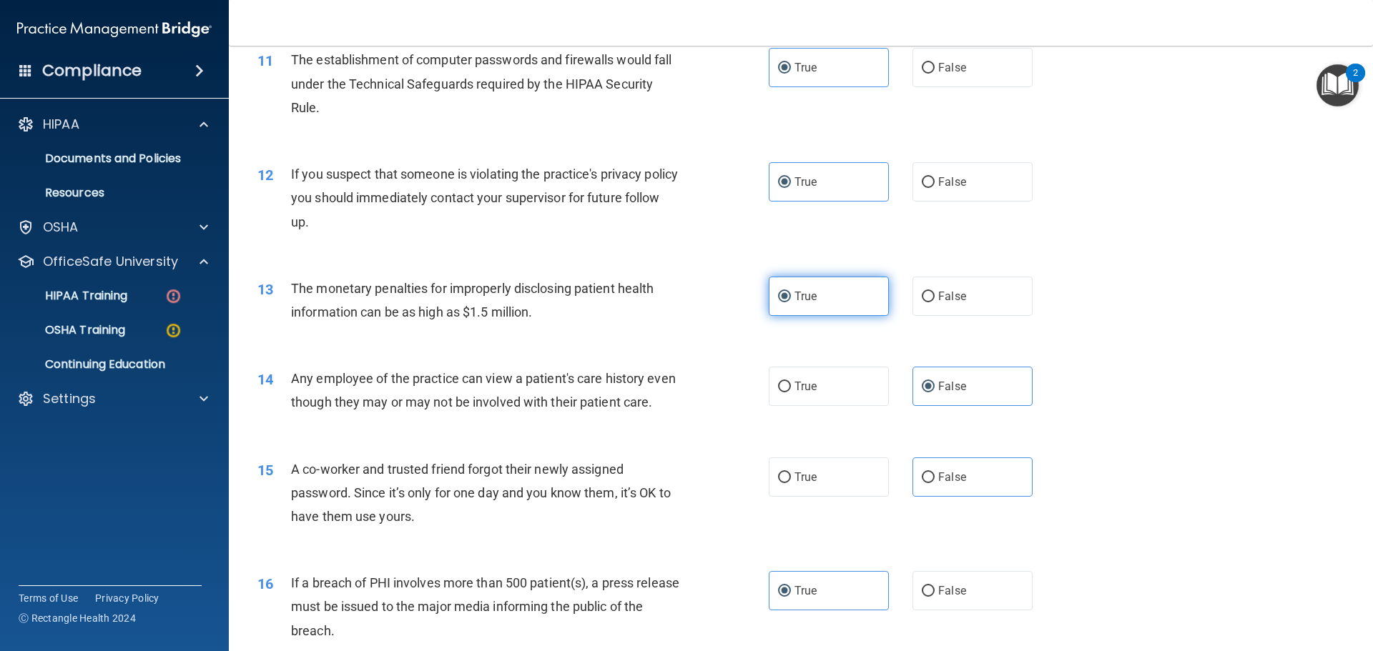
click at [814, 288] on label "True" at bounding box center [829, 296] width 120 height 39
click at [791, 292] on input "True" at bounding box center [784, 297] width 13 height 11
click at [952, 371] on label "False" at bounding box center [972, 386] width 120 height 39
click at [934, 382] on input "False" at bounding box center [928, 387] width 13 height 11
click at [962, 497] on label "False" at bounding box center [972, 477] width 120 height 39
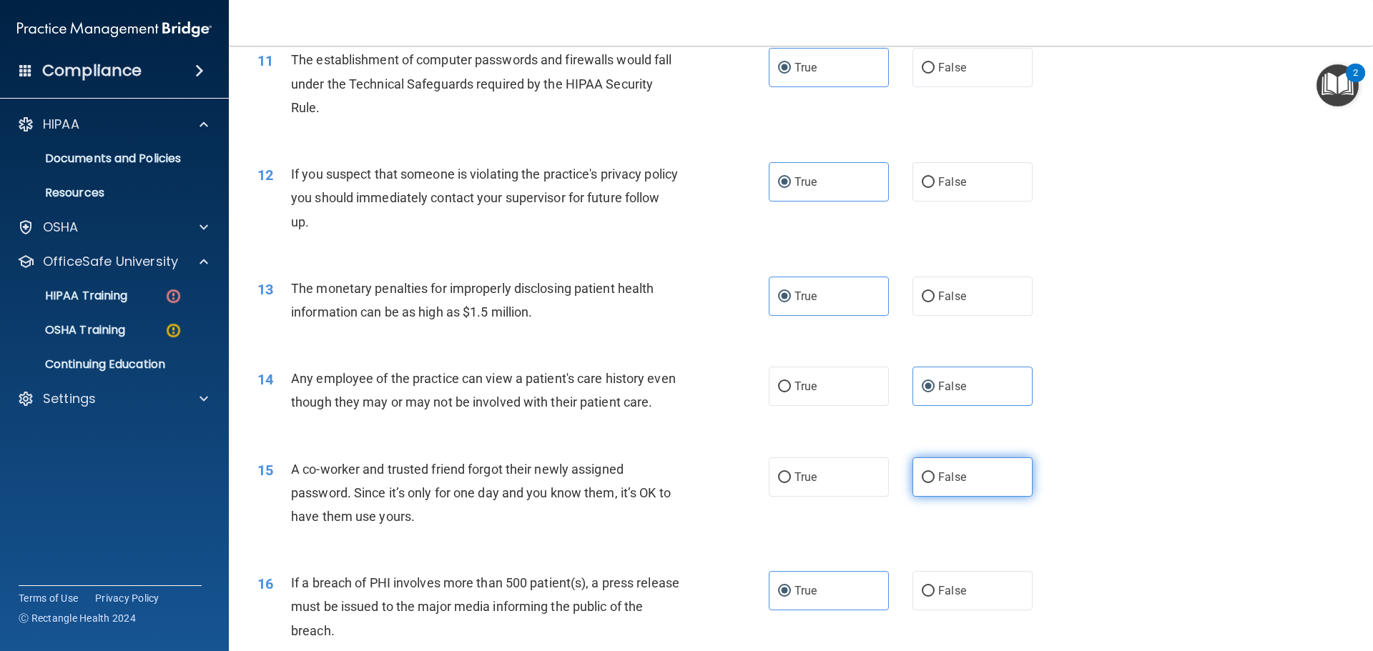
click at [934, 483] on input "False" at bounding box center [928, 478] width 13 height 11
radio input "true"
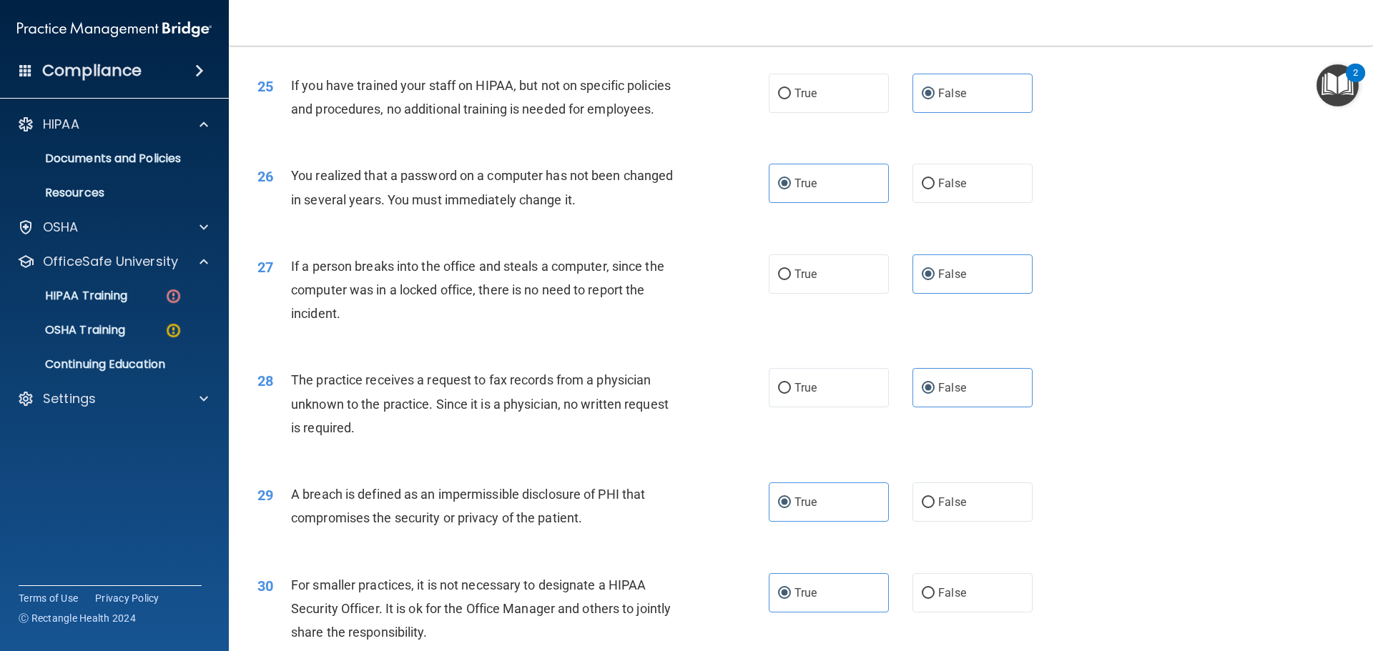
scroll to position [2733, 0]
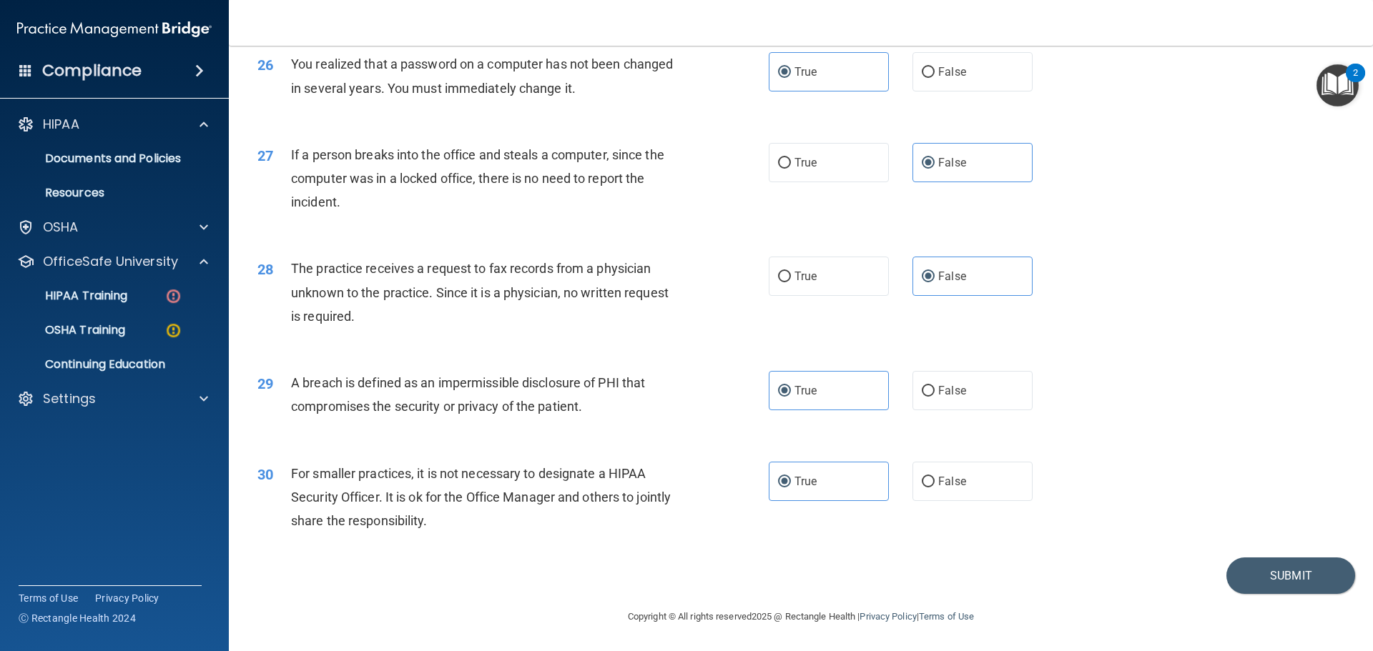
click at [1257, 556] on div "30 For smaller practices, it is not necessary to designate a HIPAA Security Off…" at bounding box center [801, 501] width 1108 height 114
click at [1258, 574] on button "Submit" at bounding box center [1290, 576] width 129 height 36
click at [1249, 576] on button "Submit" at bounding box center [1290, 576] width 129 height 36
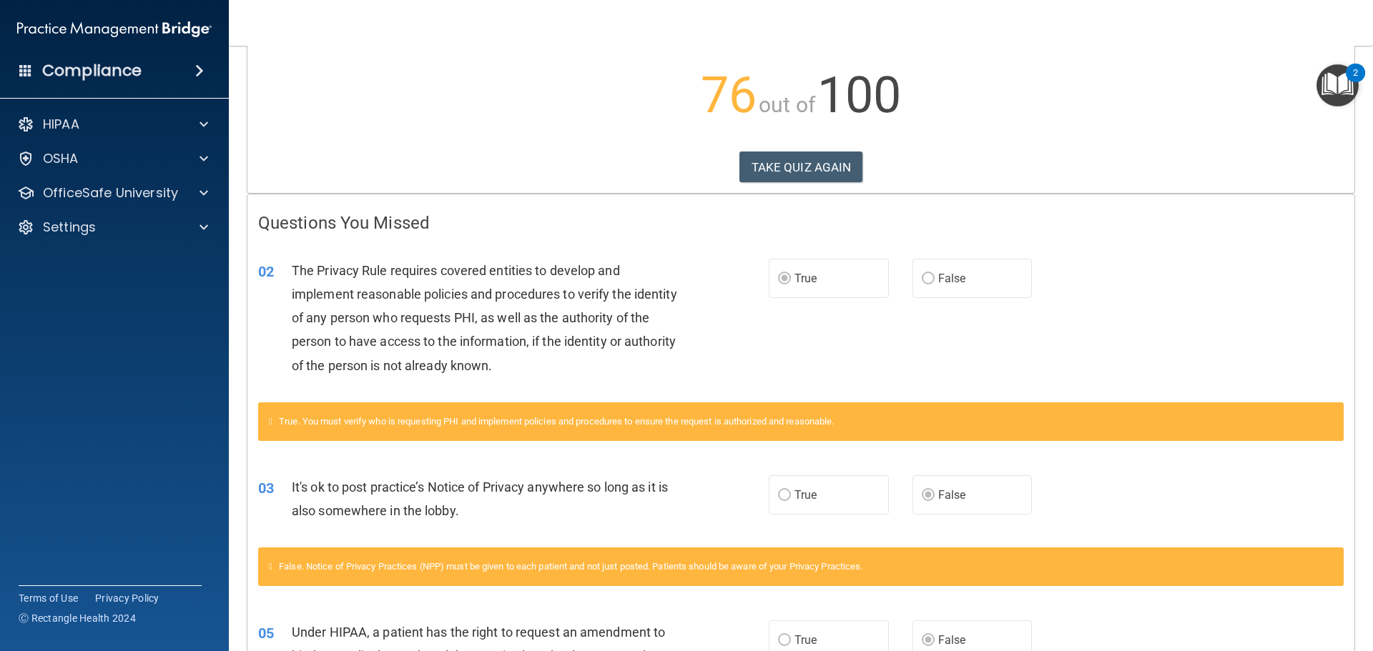
scroll to position [286, 0]
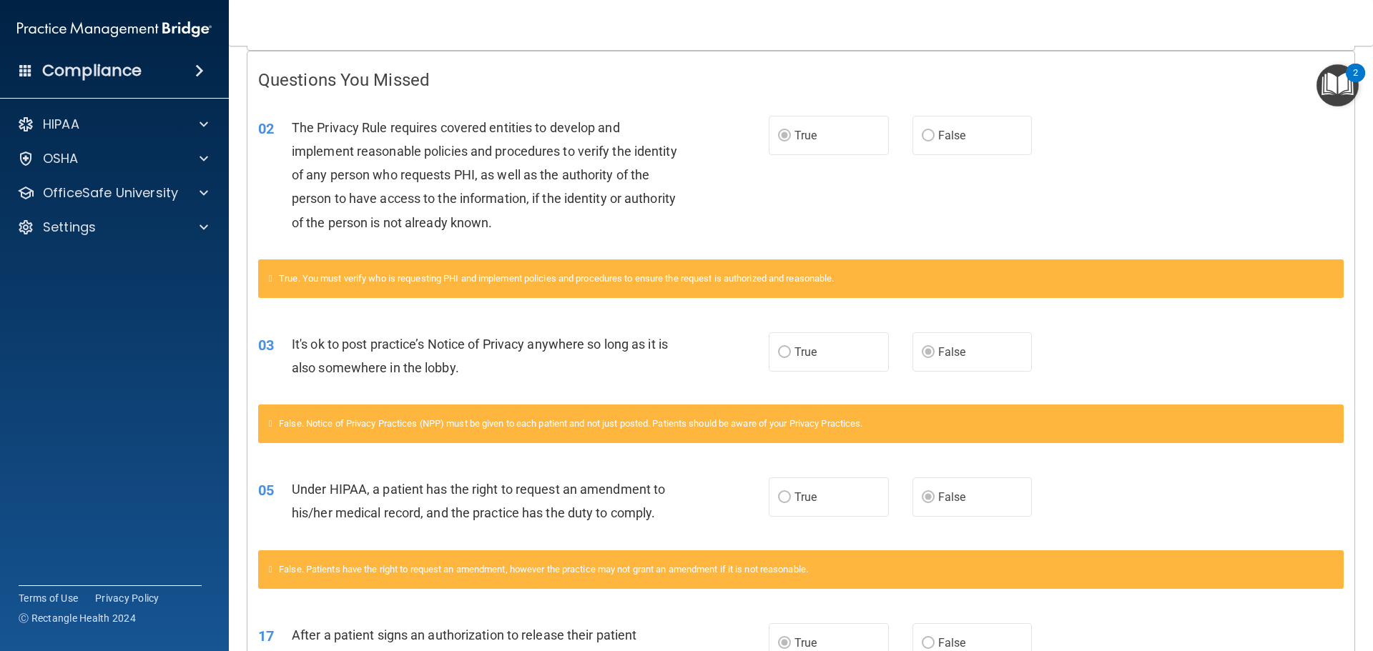
click at [879, 144] on label "True" at bounding box center [829, 135] width 120 height 39
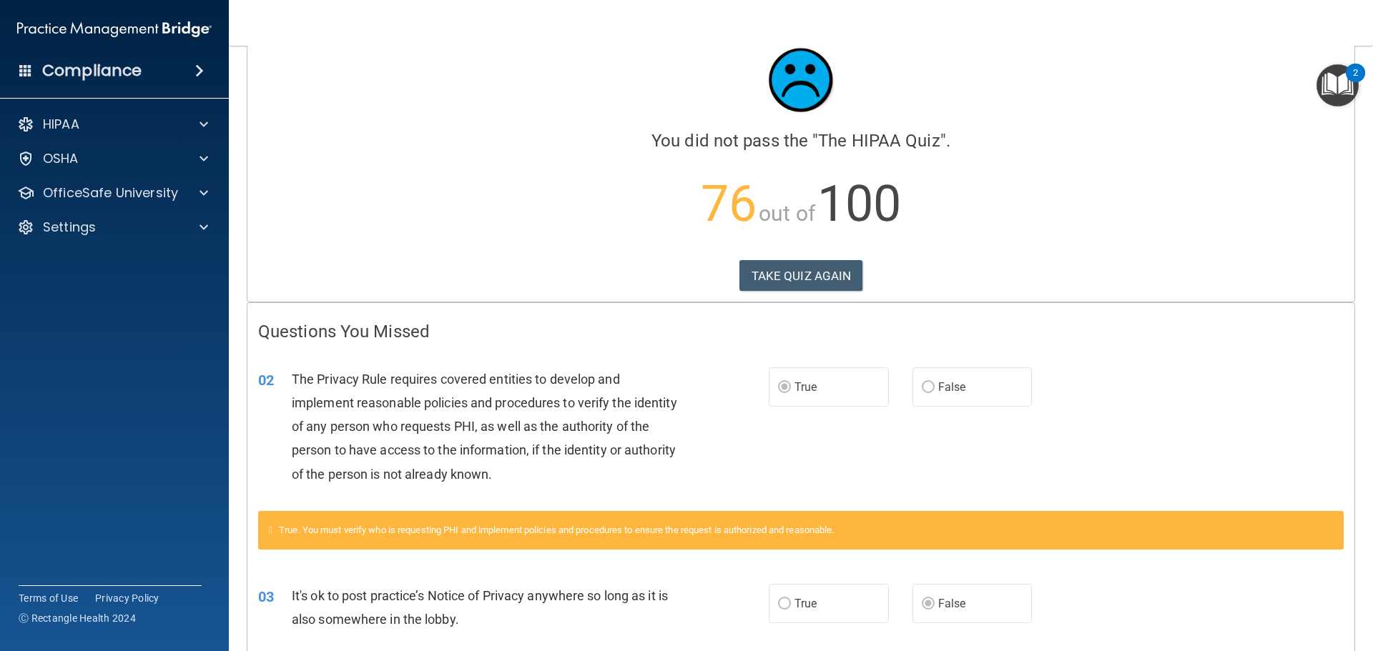
scroll to position [0, 0]
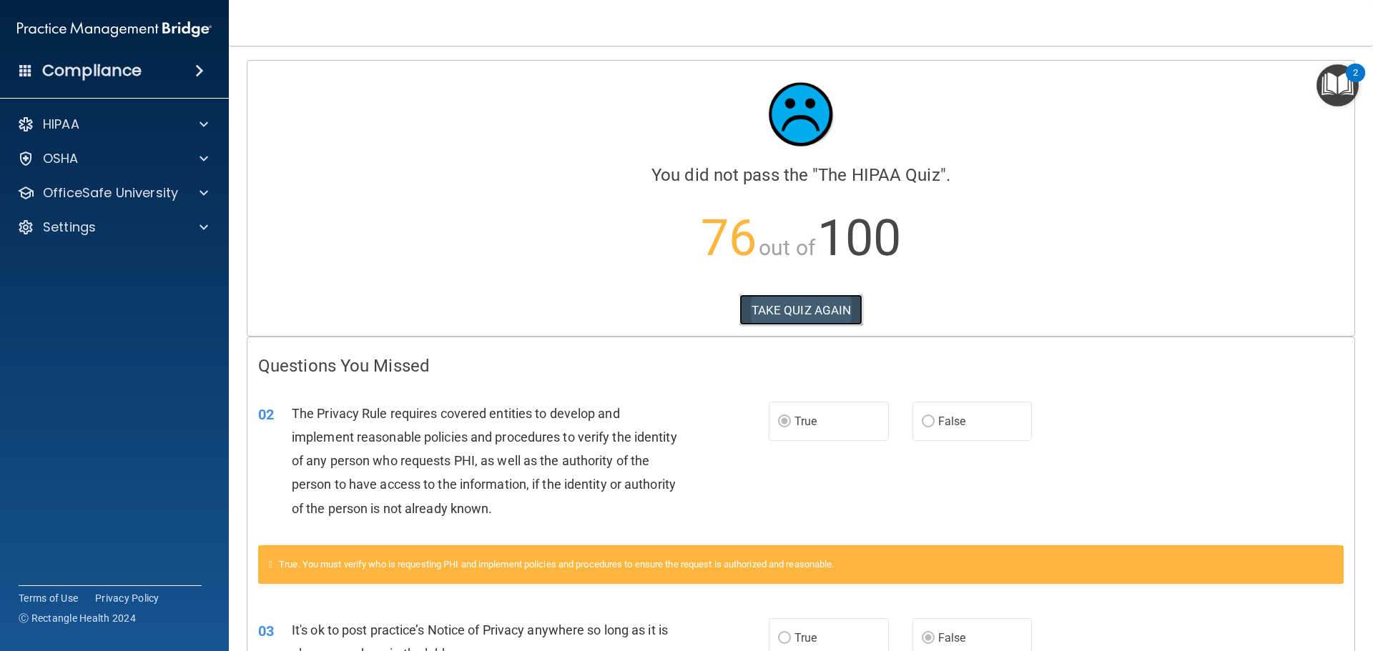
click at [815, 303] on button "TAKE QUIZ AGAIN" at bounding box center [801, 310] width 124 height 31
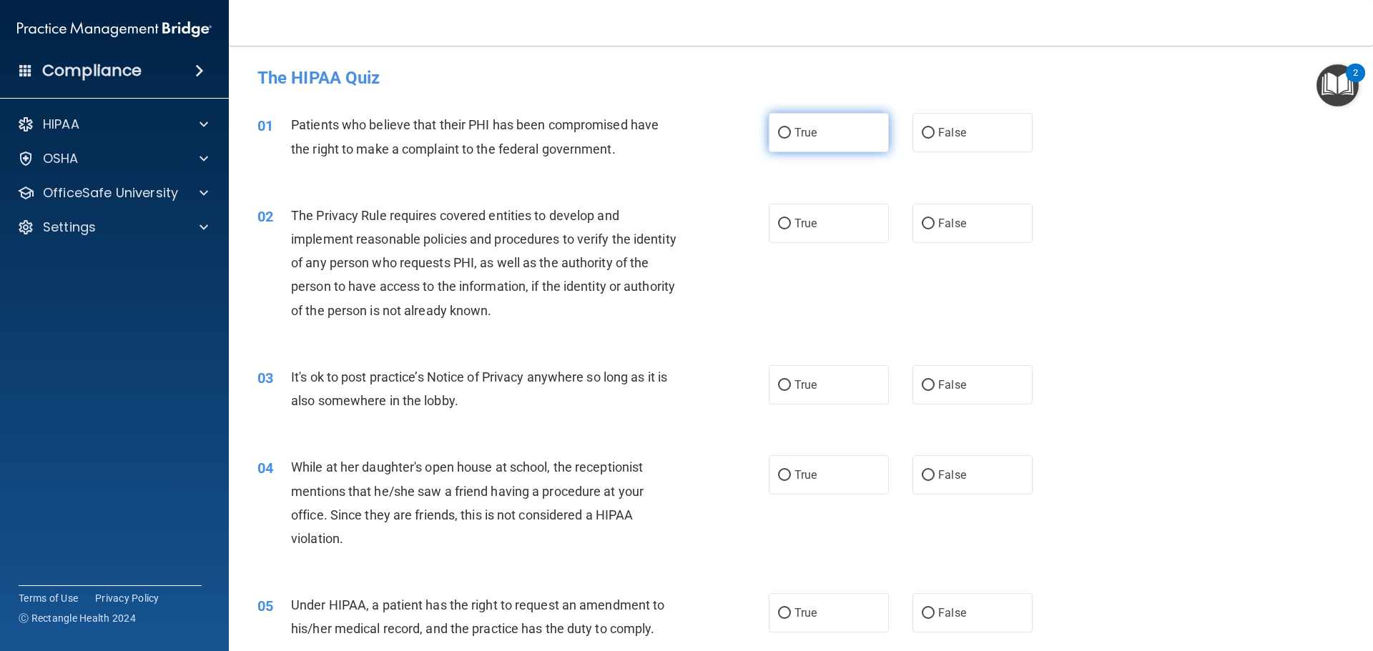
click at [824, 143] on label "True" at bounding box center [829, 132] width 120 height 39
click at [791, 139] on input "True" at bounding box center [784, 133] width 13 height 11
radio input "true"
click at [830, 199] on div "02 The Privacy Rule requires covered entities to develop and implement reasonab…" at bounding box center [801, 267] width 1108 height 162
click at [821, 227] on label "True" at bounding box center [829, 223] width 120 height 39
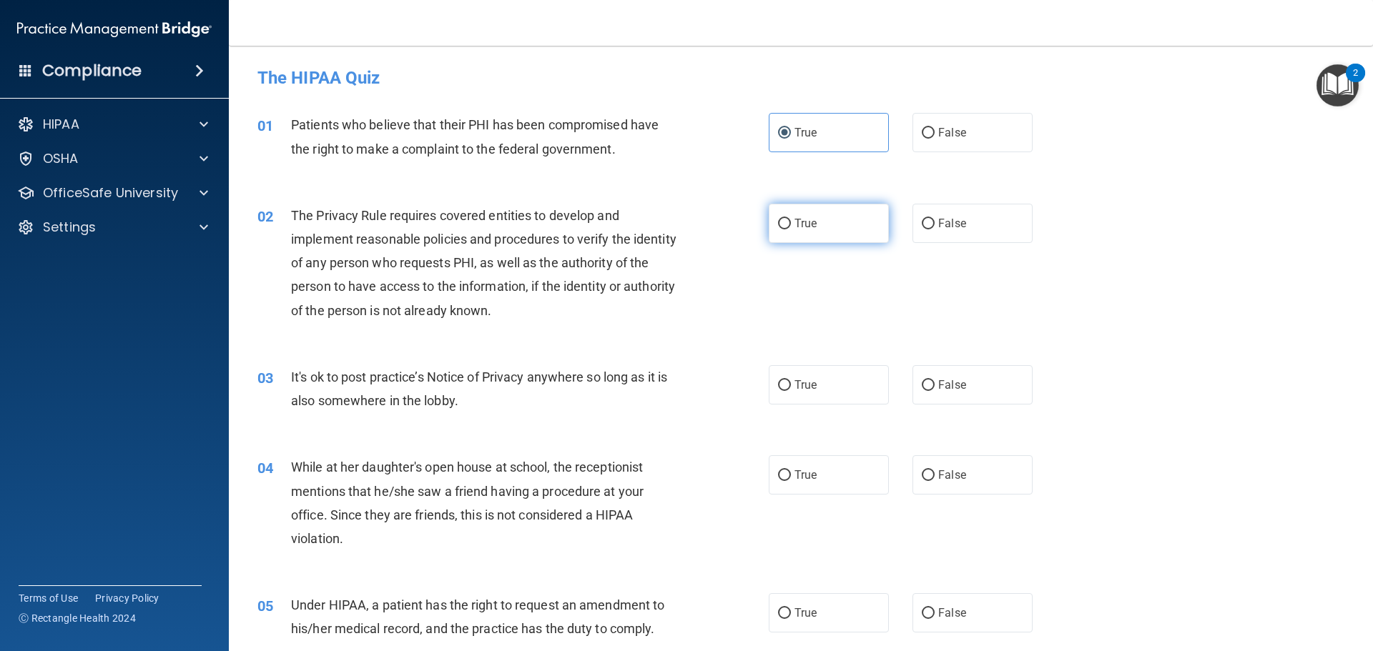
click at [791, 227] on input "True" at bounding box center [784, 224] width 13 height 11
radio input "true"
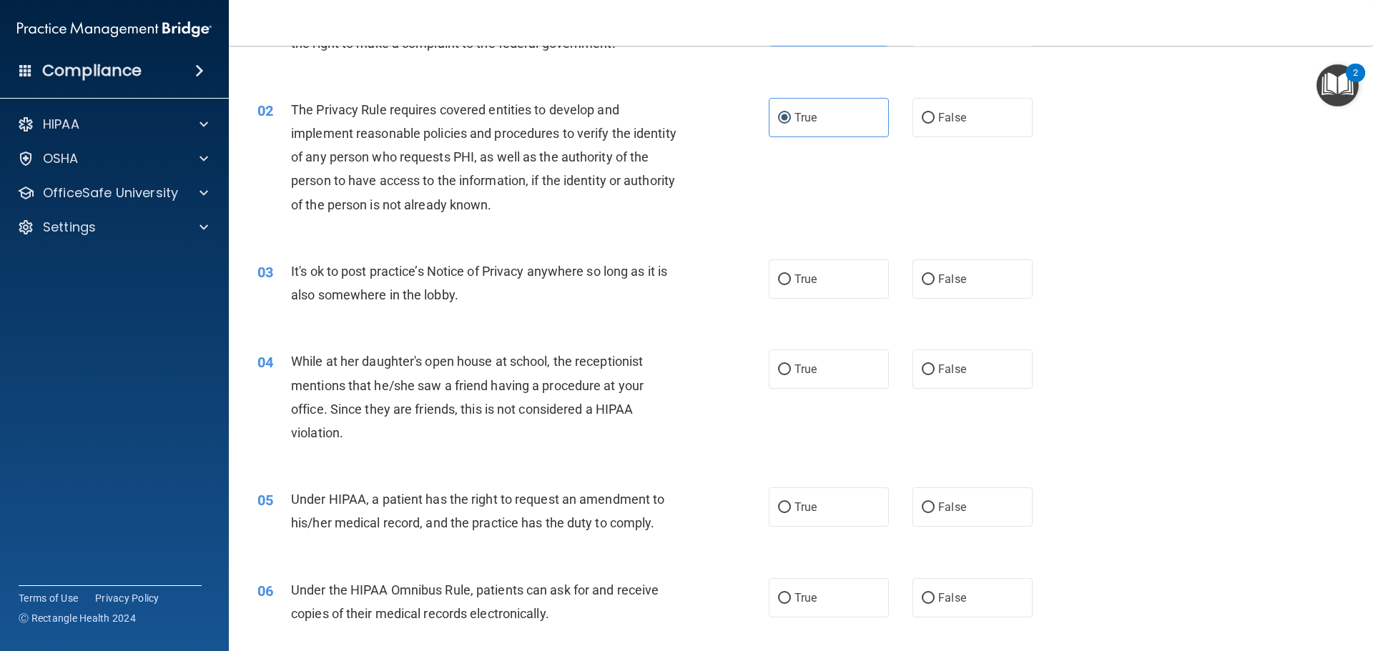
scroll to position [143, 0]
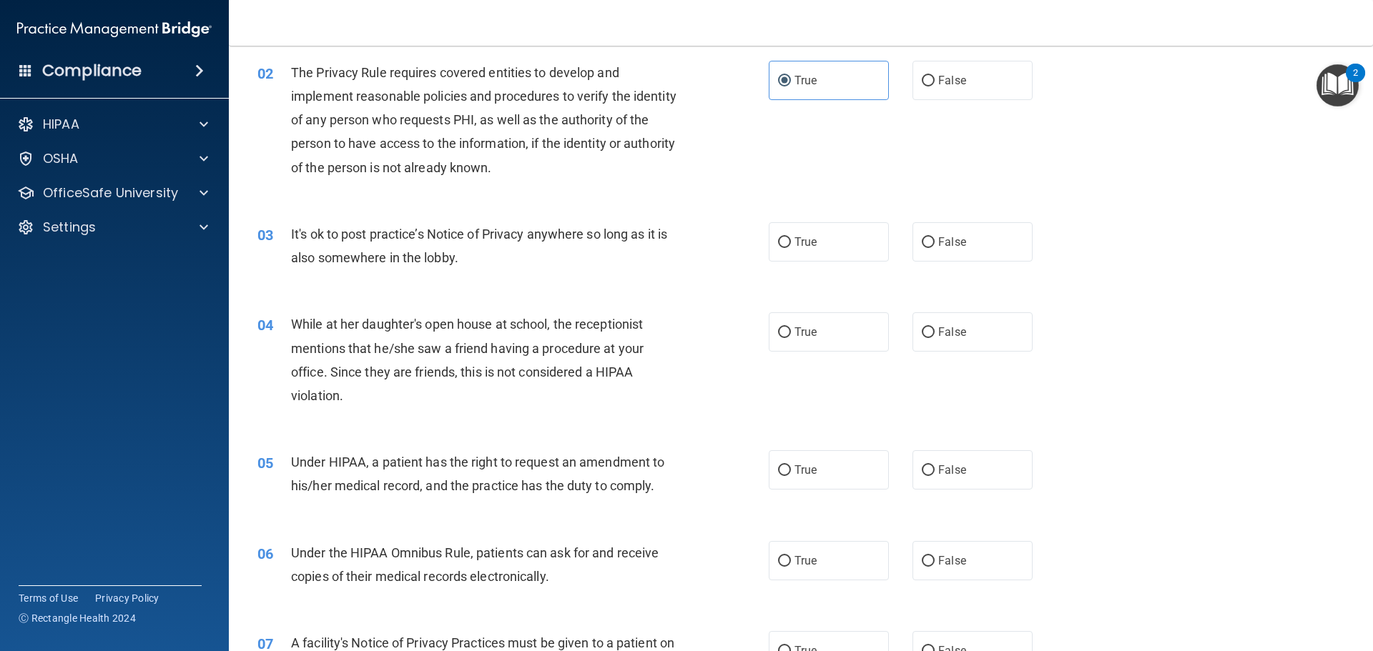
click at [904, 250] on div "True False" at bounding box center [913, 241] width 288 height 39
click at [950, 245] on span "False" at bounding box center [952, 242] width 28 height 14
click at [934, 245] on input "False" at bounding box center [928, 242] width 13 height 11
radio input "true"
click at [942, 341] on label "False" at bounding box center [972, 331] width 120 height 39
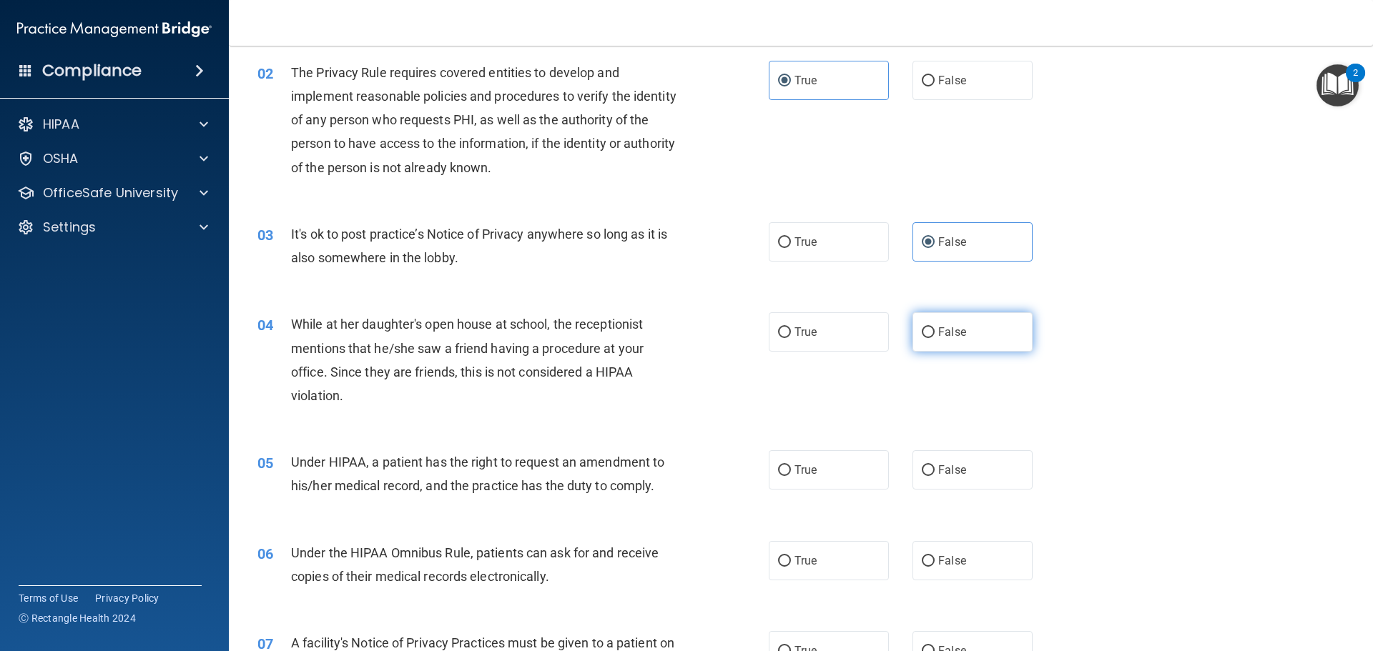
click at [934, 338] on input "False" at bounding box center [928, 332] width 13 height 11
radio input "true"
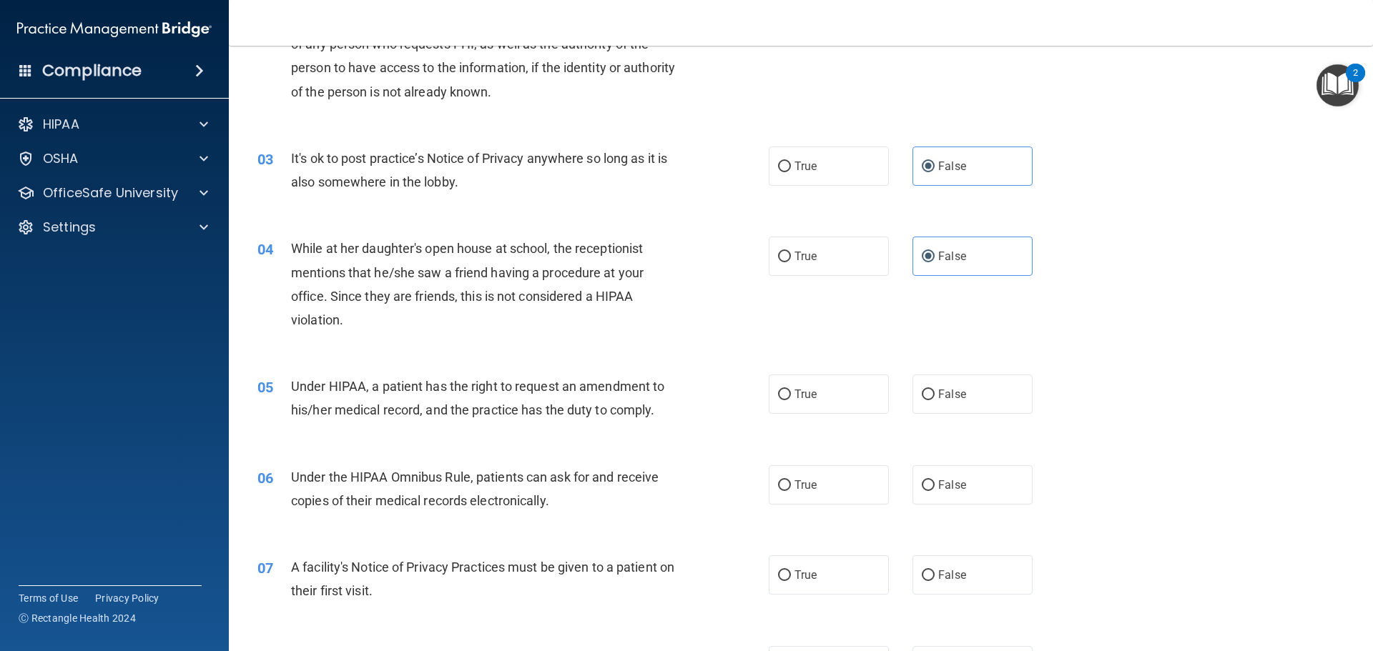
scroll to position [286, 0]
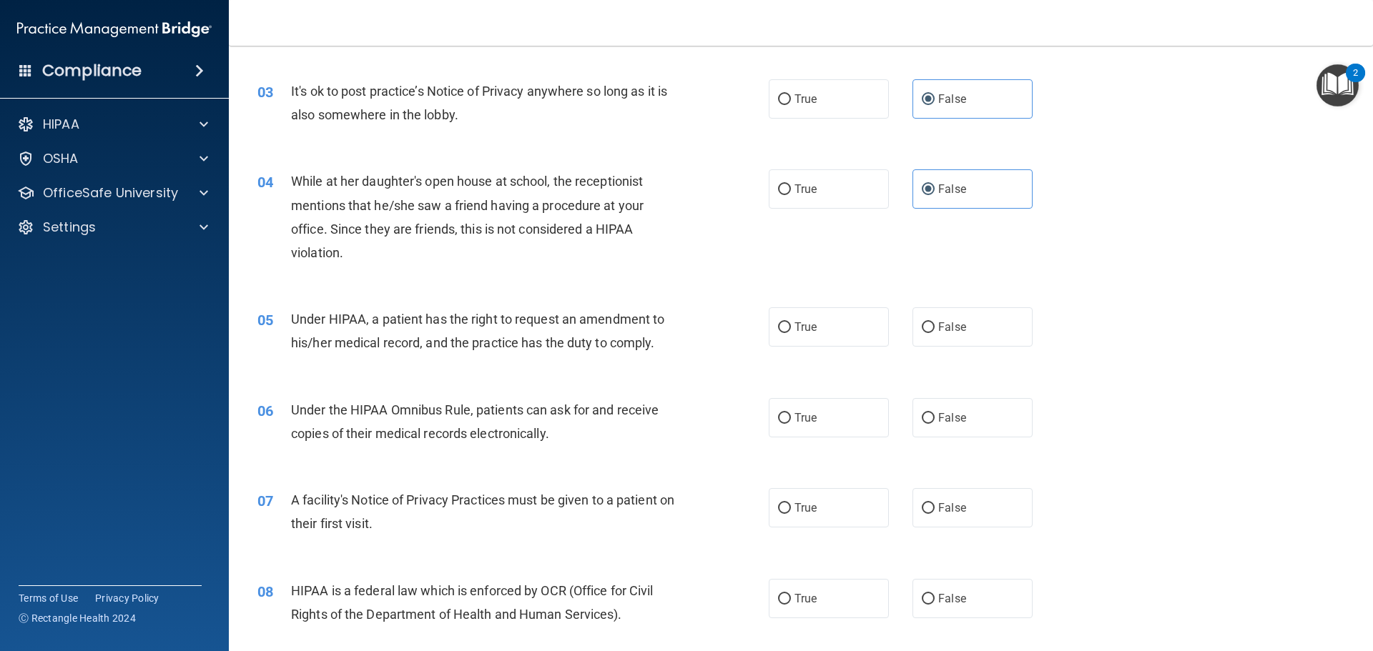
click at [996, 296] on div "05 Under HIPAA, a patient has the right to request an amendment to his/her medi…" at bounding box center [801, 335] width 1108 height 90
click at [985, 335] on label "False" at bounding box center [972, 326] width 120 height 39
click at [934, 333] on input "False" at bounding box center [928, 327] width 13 height 11
radio input "true"
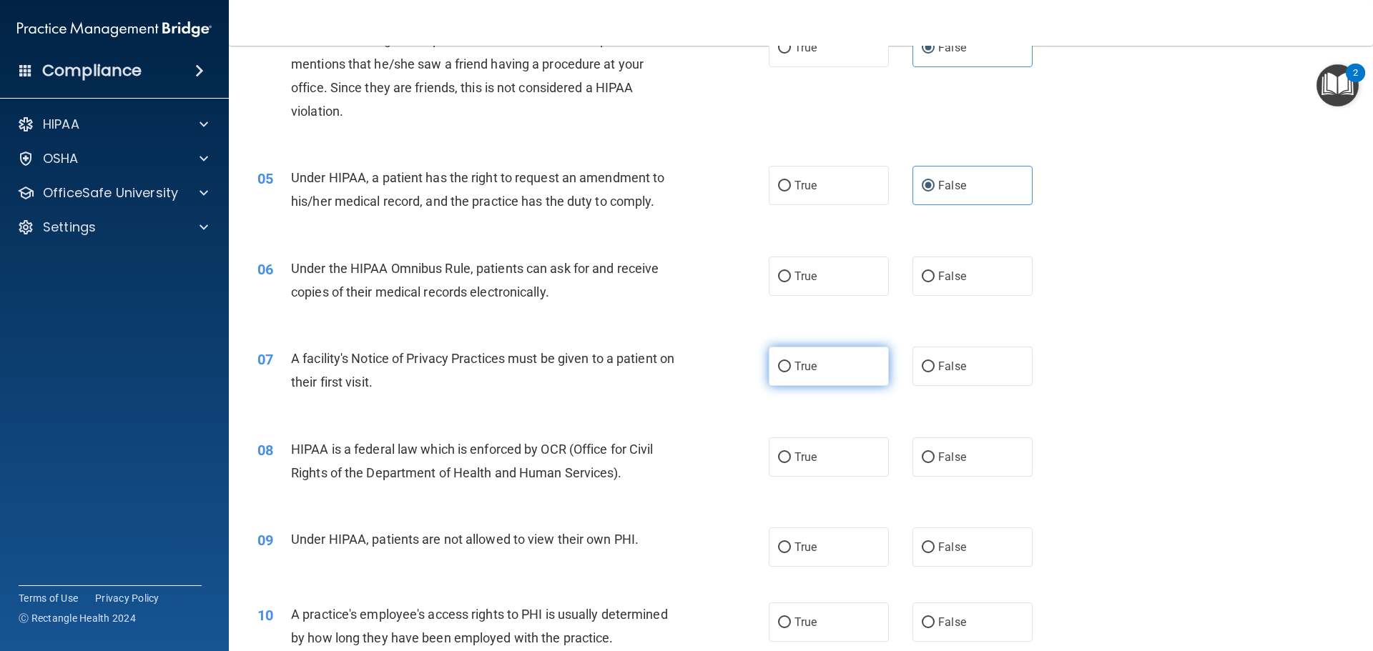
scroll to position [429, 0]
click at [785, 282] on label "True" at bounding box center [829, 274] width 120 height 39
click at [785, 281] on input "True" at bounding box center [784, 275] width 13 height 11
radio input "true"
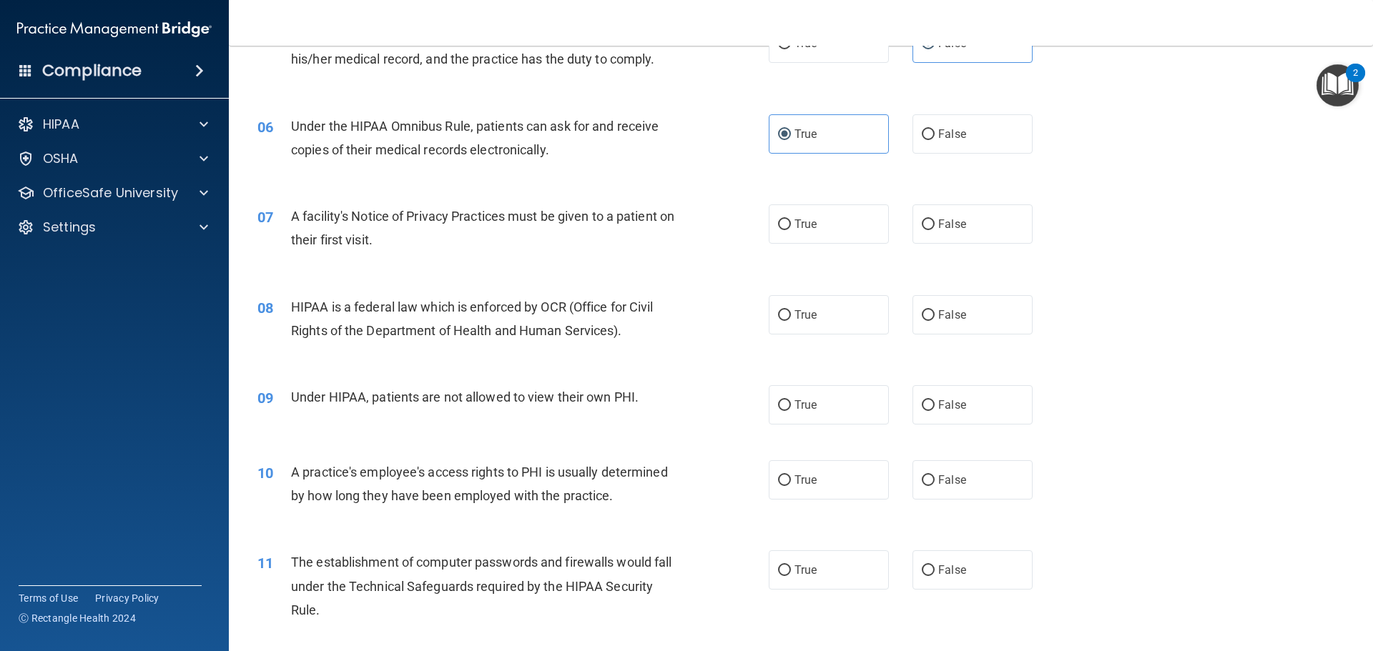
scroll to position [572, 0]
click at [811, 310] on span "True" at bounding box center [805, 313] width 22 height 14
click at [791, 310] on input "True" at bounding box center [784, 313] width 13 height 11
radio input "true"
click at [806, 230] on label "True" at bounding box center [829, 221] width 120 height 39
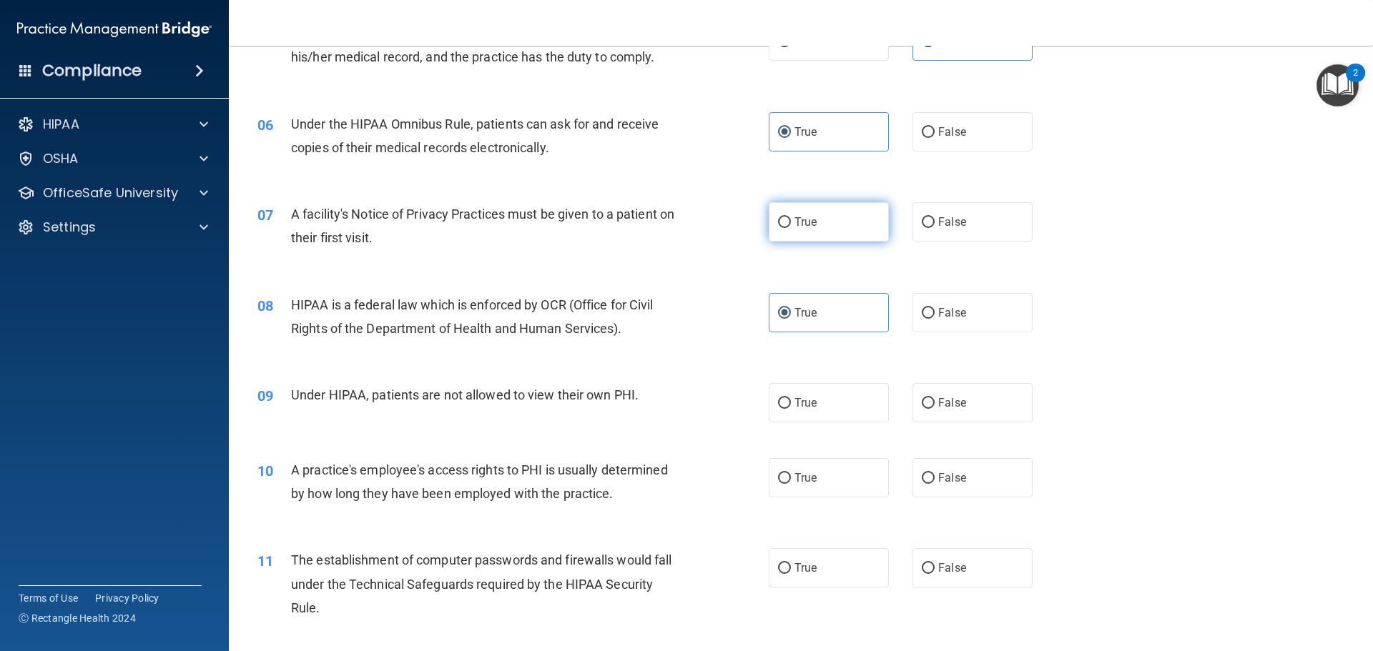
click at [791, 228] on input "True" at bounding box center [784, 222] width 13 height 11
radio input "true"
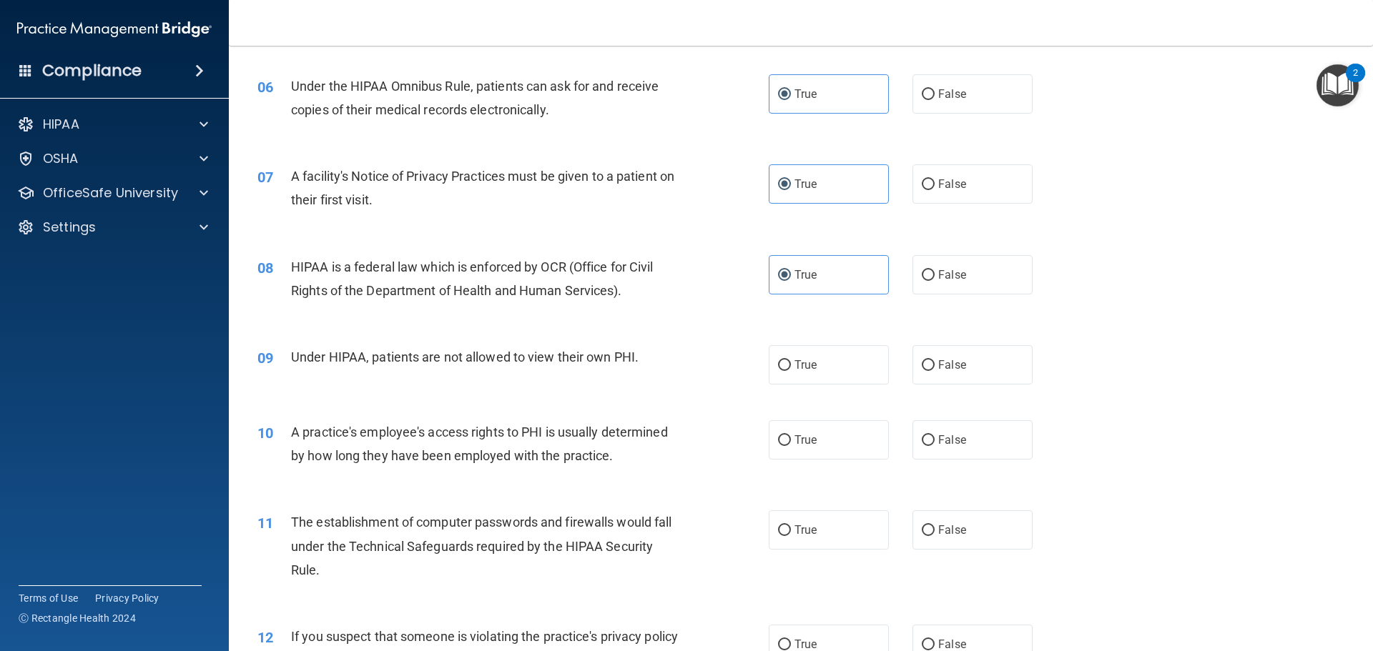
scroll to position [643, 0]
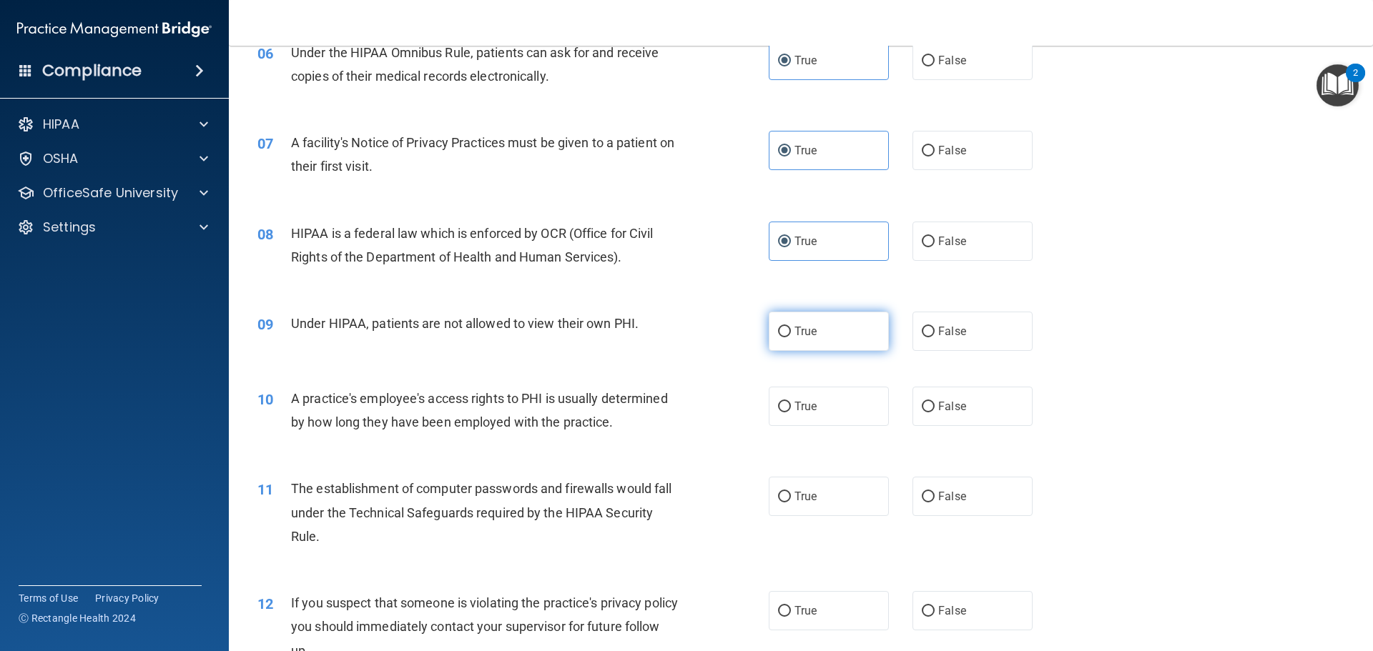
click at [814, 338] on label "True" at bounding box center [829, 331] width 120 height 39
click at [791, 337] on input "True" at bounding box center [784, 332] width 13 height 11
radio input "true"
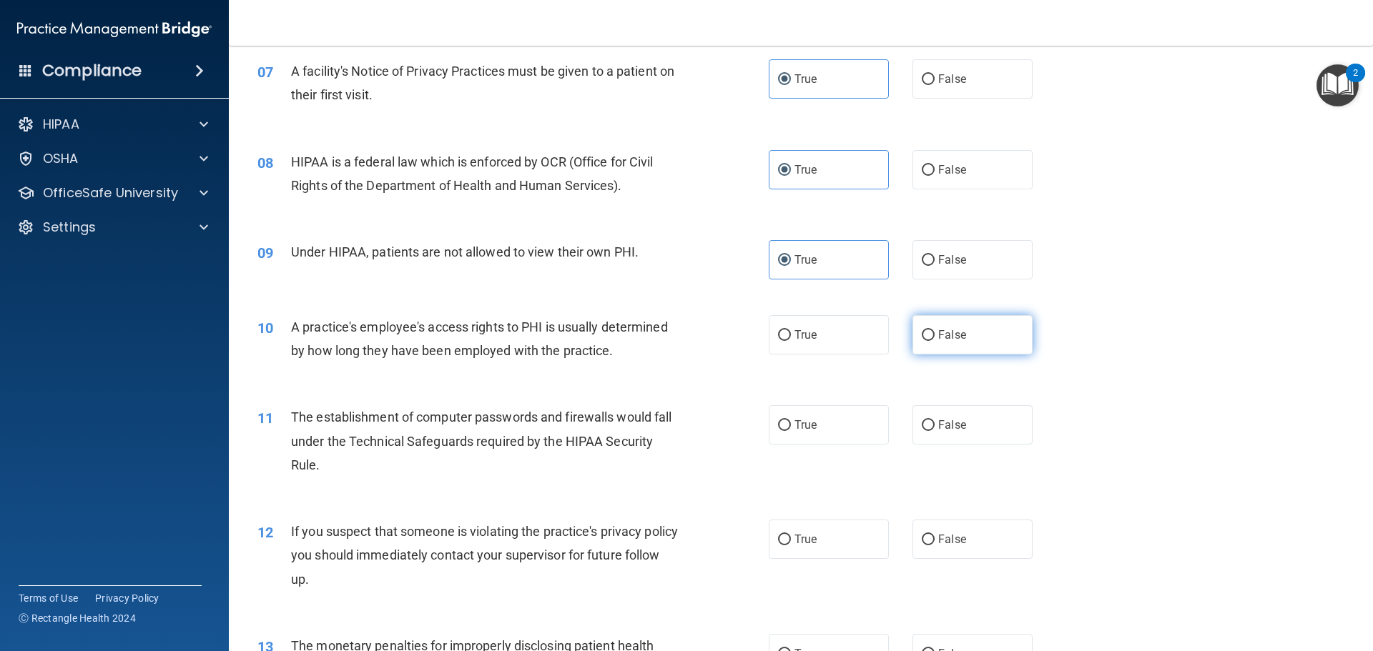
click at [955, 350] on label "False" at bounding box center [972, 334] width 120 height 39
click at [934, 341] on input "False" at bounding box center [928, 335] width 13 height 11
radio input "true"
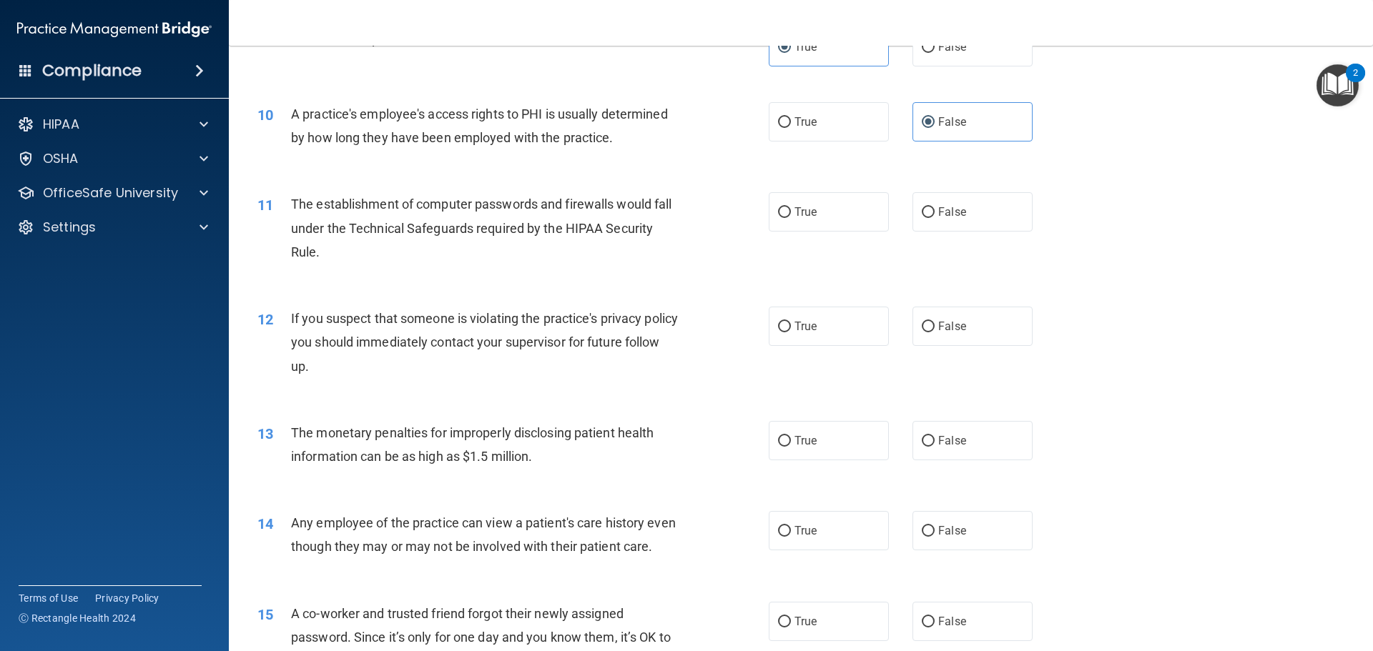
scroll to position [929, 0]
click at [768, 232] on div "11 The establishment of computer passwords and firewalls would fall under the T…" at bounding box center [513, 230] width 554 height 79
click at [779, 209] on input "True" at bounding box center [784, 211] width 13 height 11
radio input "true"
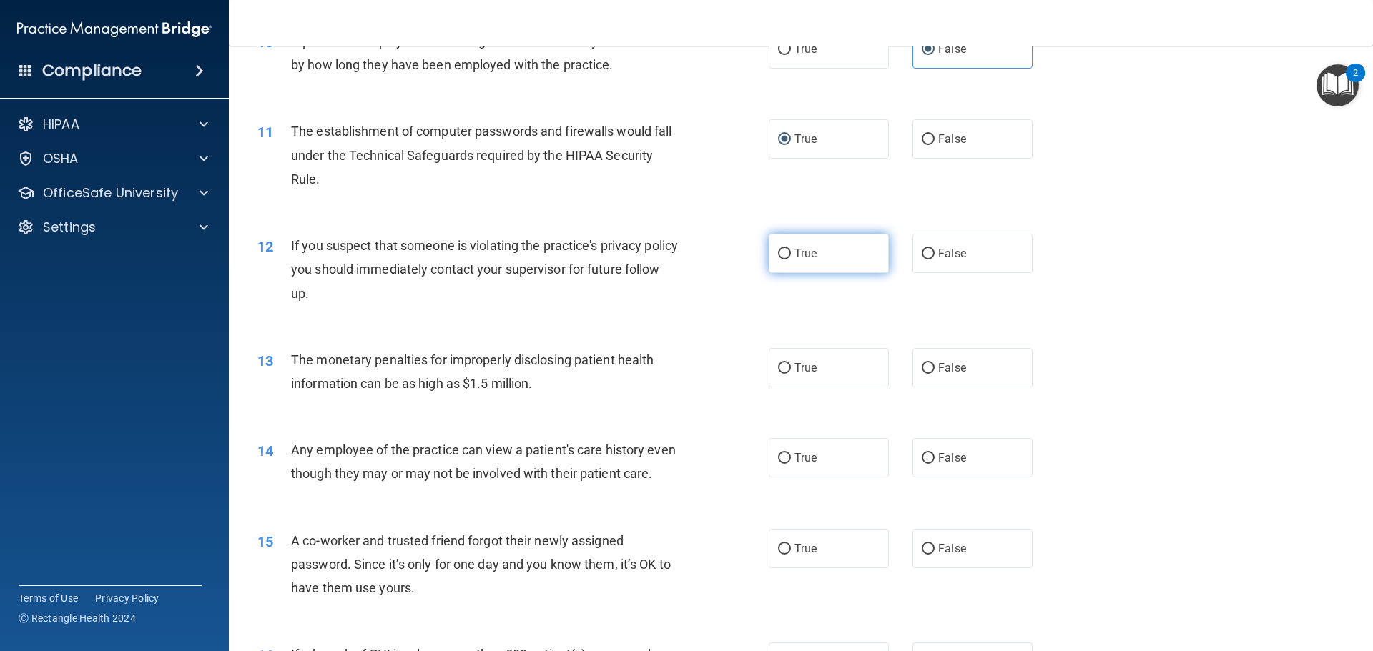
click at [778, 258] on input "True" at bounding box center [784, 254] width 13 height 11
radio input "true"
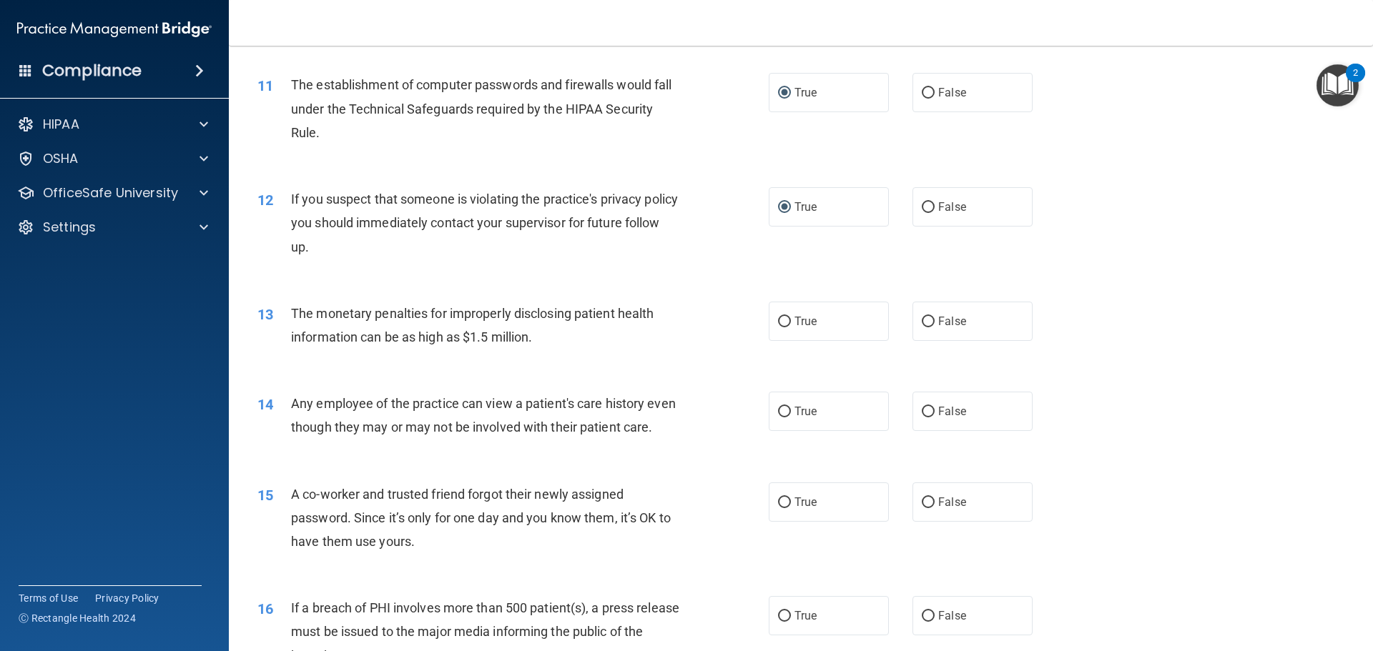
scroll to position [1072, 0]
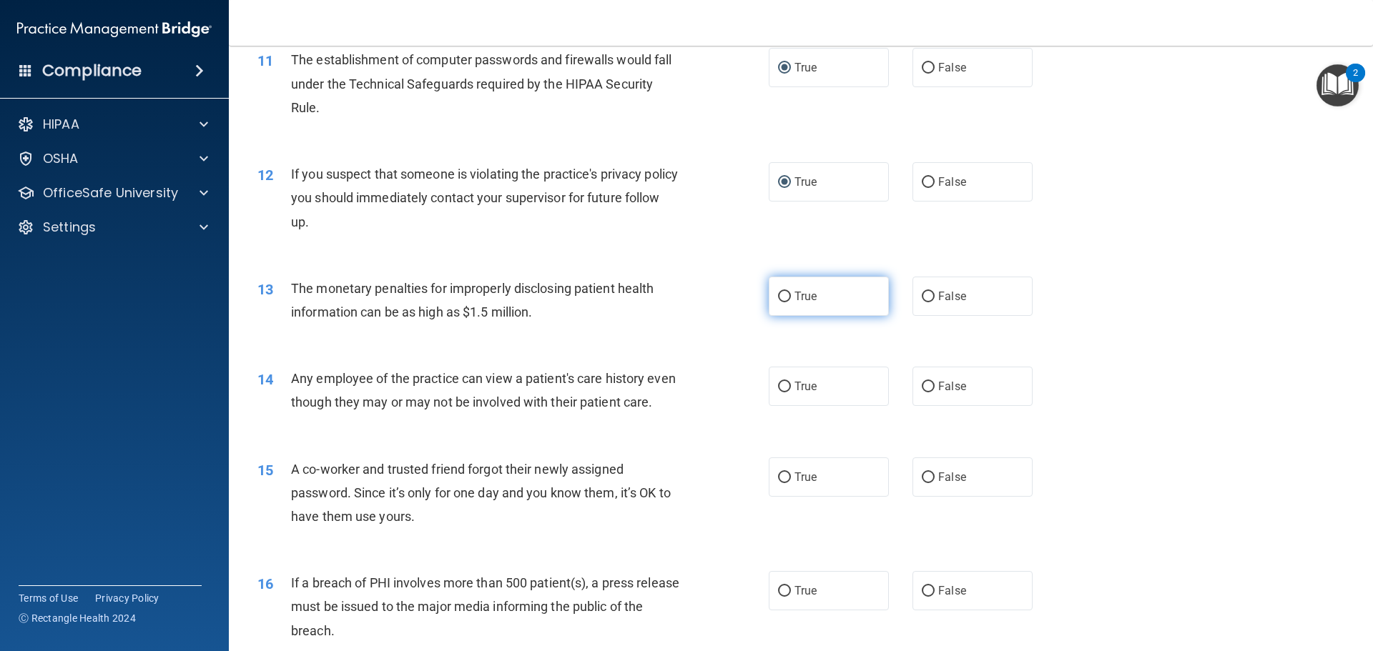
click at [809, 302] on span "True" at bounding box center [805, 297] width 22 height 14
click at [791, 302] on input "True" at bounding box center [784, 297] width 13 height 11
radio input "true"
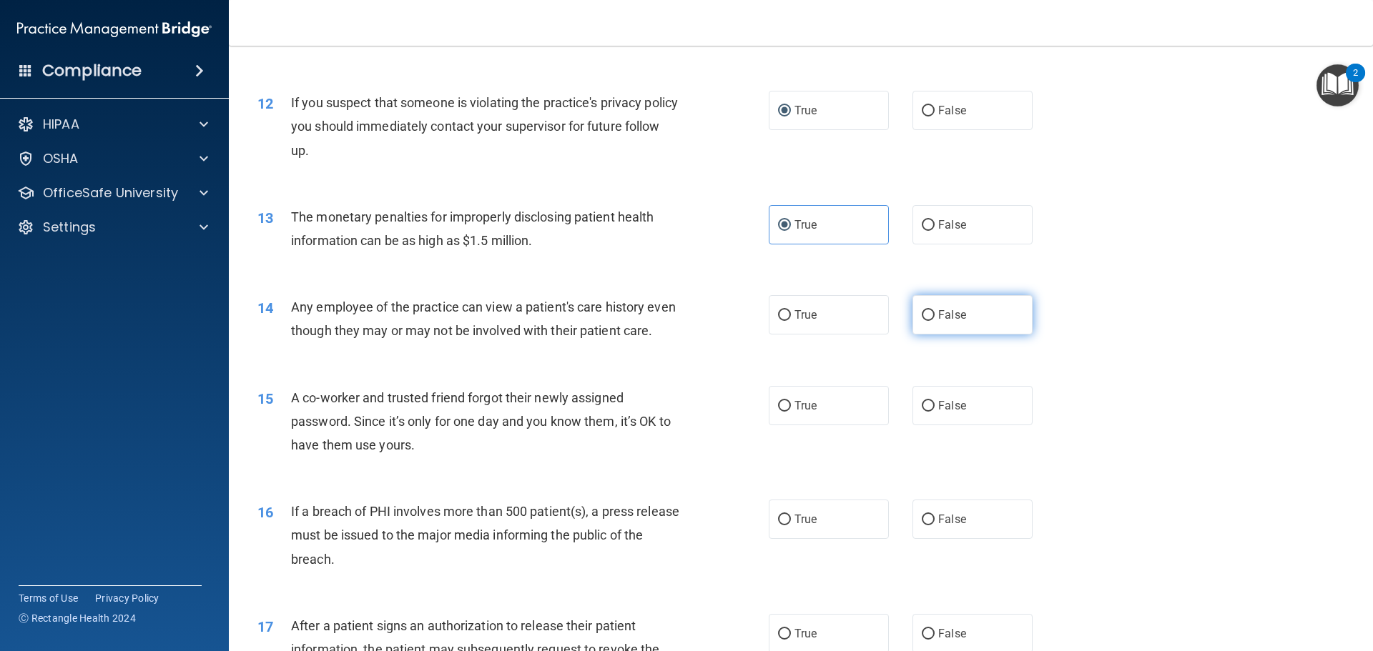
click at [967, 324] on label "False" at bounding box center [972, 314] width 120 height 39
click at [934, 321] on input "False" at bounding box center [928, 315] width 13 height 11
radio input "true"
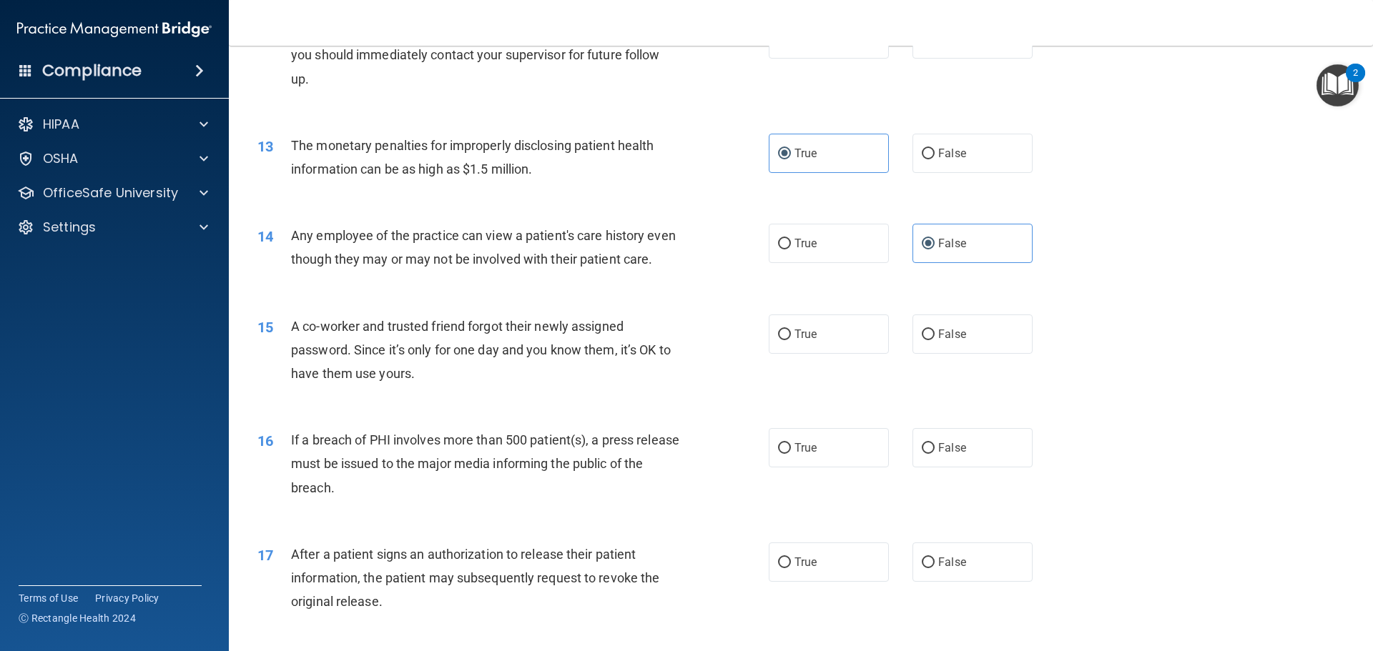
scroll to position [1287, 0]
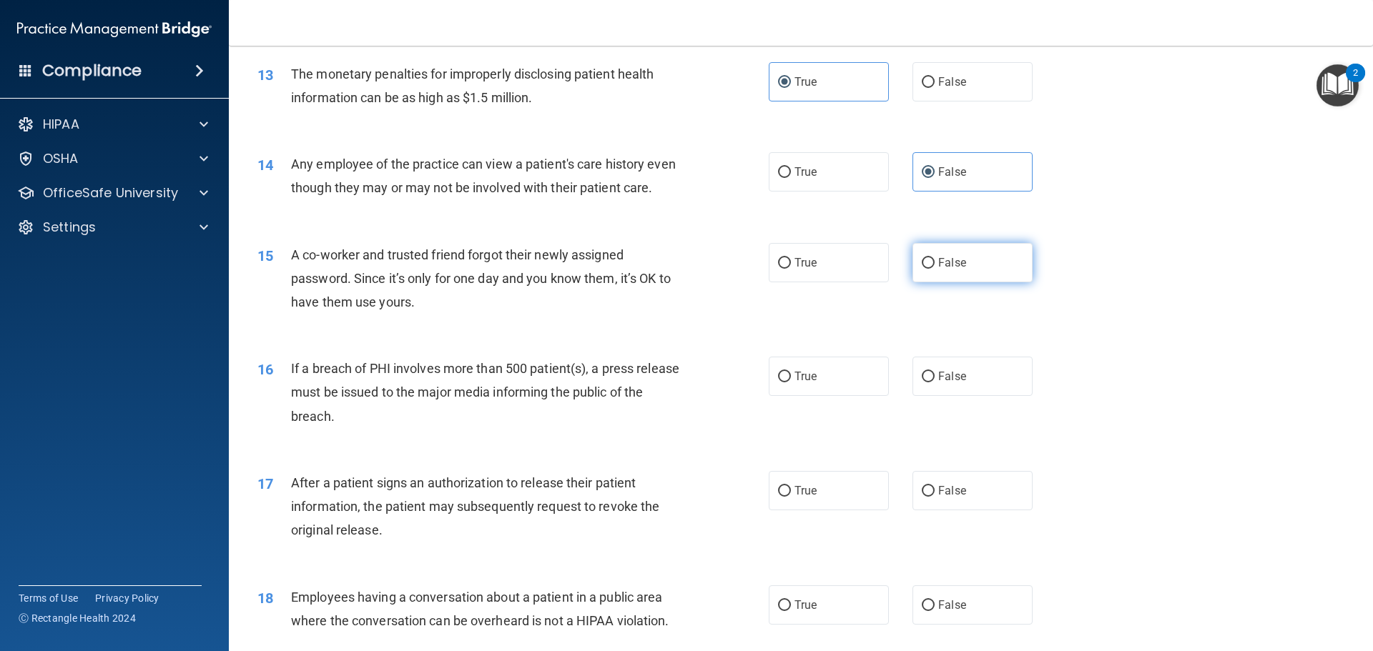
click at [932, 282] on label "False" at bounding box center [972, 262] width 120 height 39
click at [932, 269] on input "False" at bounding box center [928, 263] width 13 height 11
radio input "true"
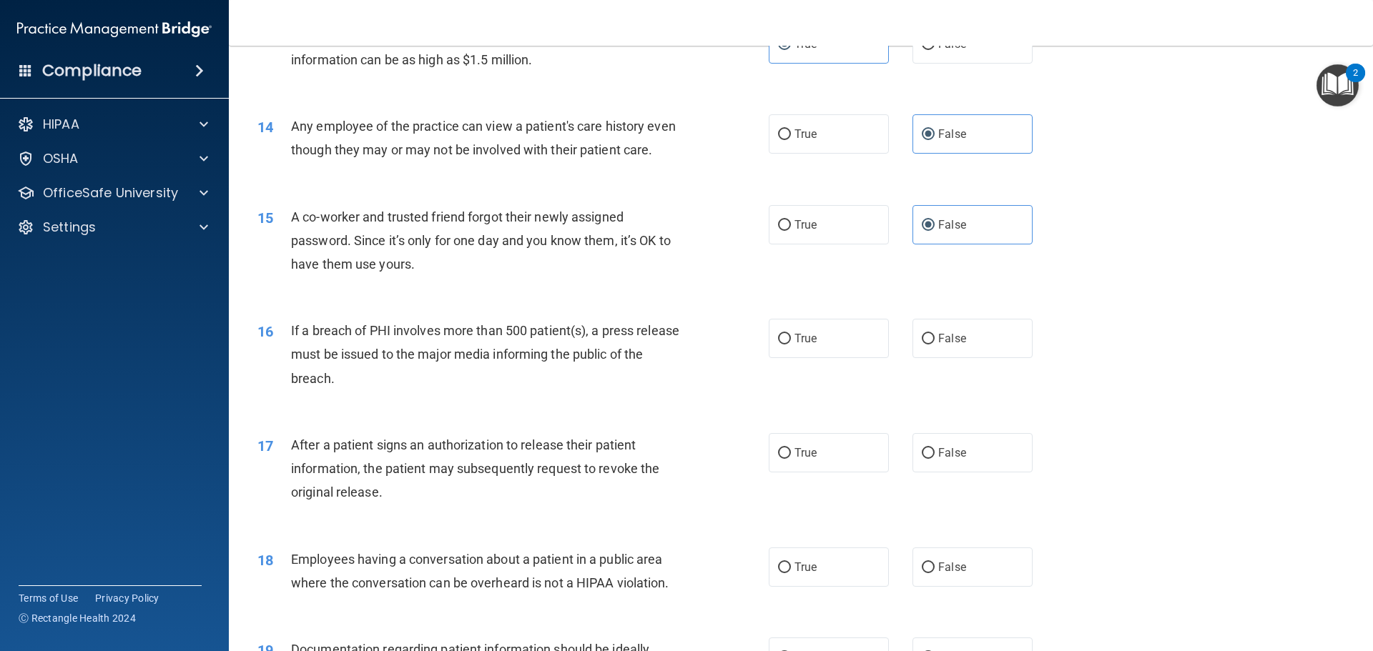
scroll to position [1358, 0]
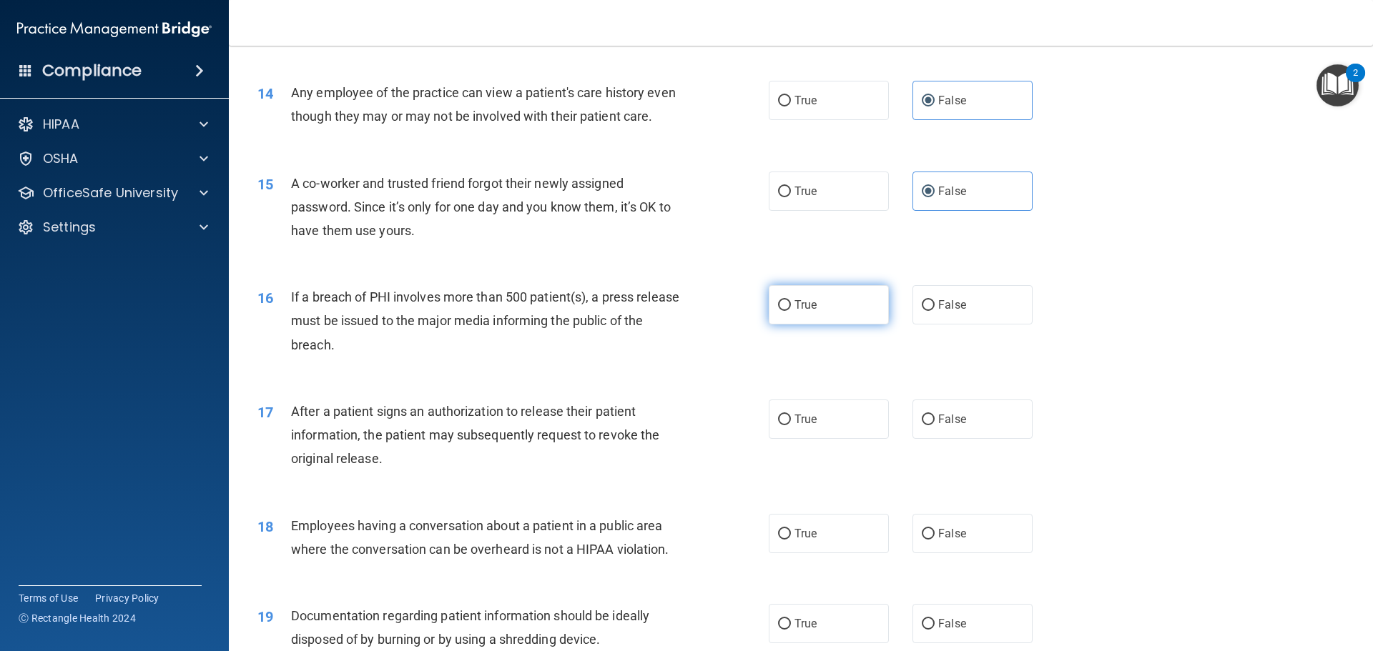
click at [782, 311] on input "True" at bounding box center [784, 305] width 13 height 11
radio input "true"
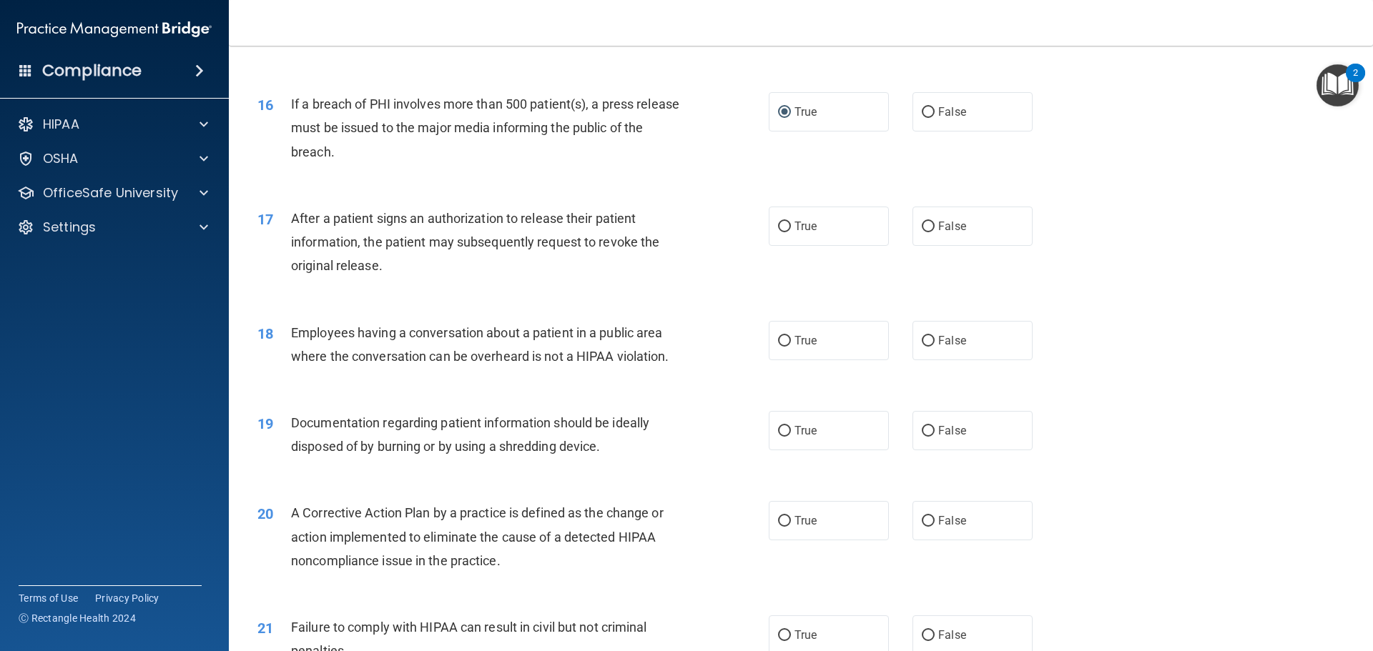
scroll to position [1573, 0]
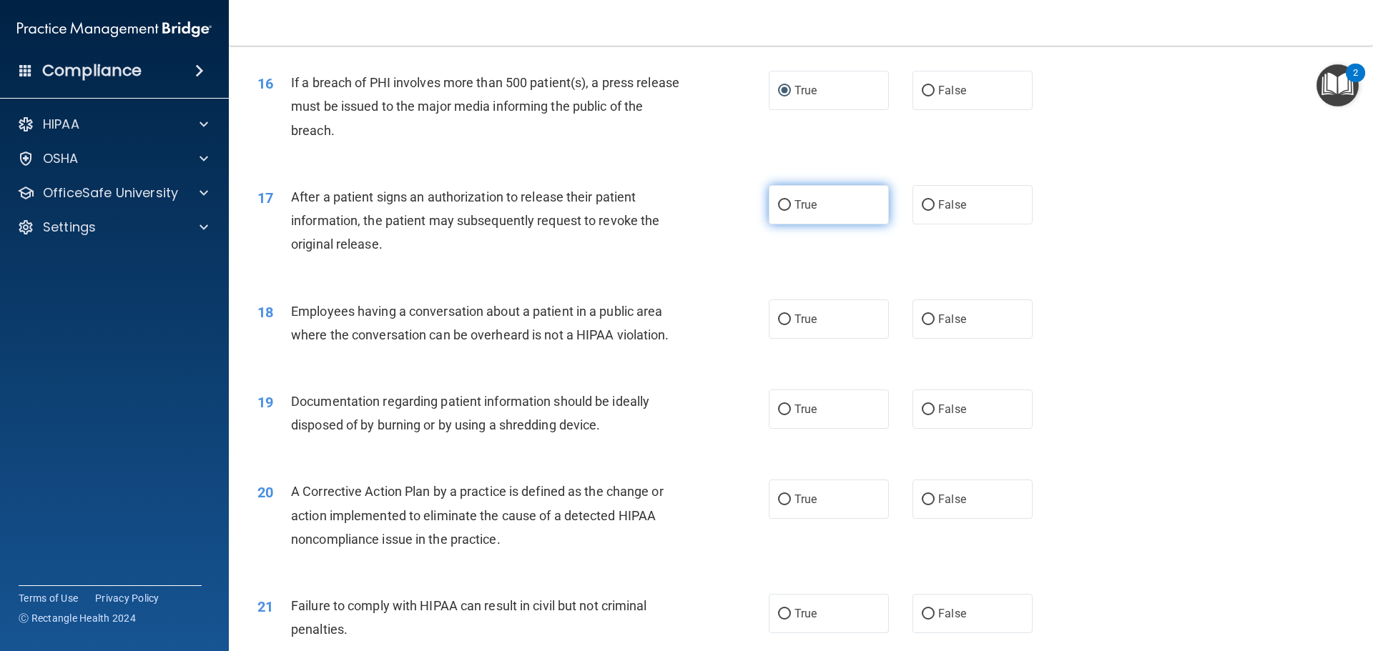
click at [796, 212] on span "True" at bounding box center [805, 205] width 22 height 14
click at [791, 211] on input "True" at bounding box center [784, 205] width 13 height 11
radio input "true"
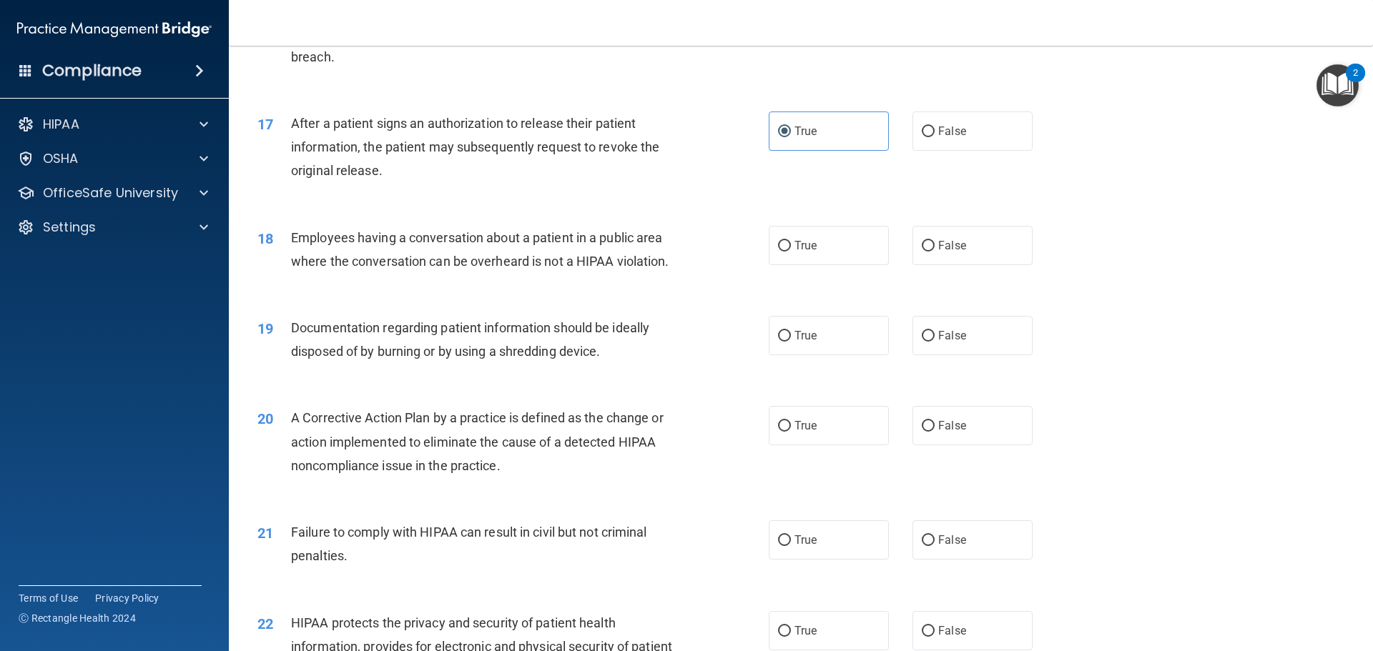
scroll to position [1716, 0]
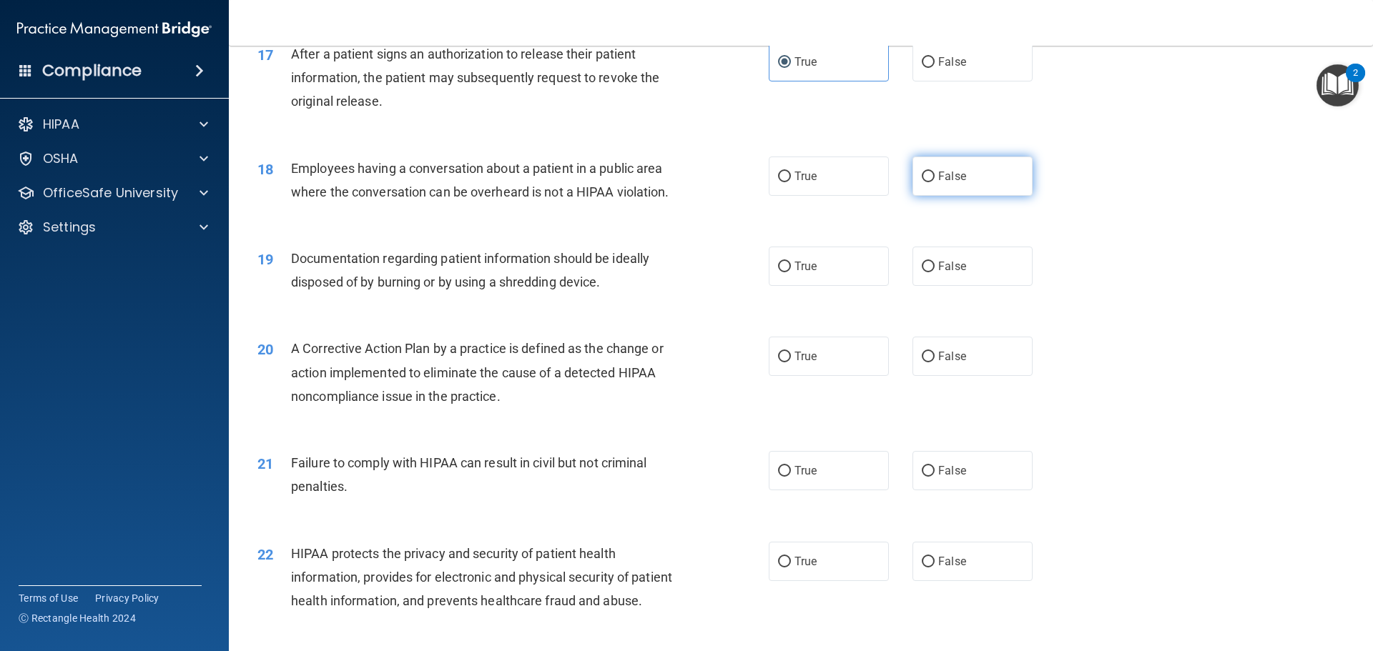
click at [936, 196] on label "False" at bounding box center [972, 176] width 120 height 39
click at [934, 182] on input "False" at bounding box center [928, 177] width 13 height 11
radio input "true"
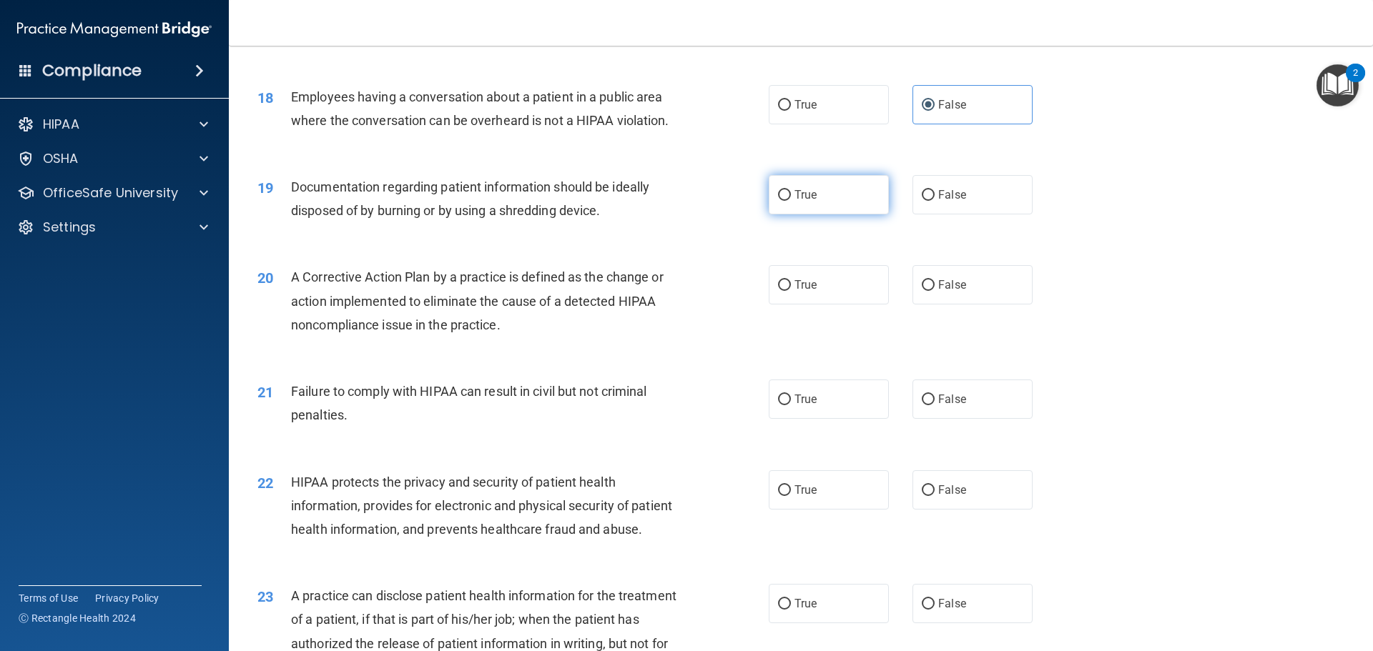
click at [807, 202] on span "True" at bounding box center [805, 195] width 22 height 14
click at [791, 201] on input "True" at bounding box center [784, 195] width 13 height 11
radio input "true"
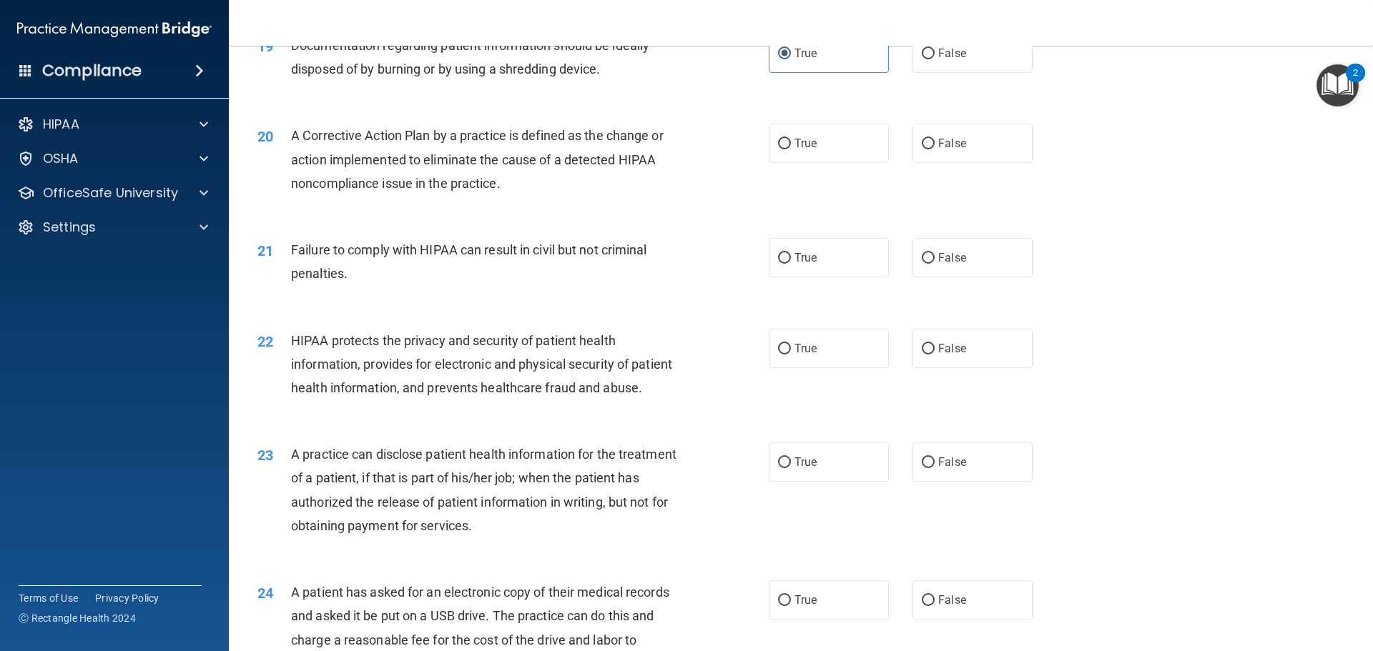
scroll to position [1930, 0]
click at [817, 162] on label "True" at bounding box center [829, 141] width 120 height 39
click at [791, 148] on input "True" at bounding box center [784, 142] width 13 height 11
radio input "true"
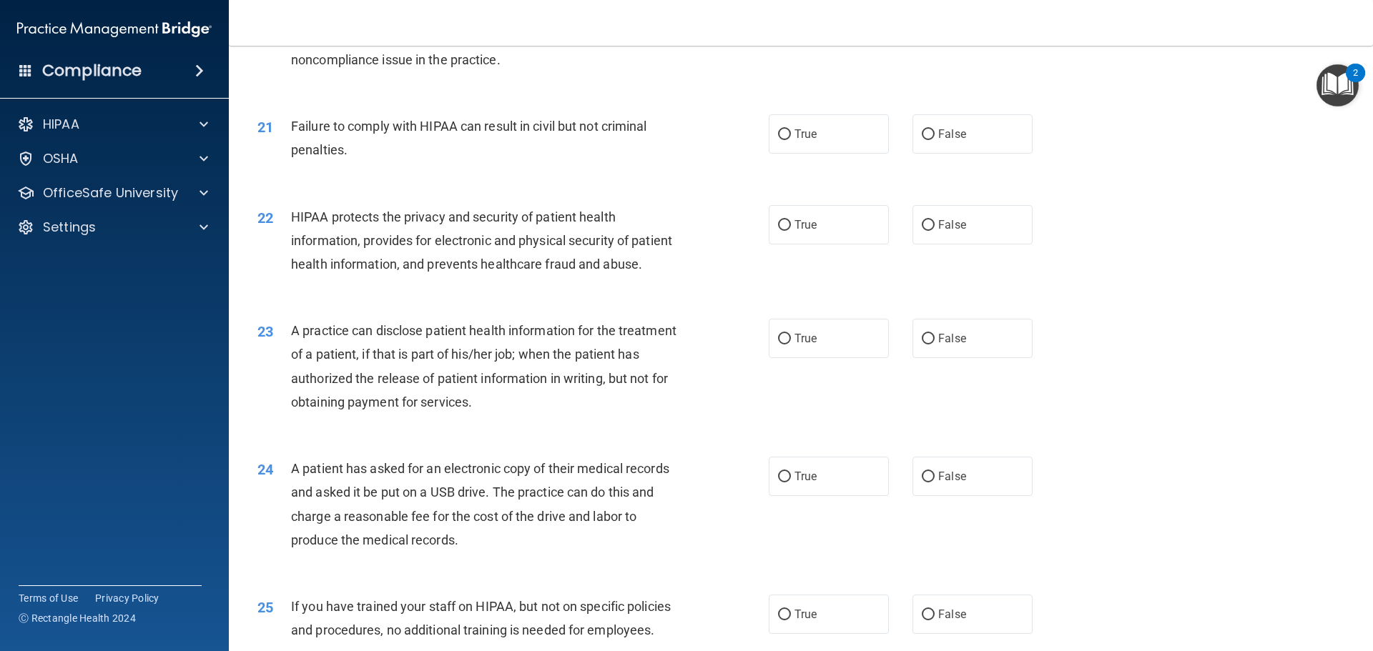
scroll to position [2073, 0]
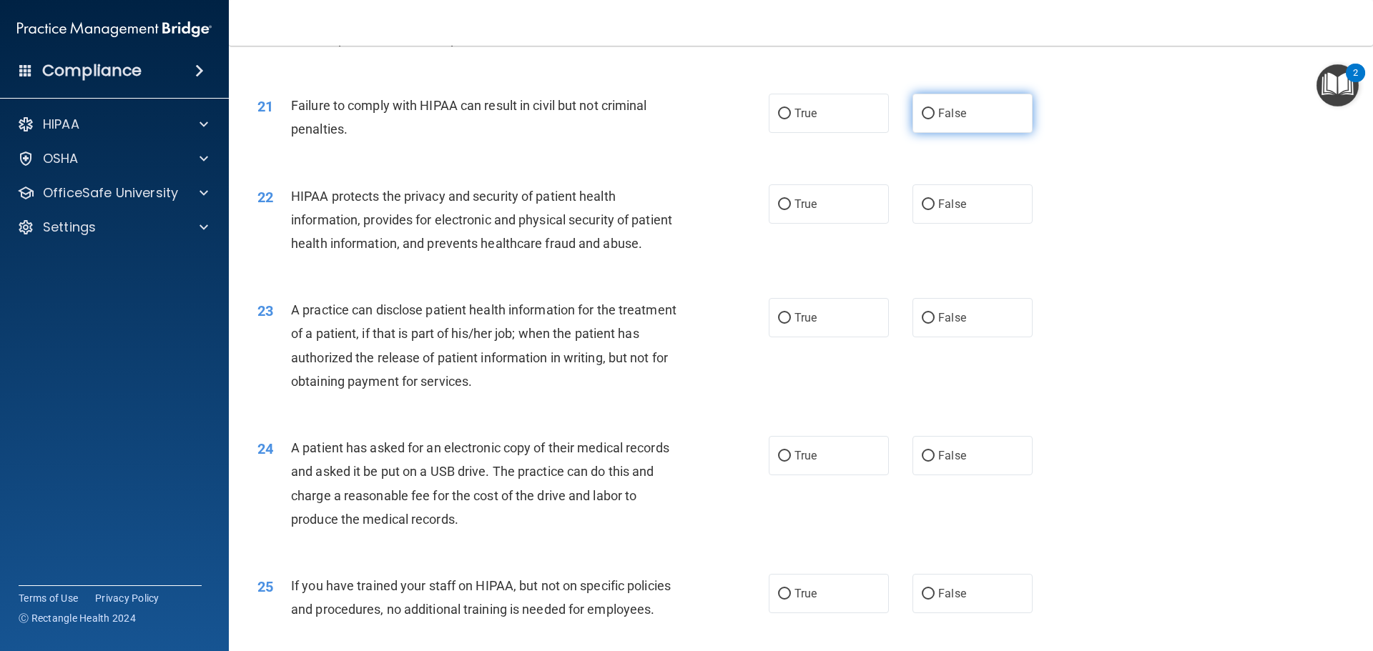
click at [950, 133] on label "False" at bounding box center [972, 113] width 120 height 39
click at [934, 119] on input "False" at bounding box center [928, 114] width 13 height 11
radio input "true"
click at [874, 224] on label "True" at bounding box center [829, 203] width 120 height 39
click at [791, 210] on input "True" at bounding box center [784, 204] width 13 height 11
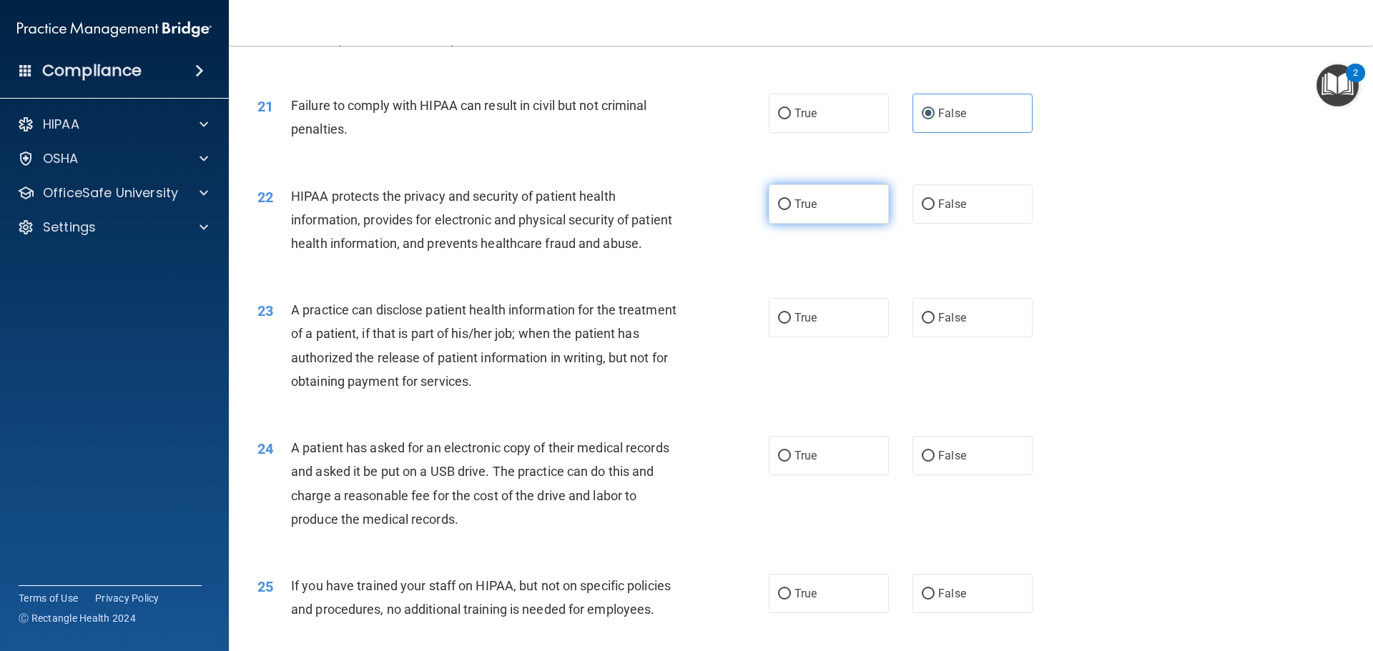
radio input "true"
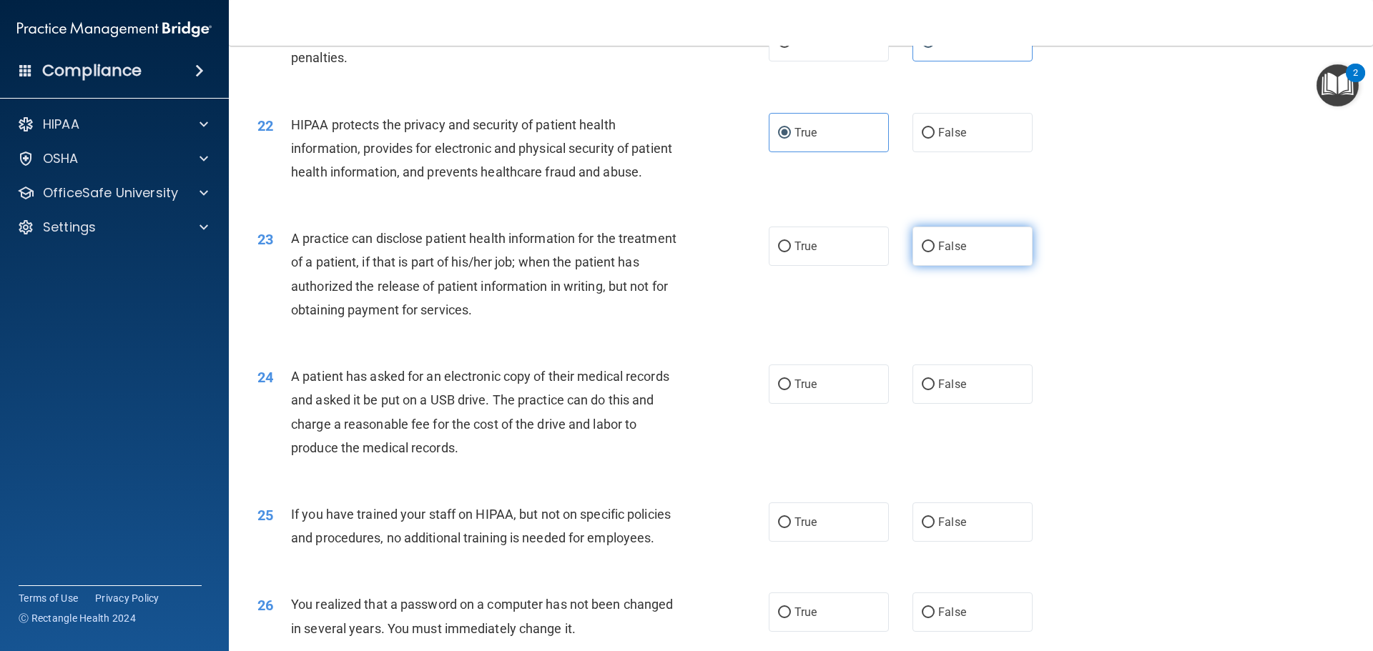
click at [922, 266] on label "False" at bounding box center [972, 246] width 120 height 39
click at [922, 252] on input "False" at bounding box center [928, 247] width 13 height 11
radio input "true"
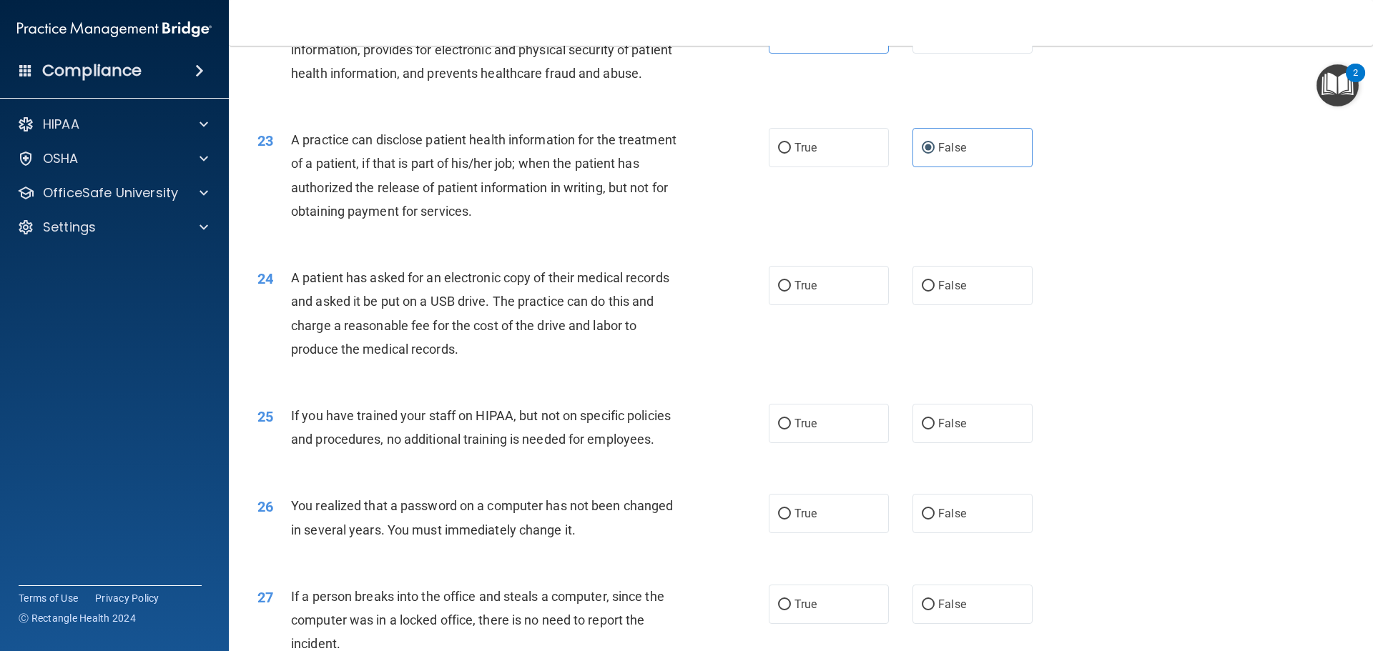
scroll to position [2288, 0]
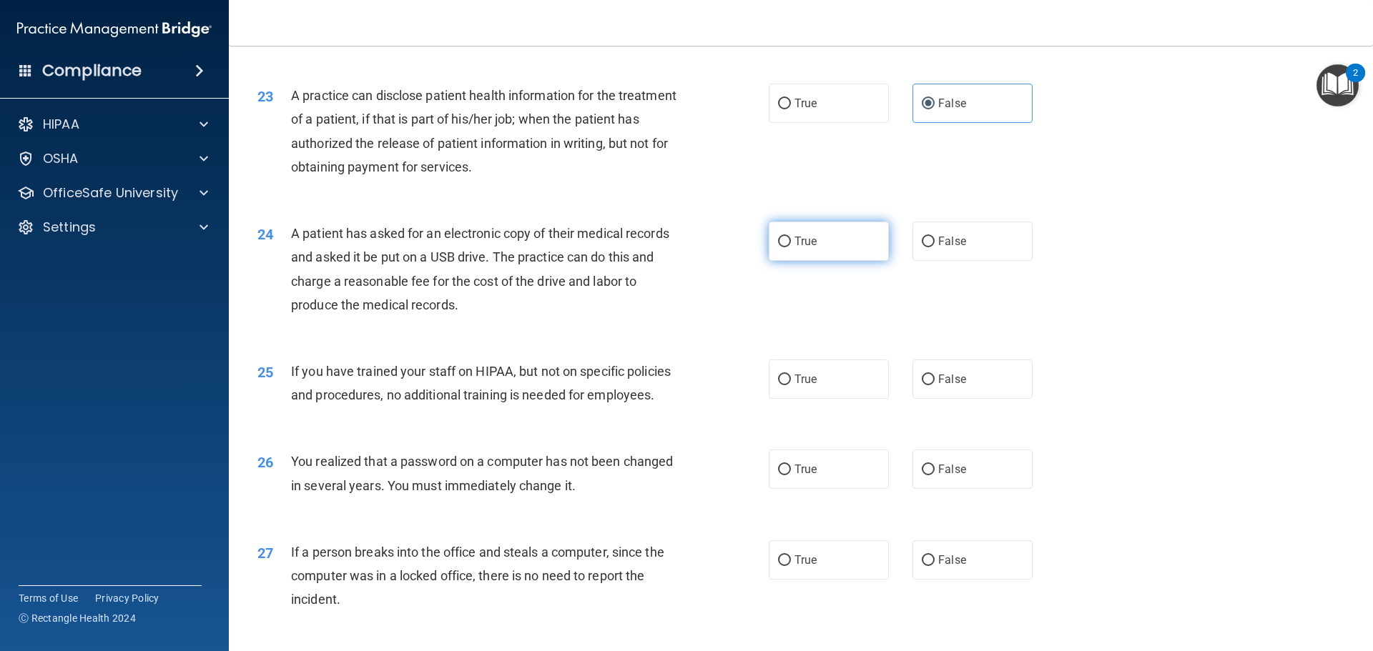
click at [769, 261] on label "True" at bounding box center [829, 241] width 120 height 39
click at [778, 247] on input "True" at bounding box center [784, 242] width 13 height 11
radio input "true"
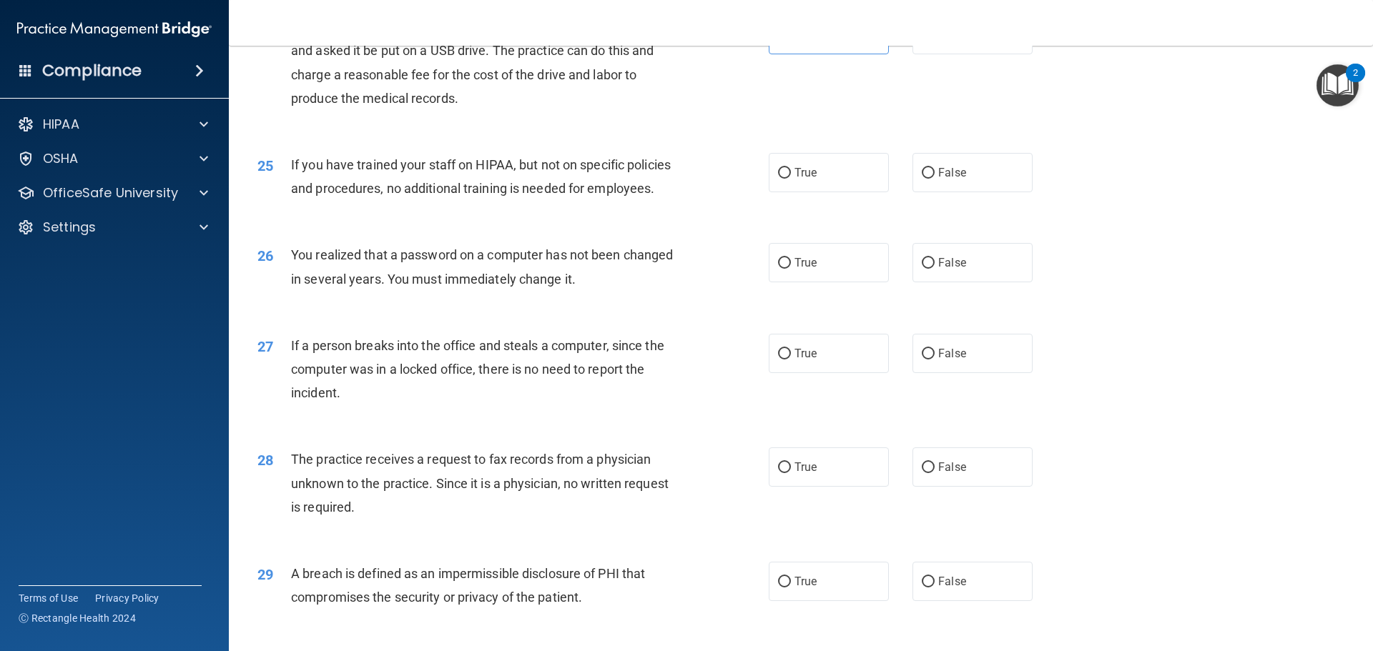
scroll to position [2502, 0]
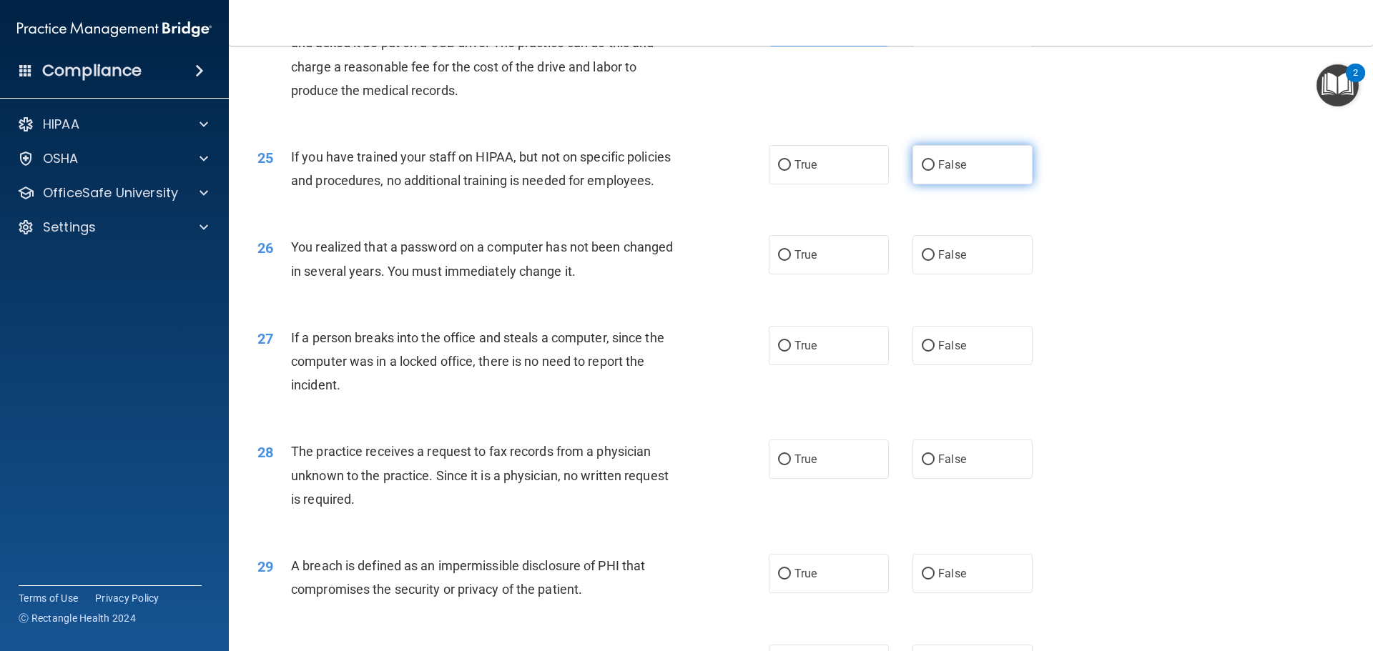
click at [953, 184] on label "False" at bounding box center [972, 164] width 120 height 39
click at [934, 171] on input "False" at bounding box center [928, 165] width 13 height 11
radio input "true"
click at [839, 275] on label "True" at bounding box center [829, 254] width 120 height 39
click at [791, 261] on input "True" at bounding box center [784, 255] width 13 height 11
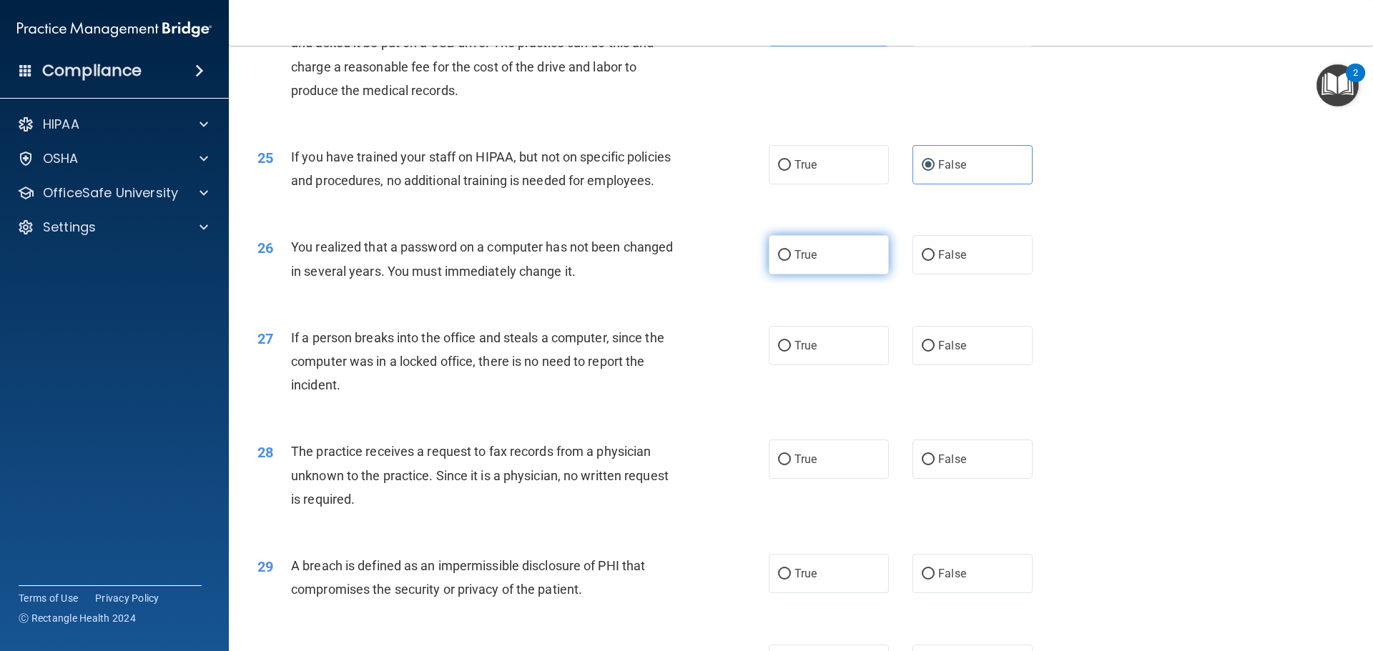
radio input "true"
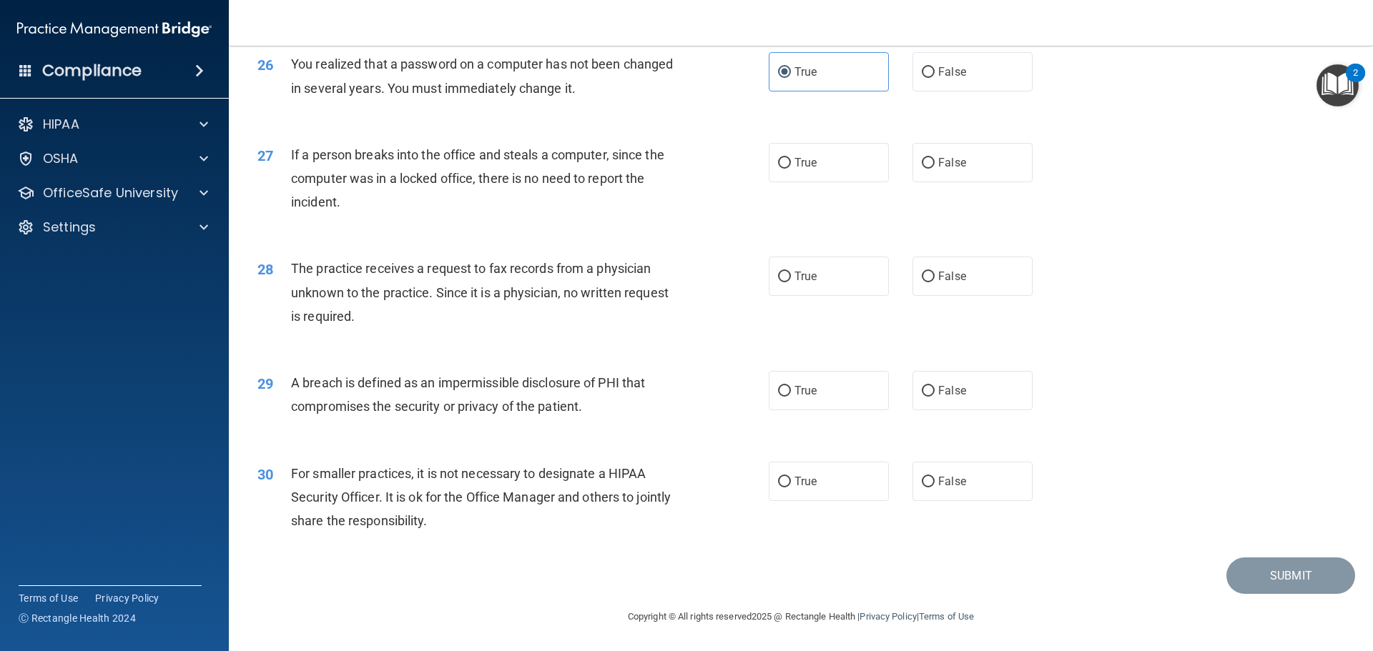
scroll to position [2717, 0]
click at [938, 169] on span "False" at bounding box center [952, 163] width 28 height 14
click at [934, 169] on input "False" at bounding box center [928, 163] width 13 height 11
radio input "true"
click at [941, 283] on span "False" at bounding box center [952, 277] width 28 height 14
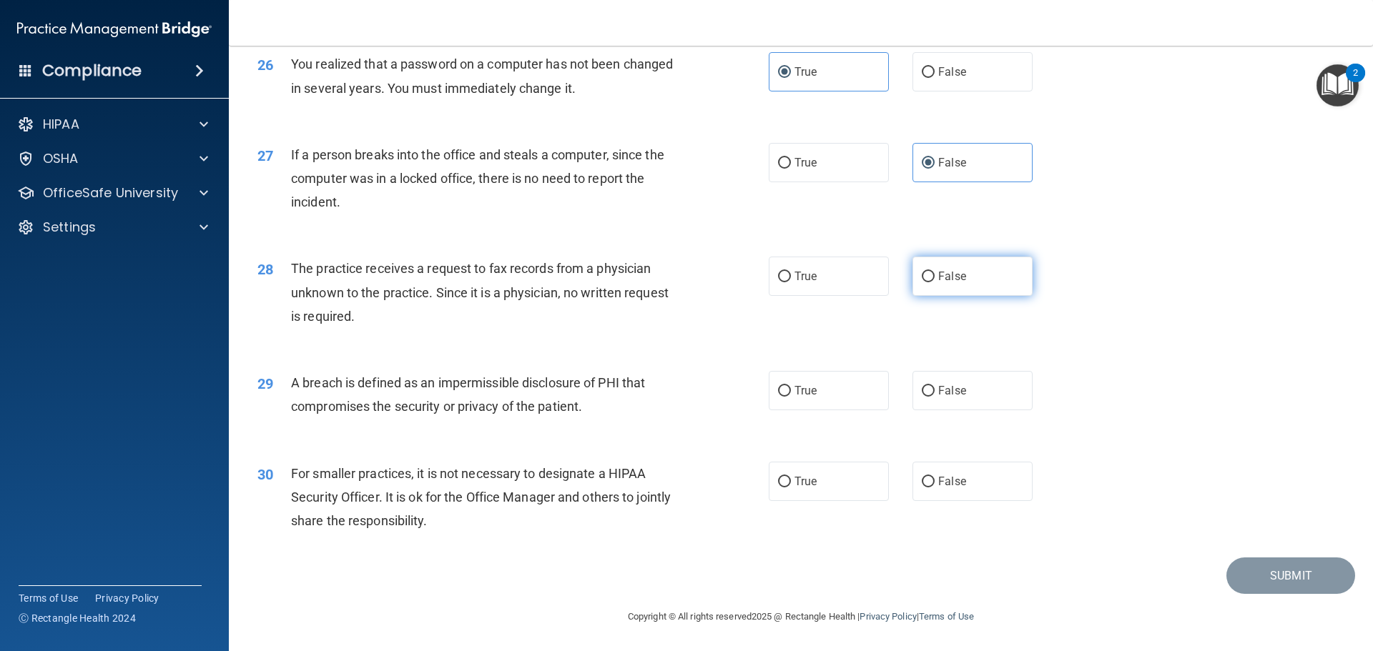
click at [934, 282] on input "False" at bounding box center [928, 277] width 13 height 11
radio input "true"
click at [796, 397] on span "True" at bounding box center [805, 391] width 22 height 14
click at [791, 397] on input "True" at bounding box center [784, 391] width 13 height 11
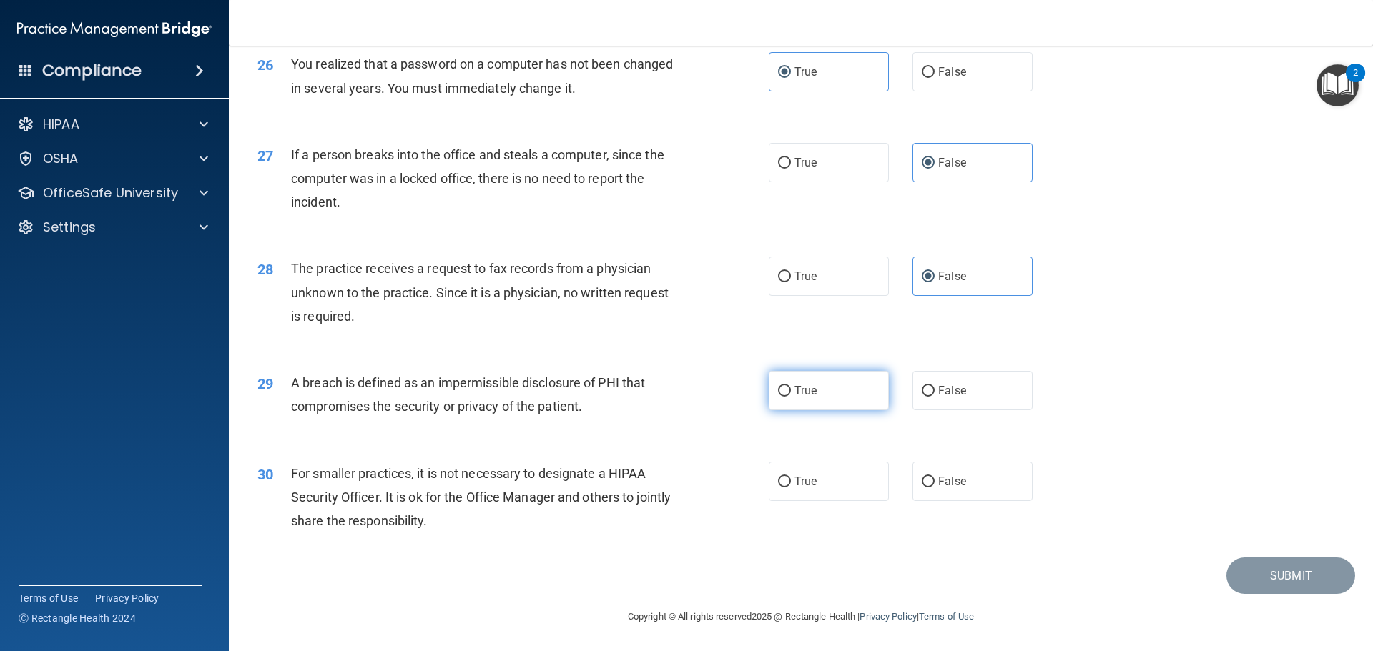
radio input "true"
click at [954, 487] on span "False" at bounding box center [952, 482] width 28 height 14
click at [934, 487] on input "False" at bounding box center [928, 482] width 13 height 11
radio input "true"
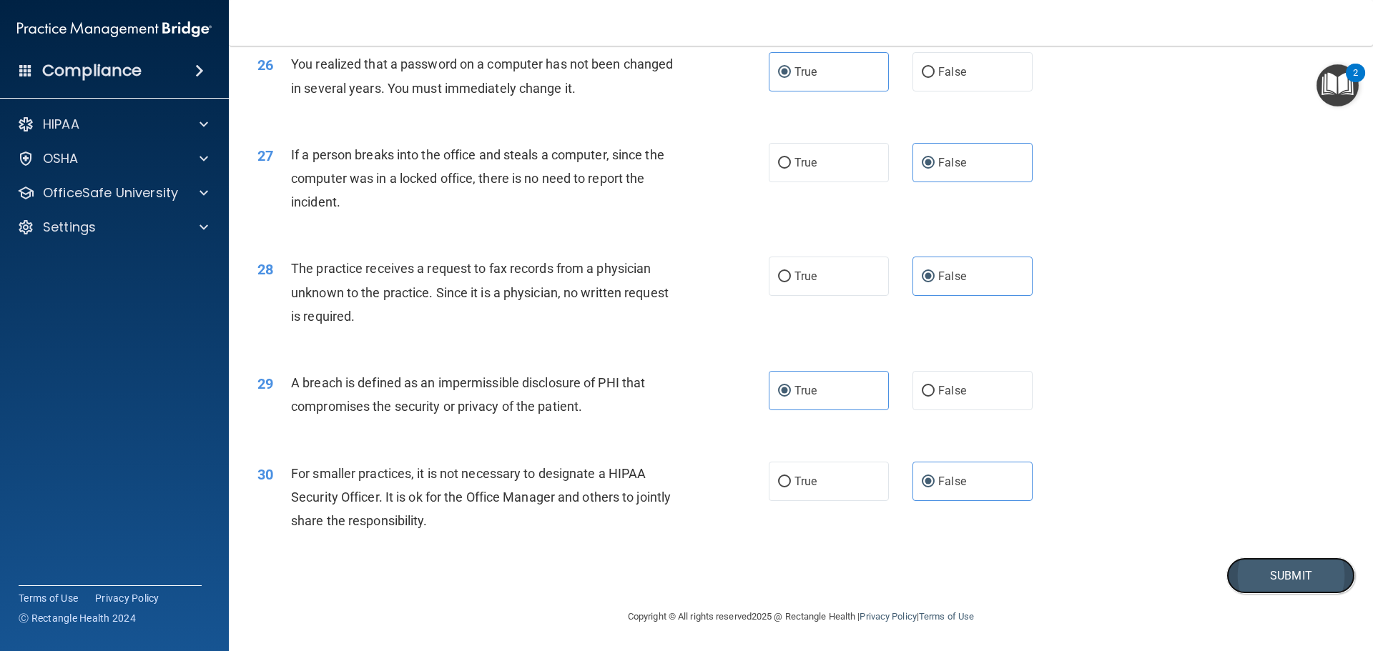
click at [1231, 567] on button "Submit" at bounding box center [1290, 576] width 129 height 36
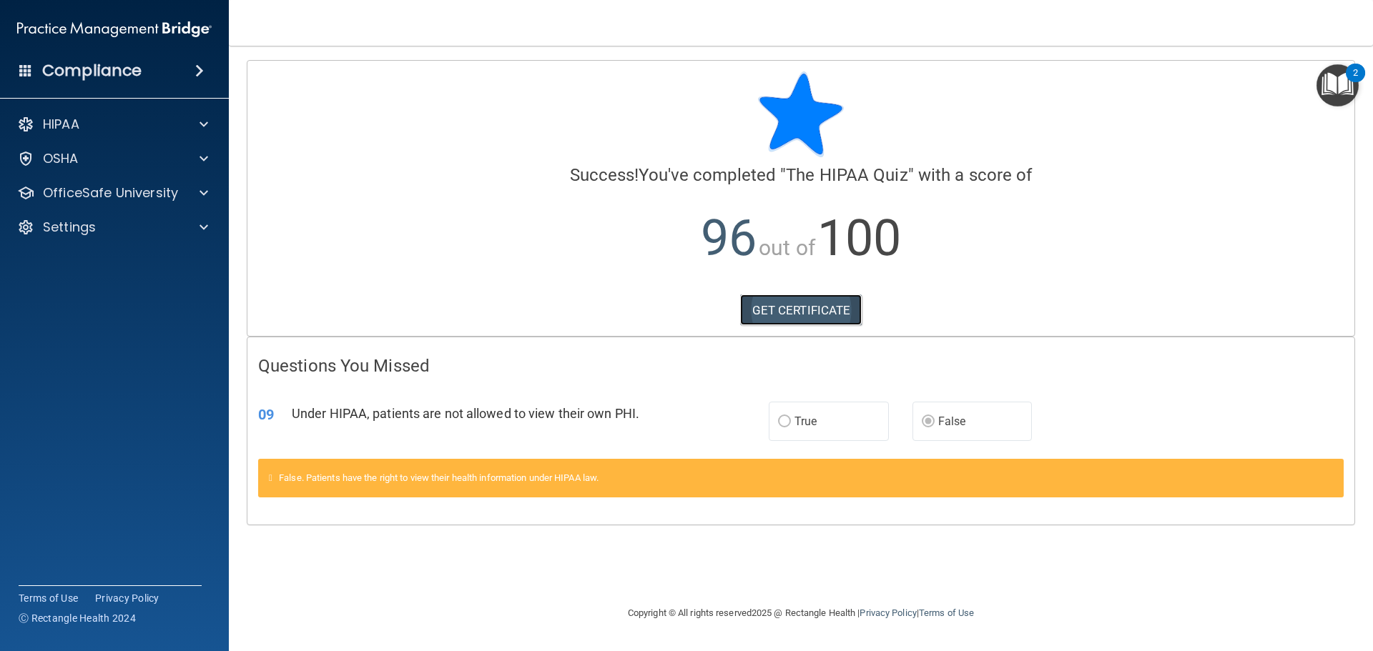
click at [784, 307] on link "GET CERTIFICATE" at bounding box center [801, 310] width 122 height 31
click at [181, 202] on div "OfficeSafe University" at bounding box center [115, 193] width 230 height 29
click at [192, 201] on div at bounding box center [202, 192] width 36 height 17
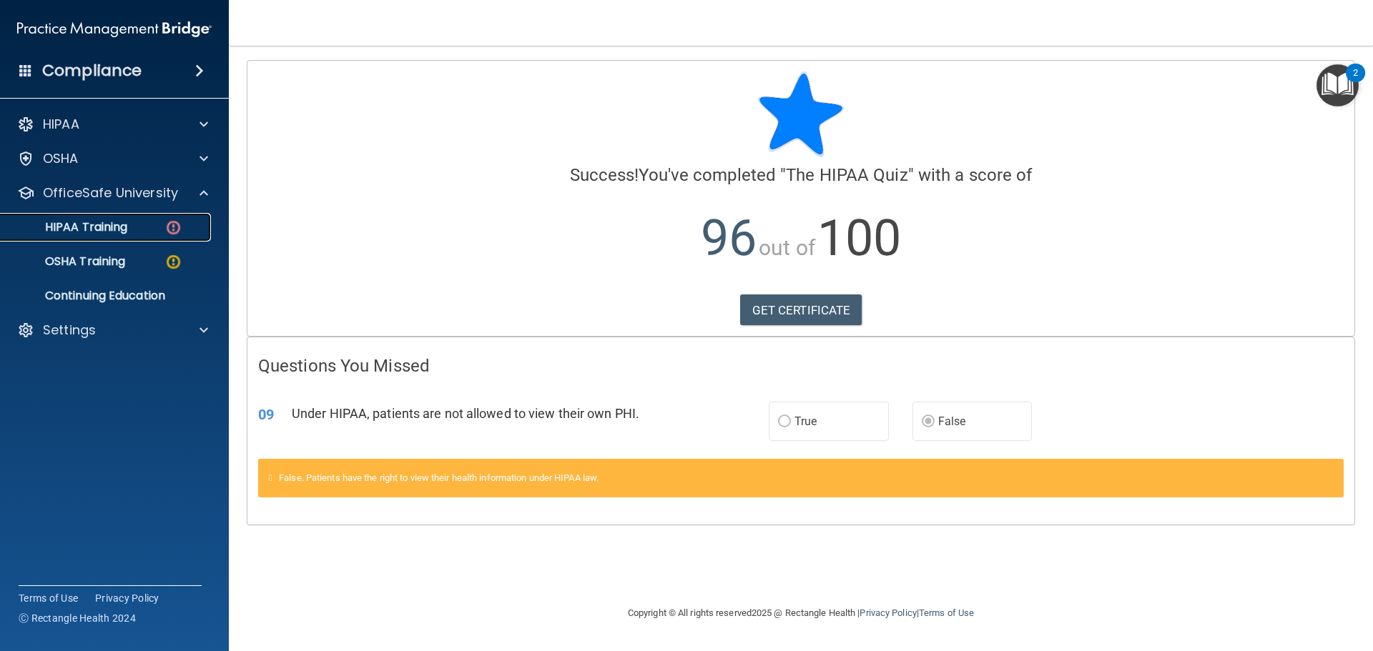
click at [164, 222] on div "HIPAA Training" at bounding box center [106, 227] width 195 height 14
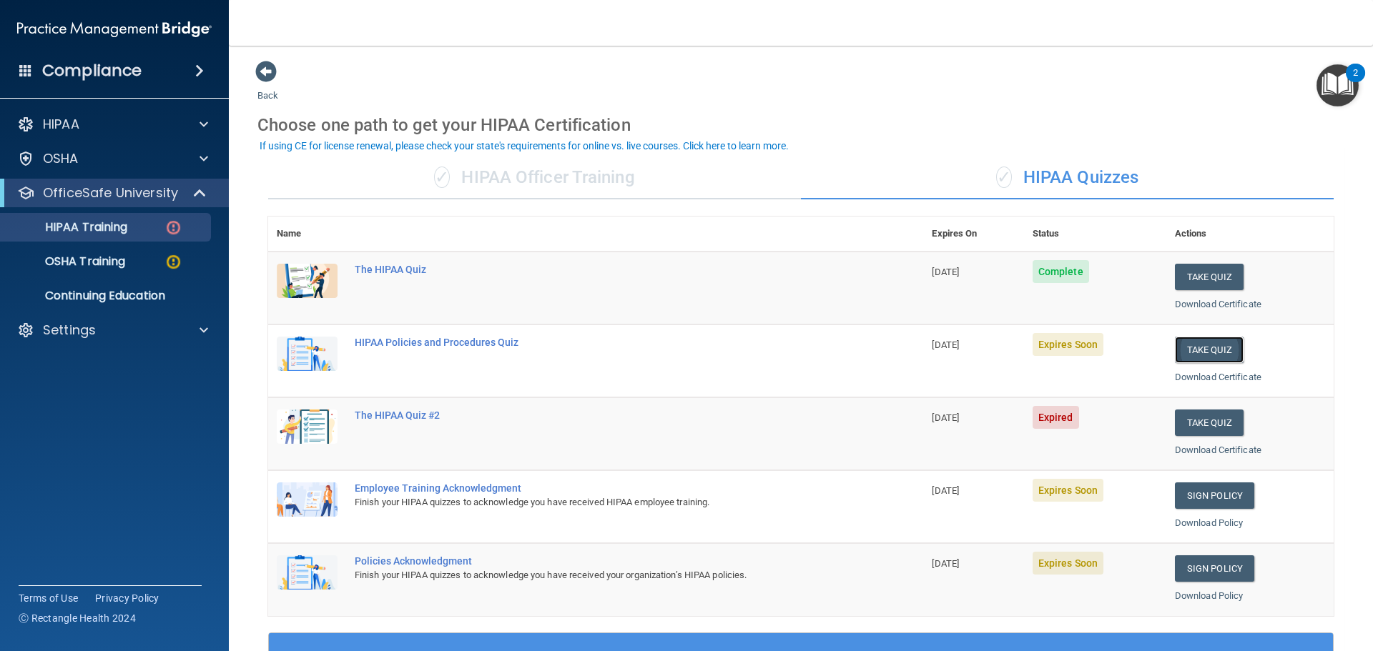
click at [1219, 356] on button "Take Quiz" at bounding box center [1209, 350] width 69 height 26
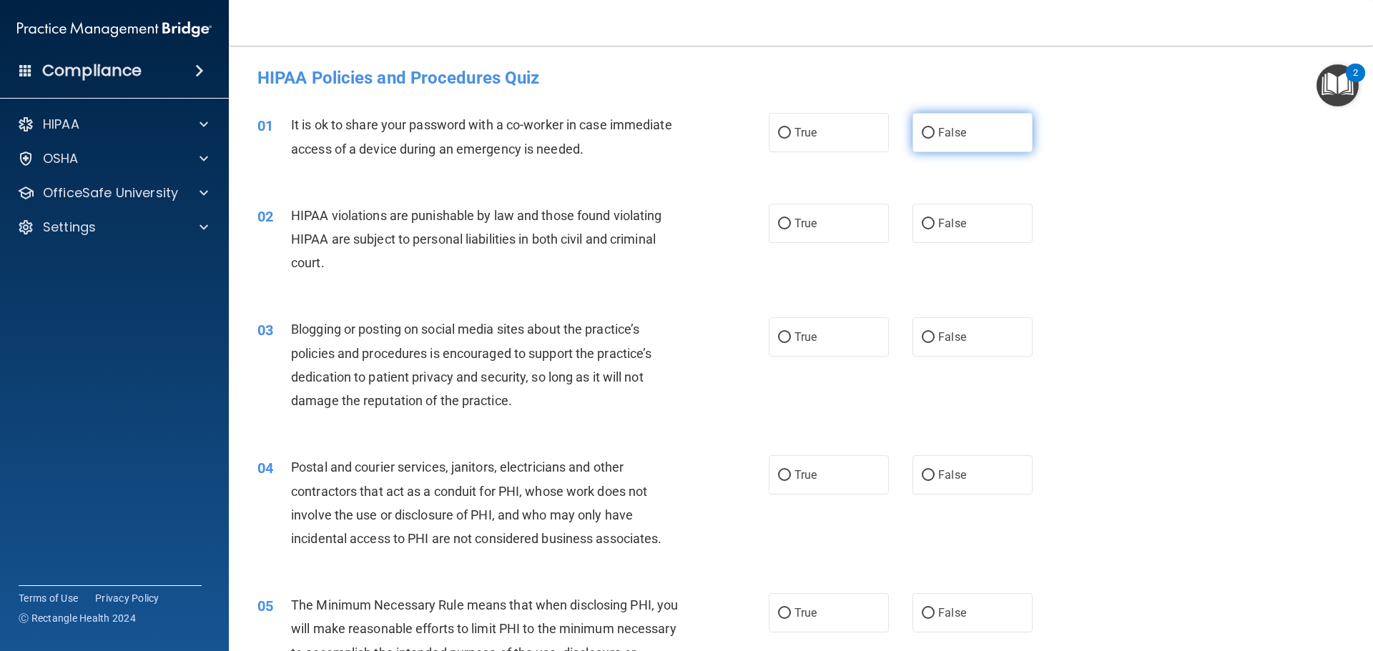
click at [914, 144] on label "False" at bounding box center [972, 132] width 120 height 39
click at [922, 139] on input "False" at bounding box center [928, 133] width 13 height 11
radio input "true"
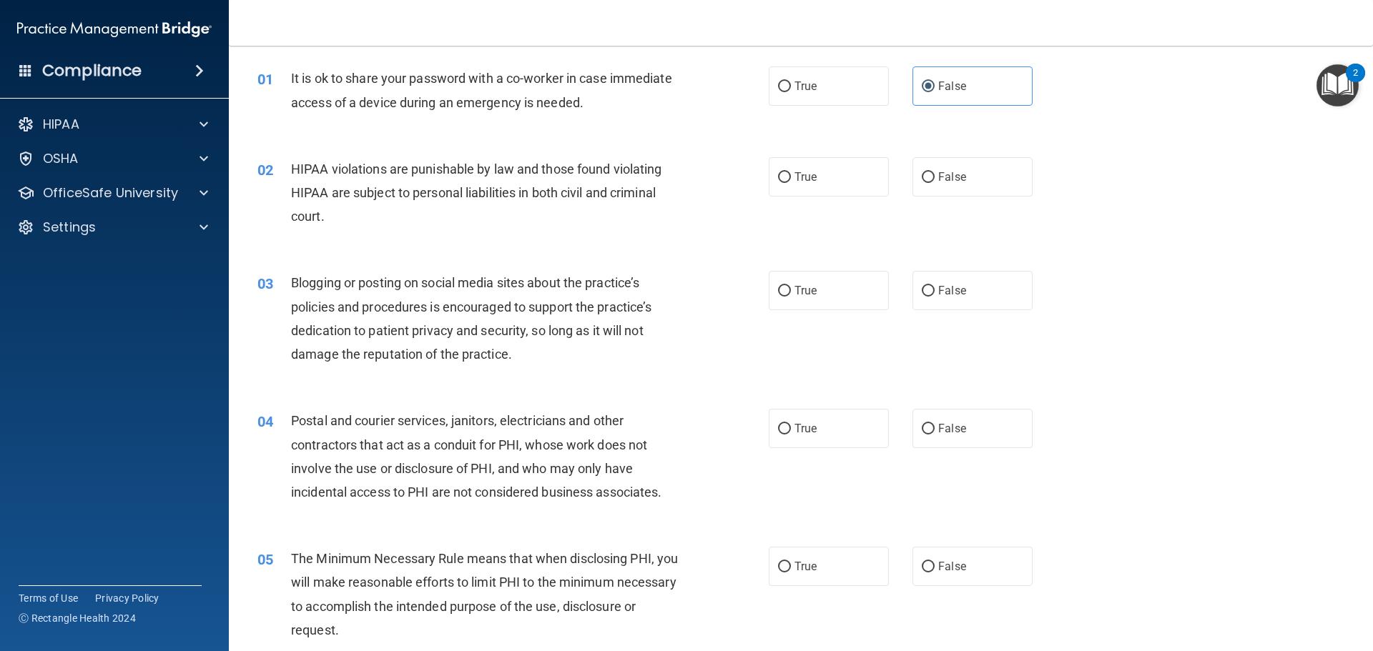
scroll to position [71, 0]
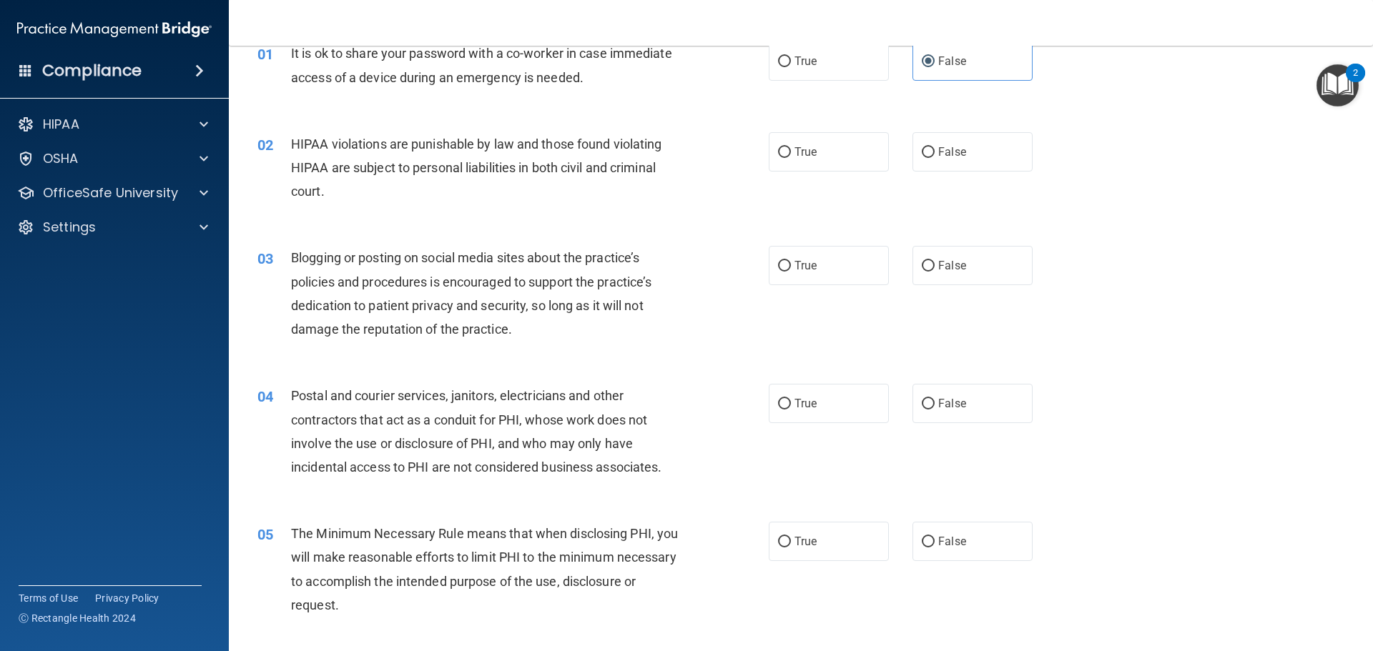
click at [823, 172] on div "02 HIPAA violations are punishable by law and those found violating HIPAA are s…" at bounding box center [801, 171] width 1108 height 114
click at [809, 156] on span "True" at bounding box center [805, 152] width 22 height 14
click at [791, 156] on input "True" at bounding box center [784, 152] width 13 height 11
radio input "true"
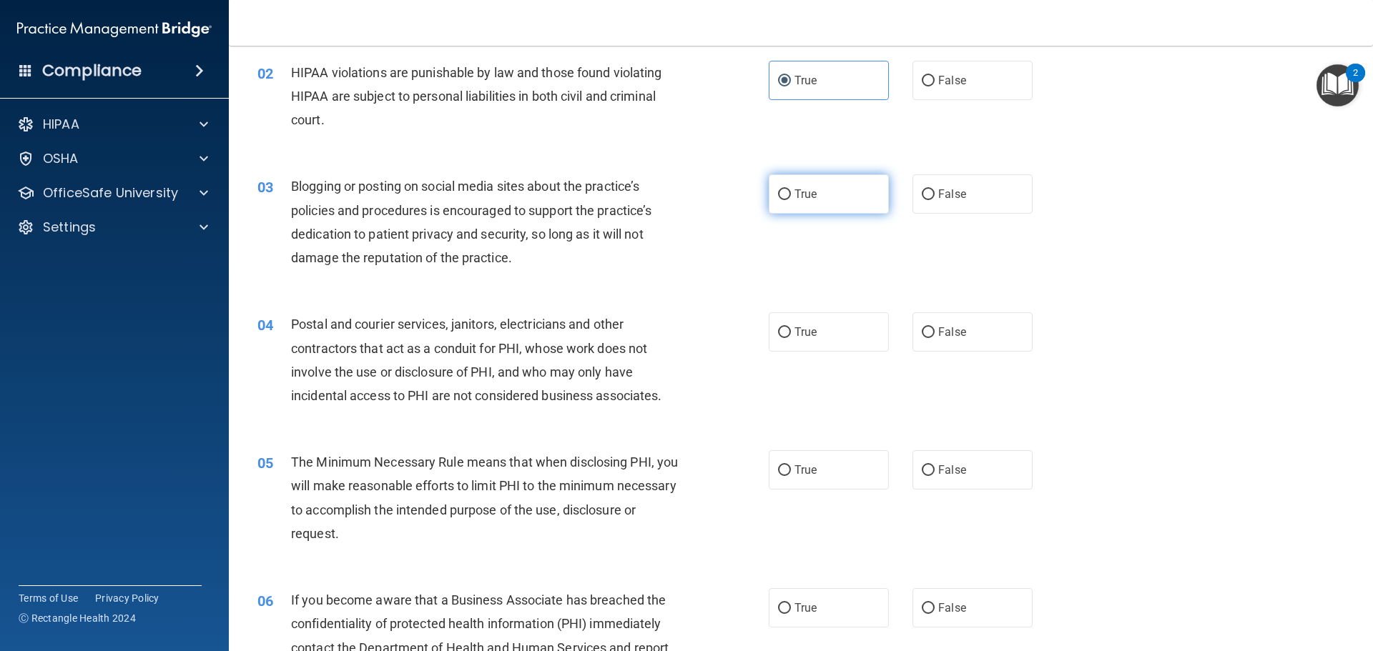
click at [809, 205] on label "True" at bounding box center [829, 193] width 120 height 39
click at [791, 200] on input "True" at bounding box center [784, 194] width 13 height 11
radio input "true"
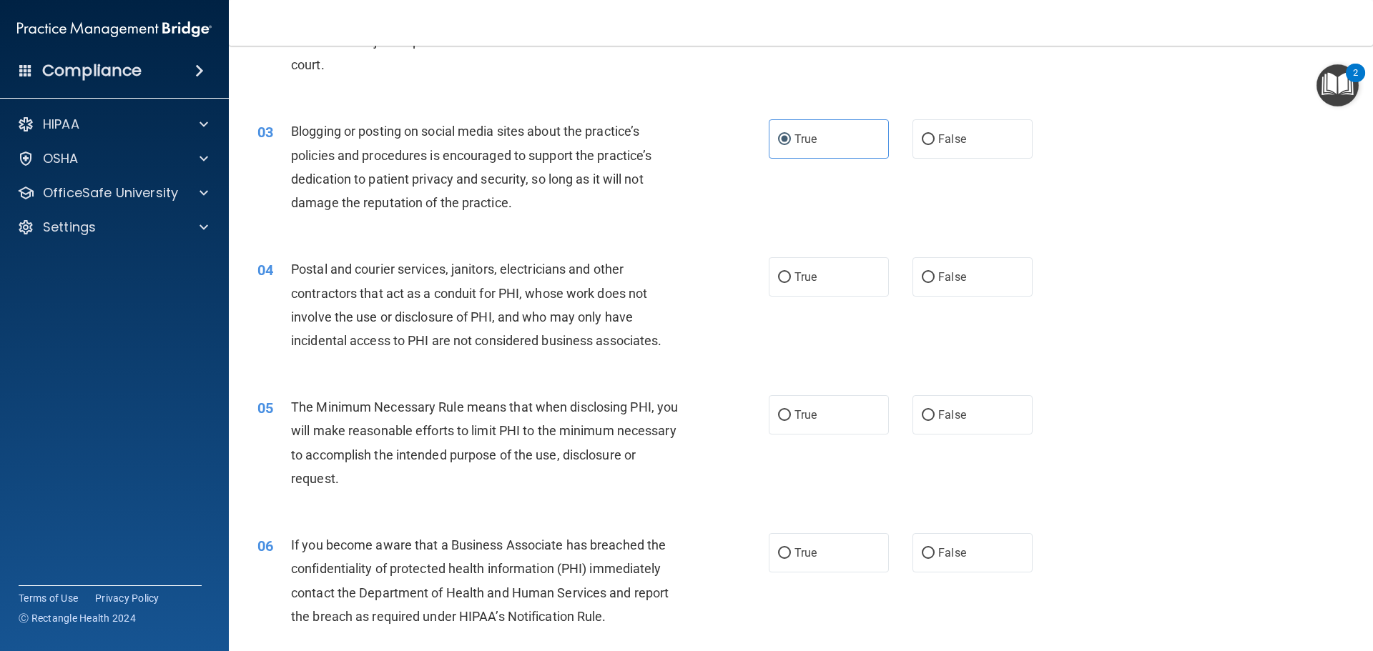
scroll to position [286, 0]
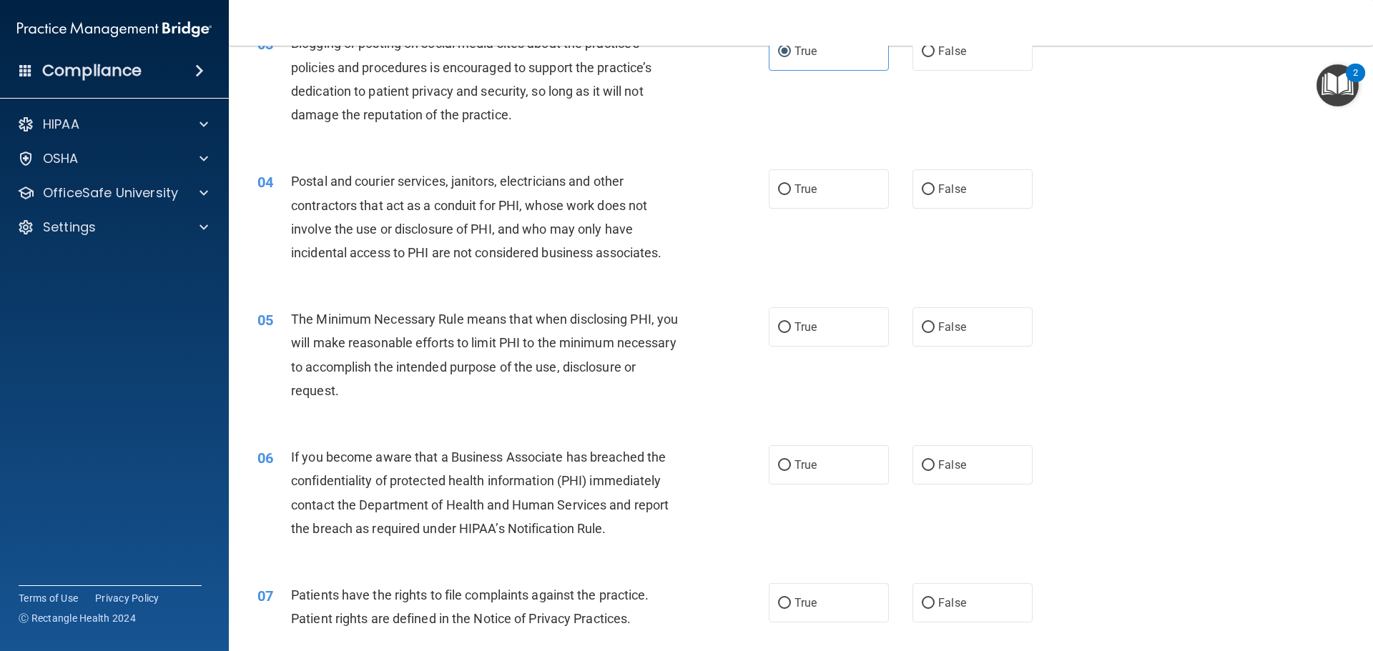
drag, startPoint x: 834, startPoint y: 182, endPoint x: 742, endPoint y: 240, distance: 108.9
click at [832, 183] on label "True" at bounding box center [829, 188] width 120 height 39
click at [791, 184] on input "True" at bounding box center [784, 189] width 13 height 11
radio input "true"
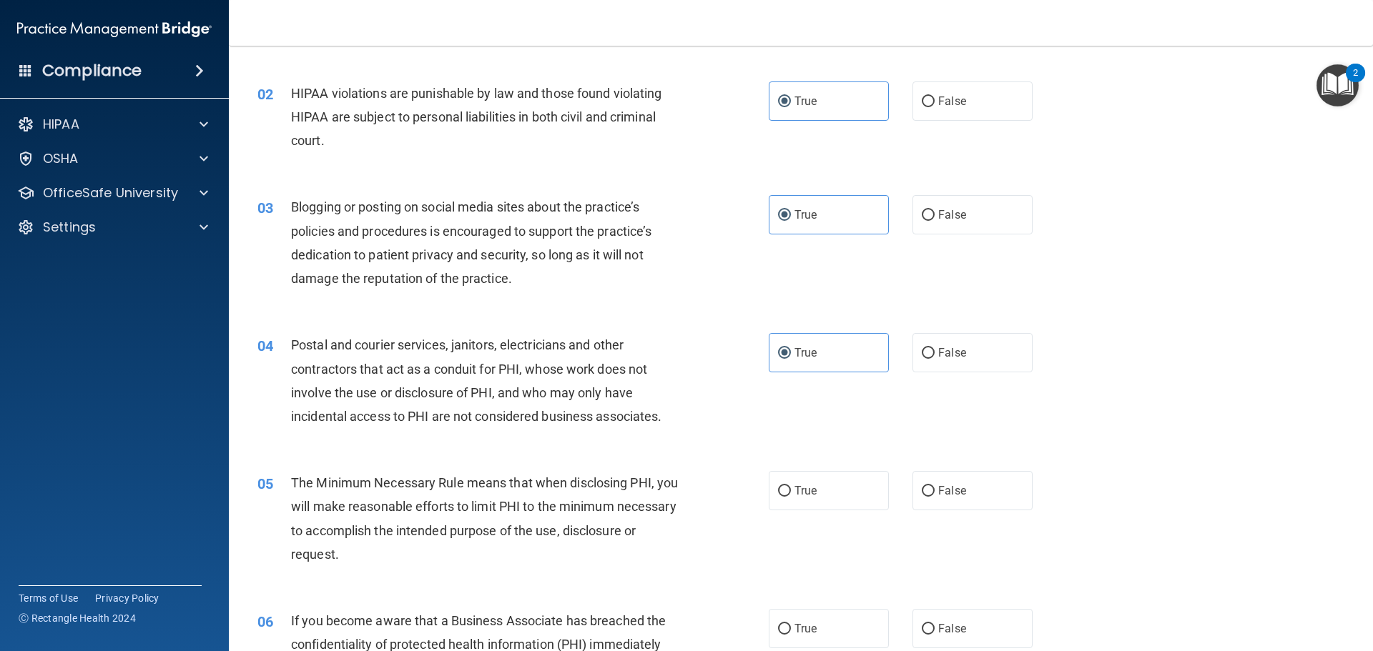
scroll to position [0, 0]
